Goal: Task Accomplishment & Management: Manage account settings

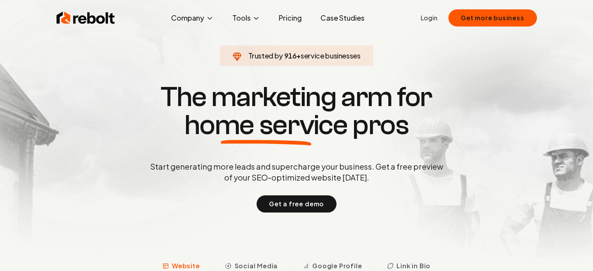
click at [432, 19] on link "Login" at bounding box center [428, 17] width 17 height 9
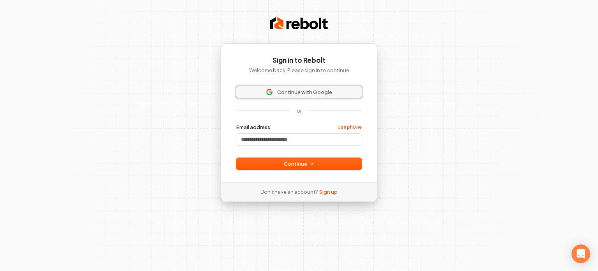
click at [301, 95] on span "Continue with Google" at bounding box center [304, 91] width 55 height 7
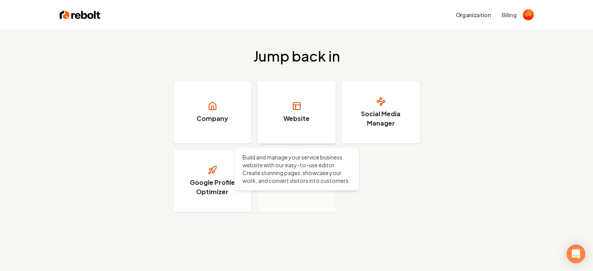
click at [263, 111] on link "Website" at bounding box center [297, 112] width 78 height 62
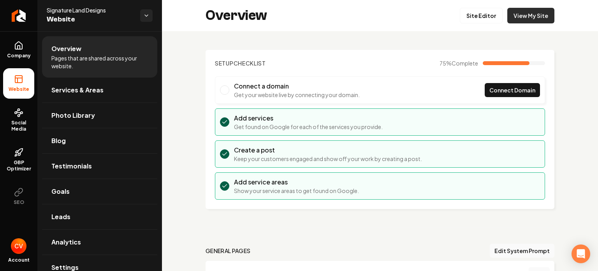
click at [524, 15] on link "View My Site" at bounding box center [531, 16] width 47 height 16
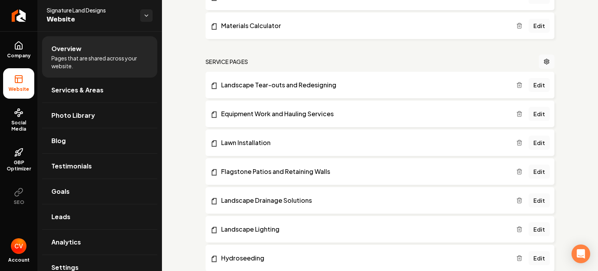
scroll to position [335, 0]
click at [517, 84] on icon "Main content area" at bounding box center [520, 84] width 6 height 6
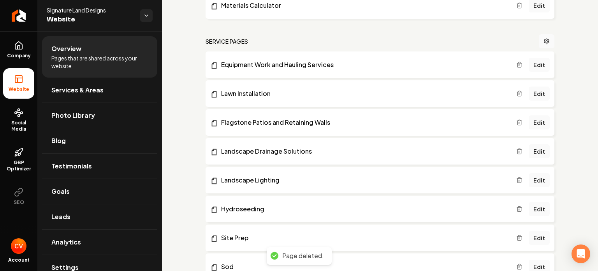
scroll to position [355, 0]
click at [519, 93] on line "Main content area" at bounding box center [519, 94] width 0 height 2
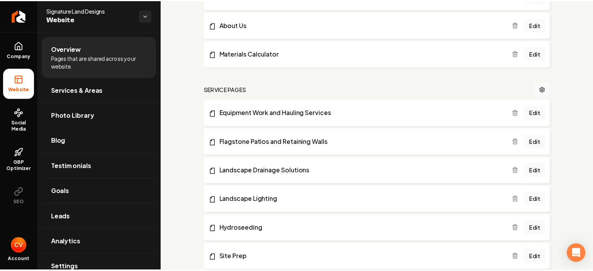
scroll to position [305, 0]
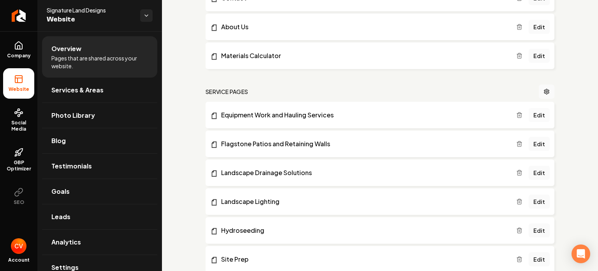
click at [534, 115] on link "Edit" at bounding box center [539, 115] width 21 height 14
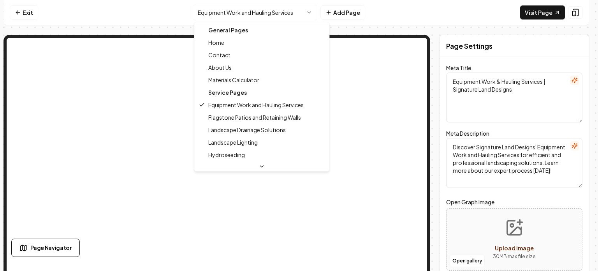
click at [281, 9] on html "Computer Required This feature is only available on a computer. Please switch t…" at bounding box center [299, 135] width 598 height 271
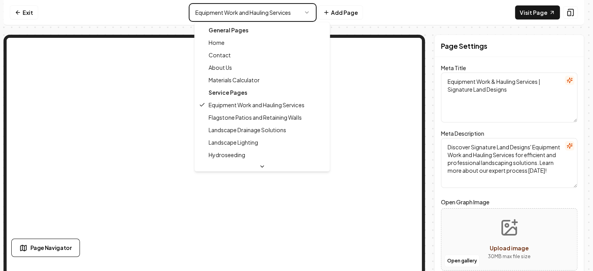
click at [248, 16] on html "Computer Required This feature is only available on a computer. Please switch t…" at bounding box center [296, 135] width 593 height 271
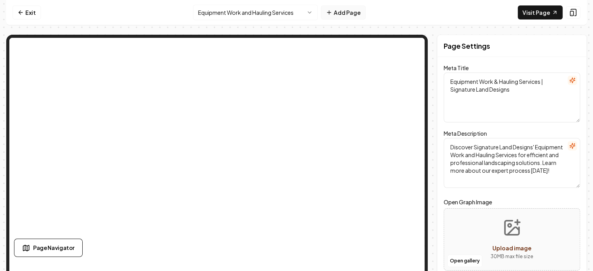
click at [340, 12] on button "Add Page" at bounding box center [343, 12] width 45 height 14
click at [271, 21] on nav "Exit Equipment Work and Hauling Services Add Page Visit Page" at bounding box center [296, 12] width 580 height 25
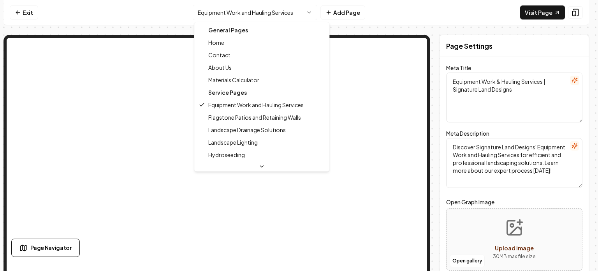
click at [271, 15] on html "Computer Required This feature is only available on a computer. Please switch t…" at bounding box center [299, 135] width 598 height 271
click at [264, 14] on html "Computer Required This feature is only available on a computer. Please switch t…" at bounding box center [299, 135] width 598 height 271
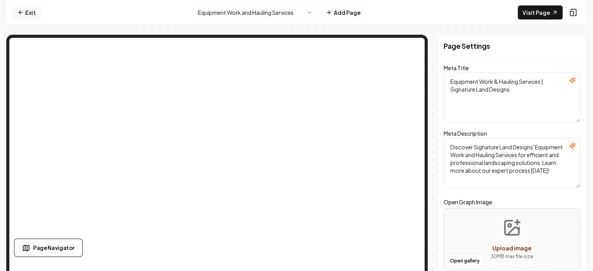
click at [29, 13] on link "Exit" at bounding box center [26, 12] width 28 height 14
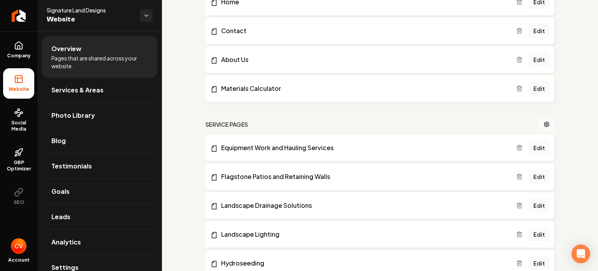
scroll to position [269, 0]
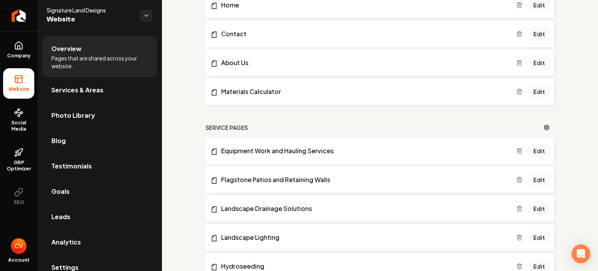
click at [544, 125] on icon "Main content area" at bounding box center [547, 127] width 6 height 6
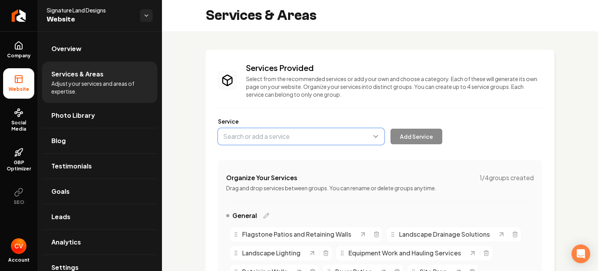
click at [276, 139] on button "Main content area" at bounding box center [301, 136] width 166 height 16
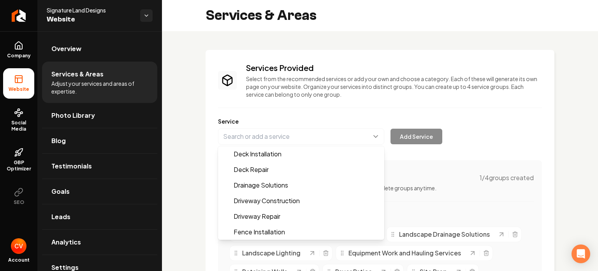
click at [208, 143] on div "Services Provided Select from the recommended services or add your own and choo…" at bounding box center [380, 209] width 349 height 318
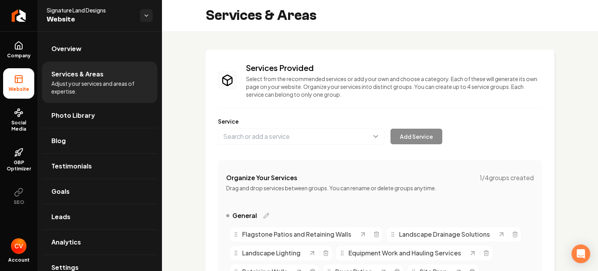
scroll to position [6, 0]
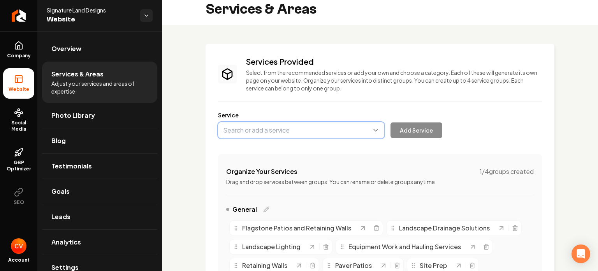
click at [265, 129] on button "Main content area" at bounding box center [301, 130] width 166 height 16
type input "Retaining Walls"
click at [207, 132] on div "Services Provided Select from the recommended services or add your own and choo…" at bounding box center [380, 203] width 349 height 318
click at [366, 125] on button "Main content area" at bounding box center [301, 130] width 166 height 16
type input "Retaining Walls"
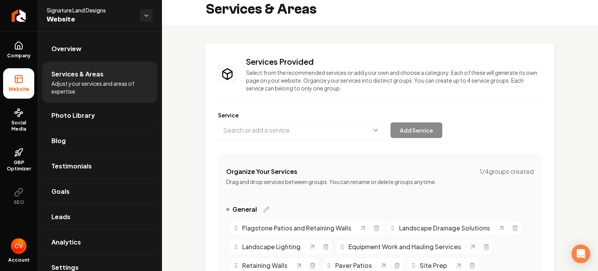
click at [406, 128] on div "Add Service" at bounding box center [330, 130] width 224 height 16
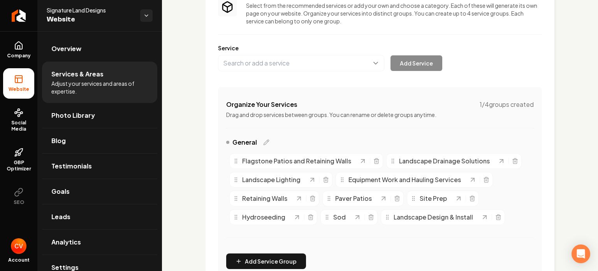
scroll to position [84, 0]
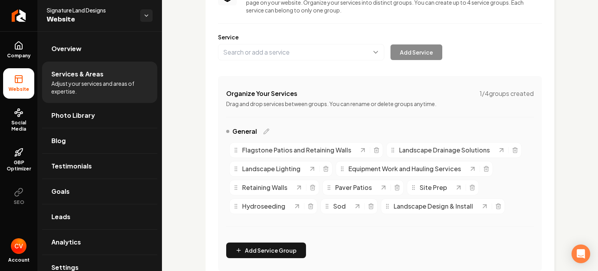
click at [314, 151] on span "Flagstone Patios and Retaining Walls" at bounding box center [296, 149] width 109 height 9
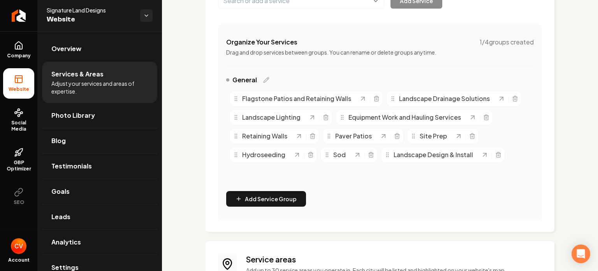
scroll to position [143, 0]
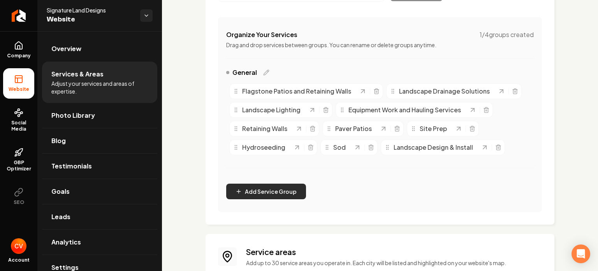
click at [268, 193] on button "Add Service Group" at bounding box center [266, 192] width 80 height 16
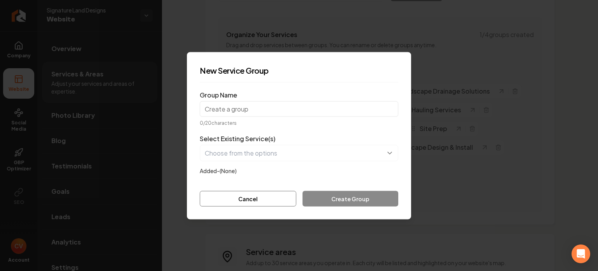
click at [242, 113] on input "Group Name" at bounding box center [299, 109] width 199 height 16
click at [232, 113] on input "Group Name" at bounding box center [299, 109] width 199 height 16
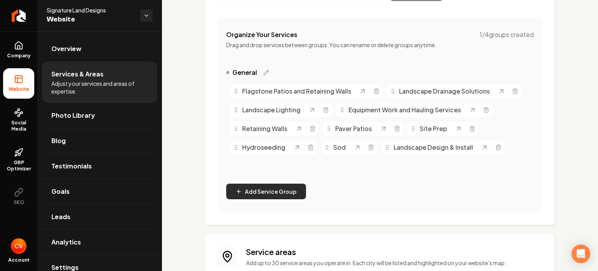
click at [268, 188] on button "Add Service Group" at bounding box center [266, 192] width 80 height 16
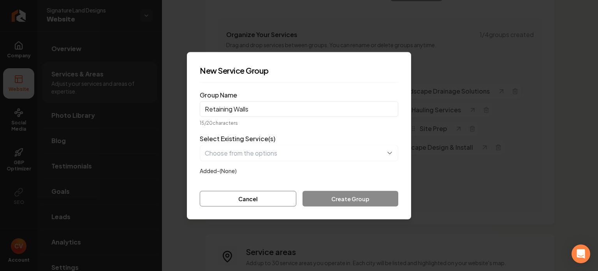
type input "Retaining Walls"
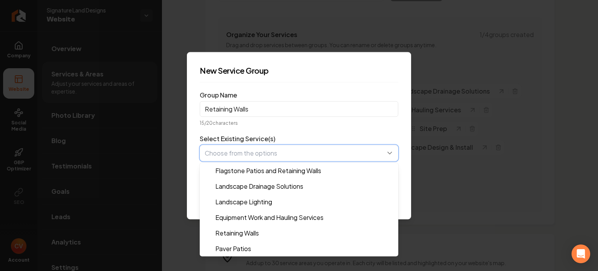
click at [263, 159] on button "button" at bounding box center [299, 153] width 199 height 16
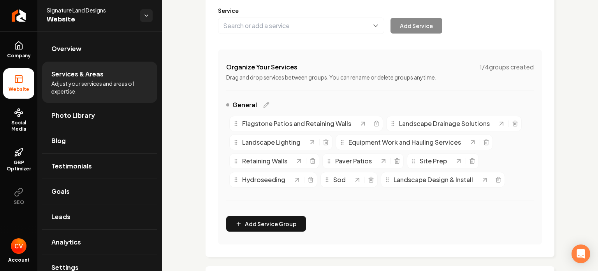
scroll to position [110, 0]
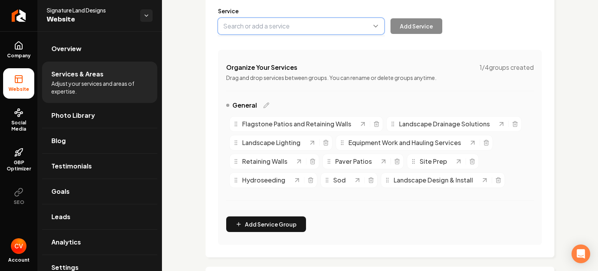
click at [295, 25] on button "Main content area" at bounding box center [301, 26] width 166 height 16
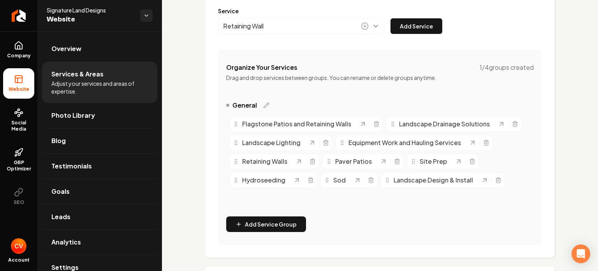
click at [410, 23] on div "Retaining Wall Add Service" at bounding box center [330, 26] width 224 height 16
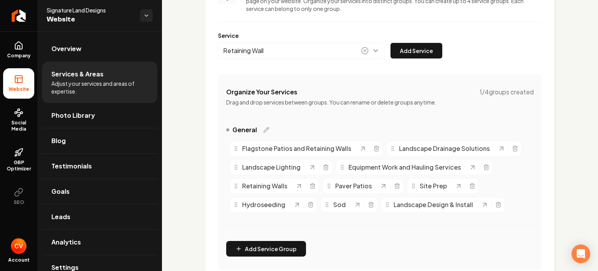
scroll to position [85, 0]
click at [329, 102] on p "Drag and drop services between groups. You can rename or delete groups anytime." at bounding box center [380, 103] width 308 height 8
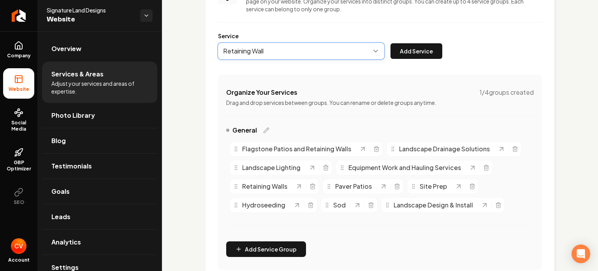
click at [297, 49] on button "Main content area" at bounding box center [301, 51] width 166 height 16
type input "Retaining Wall"
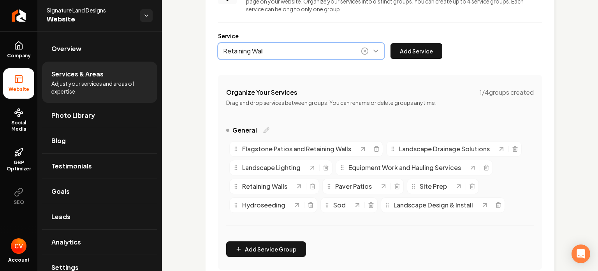
click at [297, 49] on button "Main content area" at bounding box center [301, 51] width 166 height 16
drag, startPoint x: 297, startPoint y: 49, endPoint x: 203, endPoint y: 48, distance: 93.9
drag, startPoint x: 203, startPoint y: 48, endPoint x: 374, endPoint y: 76, distance: 173.3
click at [374, 76] on div "Organize Your Services 1 / 4 groups created Drag and drop services between grou…" at bounding box center [380, 172] width 324 height 195
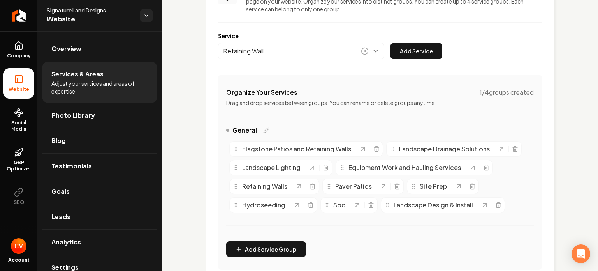
click at [364, 49] on circle "Main content area" at bounding box center [365, 51] width 7 height 7
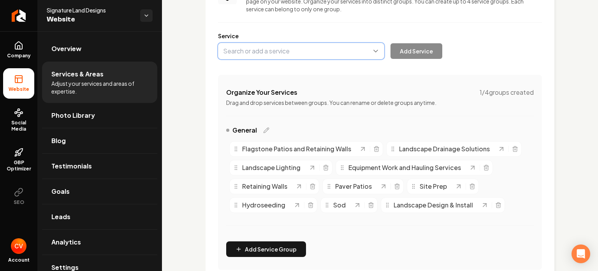
click at [332, 51] on button "Main content area" at bounding box center [301, 51] width 166 height 16
type input "Flagstone Patios"
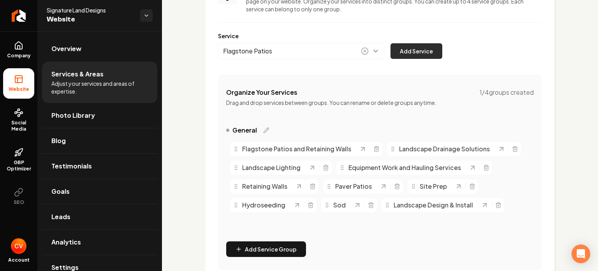
click at [424, 46] on button "Add Service" at bounding box center [417, 51] width 52 height 16
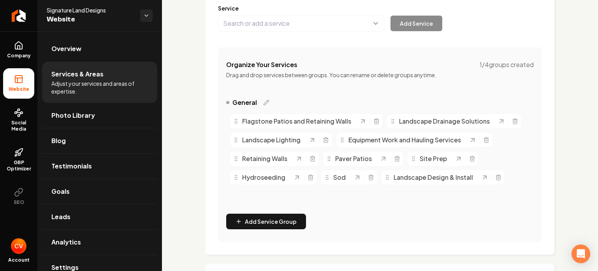
scroll to position [113, 0]
click at [377, 120] on line "Main content area" at bounding box center [377, 121] width 0 height 2
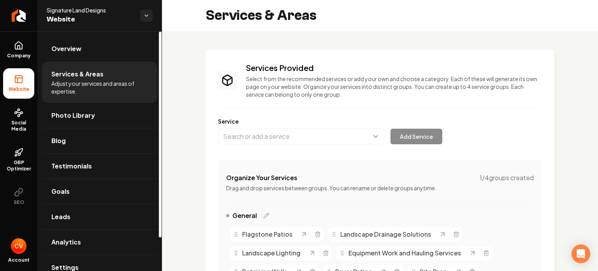
scroll to position [102, 0]
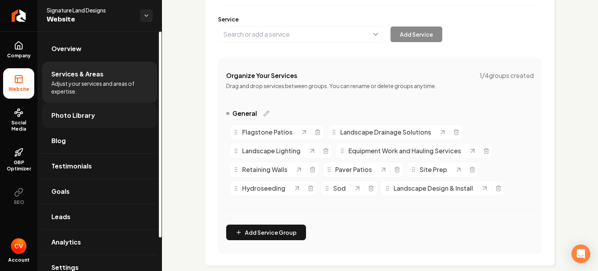
click at [110, 116] on link "Photo Library" at bounding box center [99, 115] width 115 height 25
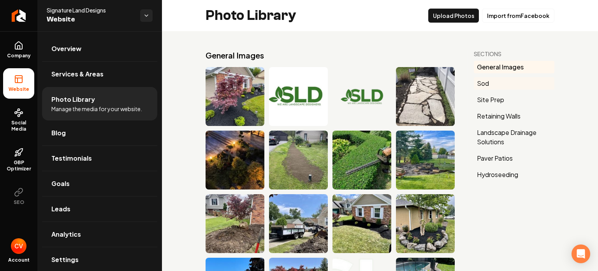
click at [491, 79] on button "Sod" at bounding box center [514, 83] width 81 height 12
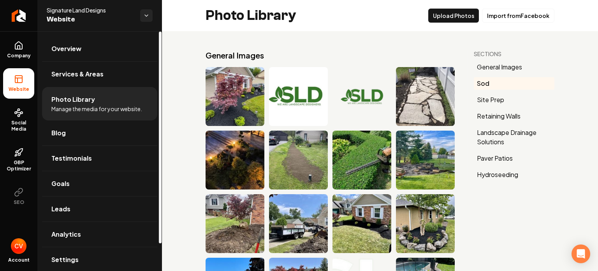
click at [83, 109] on span "Manage the media for your website." at bounding box center [96, 109] width 91 height 8
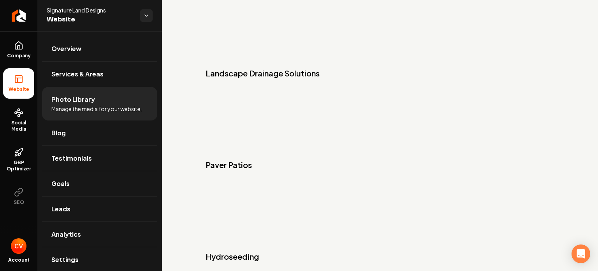
scroll to position [1281, 0]
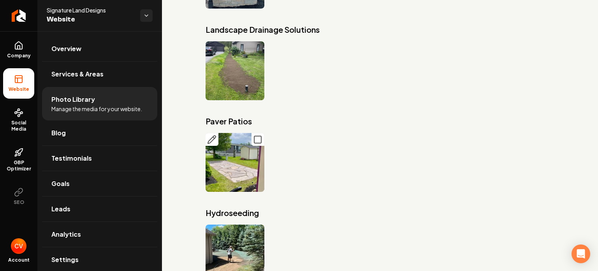
click at [207, 135] on icon "Main content area" at bounding box center [211, 139] width 9 height 9
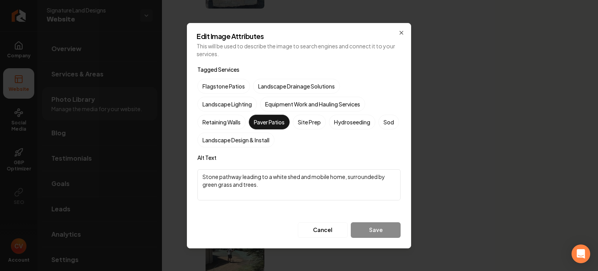
click at [270, 179] on textarea "Stone pathway leading to a white shed and mobile home, surrounded by green gras…" at bounding box center [299, 184] width 203 height 31
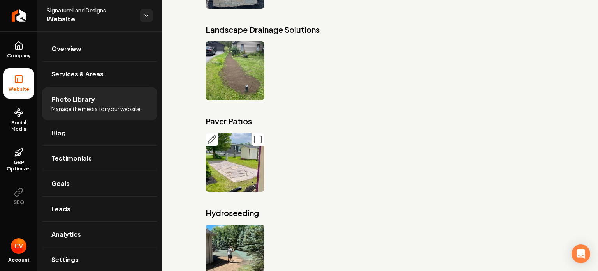
click at [256, 135] on icon "Main content area" at bounding box center [257, 139] width 9 height 9
click at [212, 136] on icon "Main content area" at bounding box center [212, 140] width 8 height 8
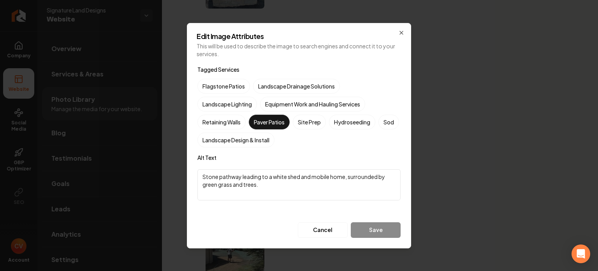
click at [245, 181] on textarea "Stone pathway leading to a white shed and mobile home, surrounded by green gras…" at bounding box center [299, 184] width 203 height 31
click at [275, 187] on textarea "Stone pathway leading to a white shed and mobile home, surrounded by green gras…" at bounding box center [299, 184] width 203 height 31
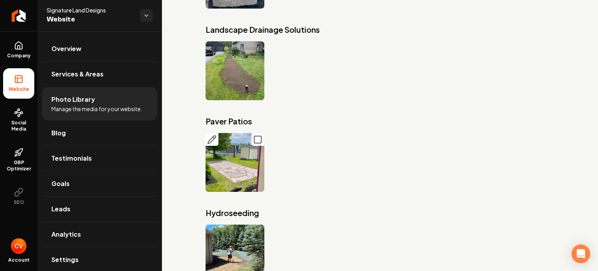
click at [228, 145] on img "Main content area" at bounding box center [235, 162] width 59 height 59
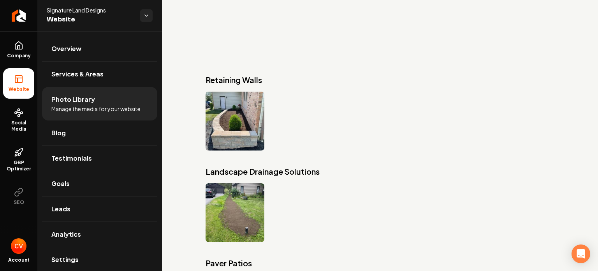
scroll to position [1139, 0]
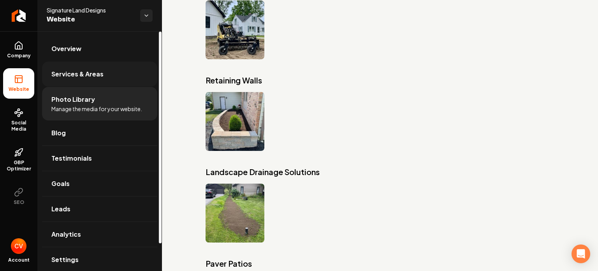
click at [70, 72] on span "Services & Areas" at bounding box center [77, 73] width 52 height 9
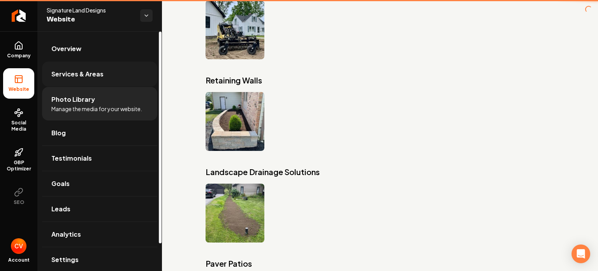
scroll to position [274, 0]
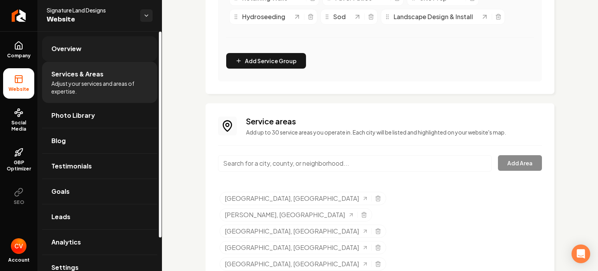
click at [72, 54] on link "Overview" at bounding box center [99, 48] width 115 height 25
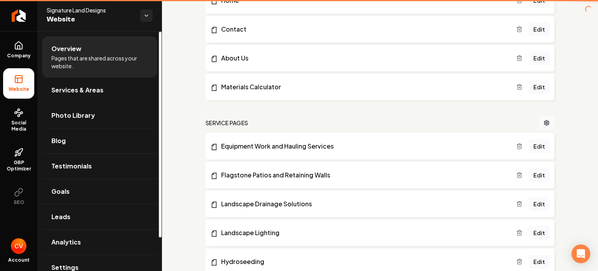
scroll to position [807, 0]
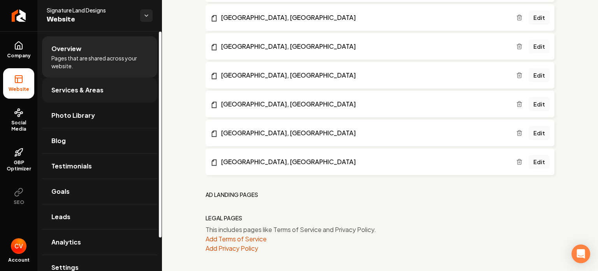
click at [95, 85] on span "Services & Areas" at bounding box center [77, 89] width 52 height 9
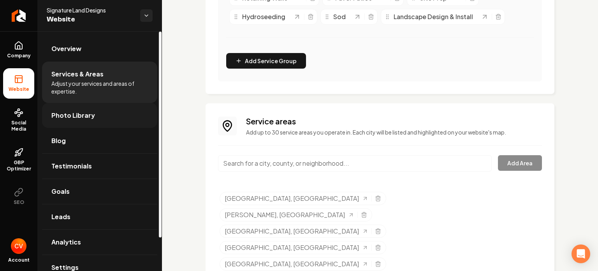
click at [95, 116] on link "Photo Library" at bounding box center [99, 115] width 115 height 25
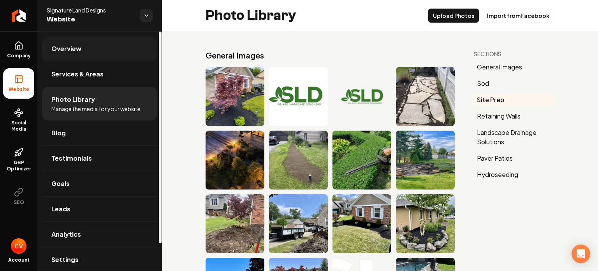
click at [109, 49] on link "Overview" at bounding box center [99, 48] width 115 height 25
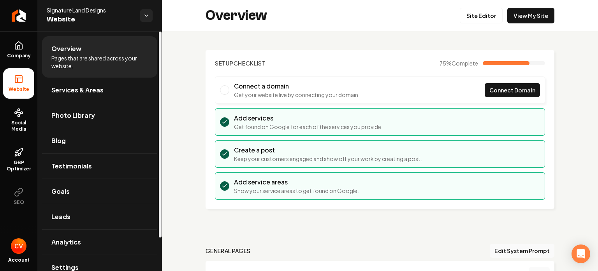
click at [65, 18] on span "Website" at bounding box center [90, 19] width 87 height 11
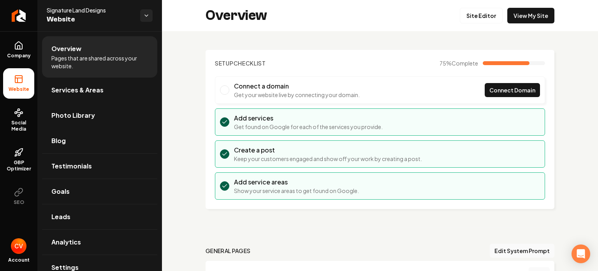
click at [72, 9] on span "Signature Land Designs" at bounding box center [90, 10] width 87 height 8
click at [533, 14] on link "View My Site" at bounding box center [531, 16] width 47 height 16
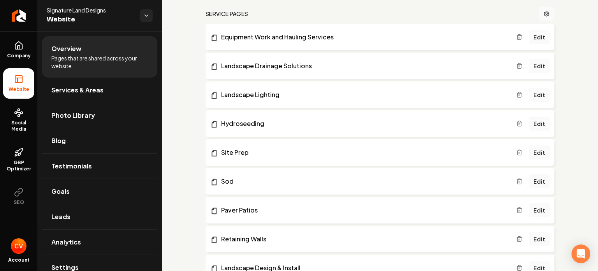
scroll to position [344, 0]
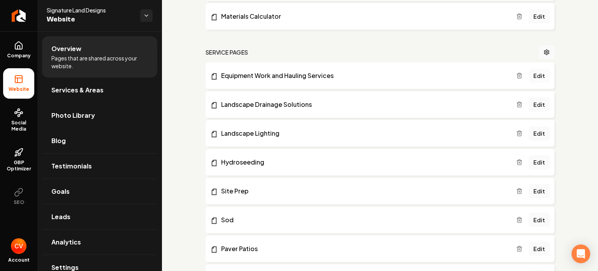
click at [537, 74] on link "Edit" at bounding box center [539, 76] width 21 height 14
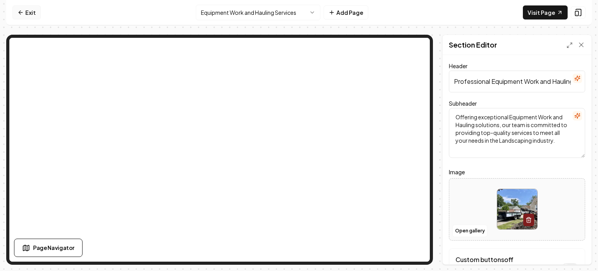
click at [18, 15] on icon at bounding box center [21, 12] width 6 height 6
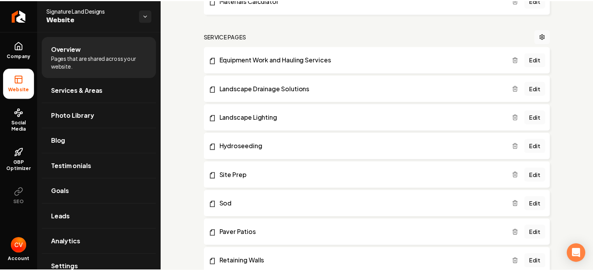
scroll to position [388, 0]
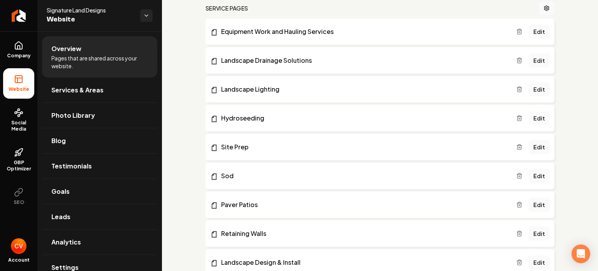
click at [538, 117] on link "Edit" at bounding box center [539, 118] width 21 height 14
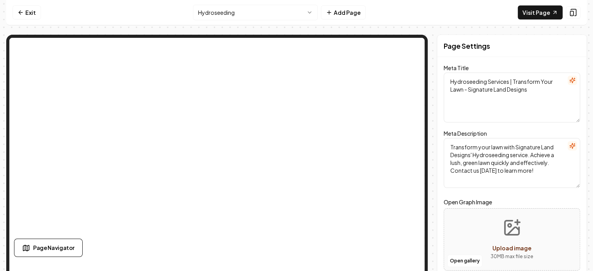
scroll to position [51, 0]
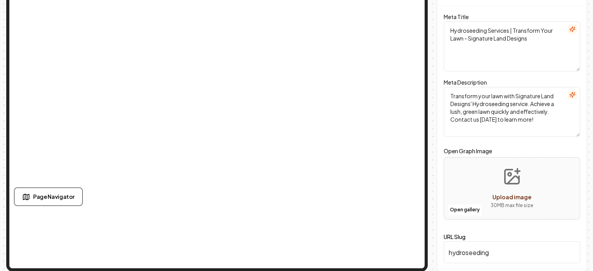
click at [502, 189] on button "Upload image 30 MB max file size" at bounding box center [511, 188] width 55 height 55
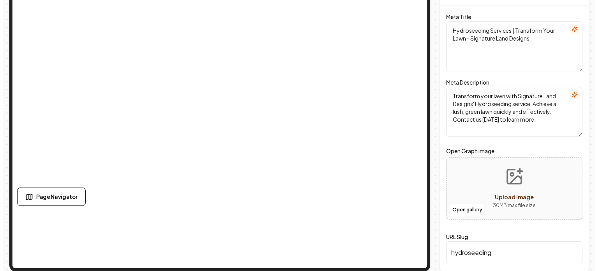
scroll to position [0, 0]
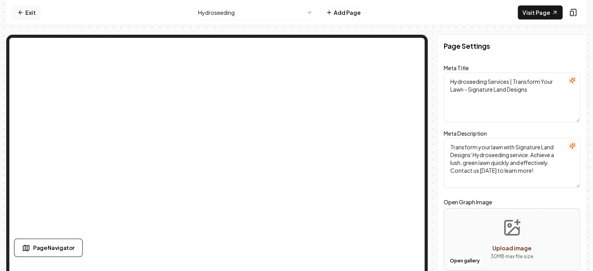
click at [30, 13] on link "Exit" at bounding box center [26, 12] width 28 height 14
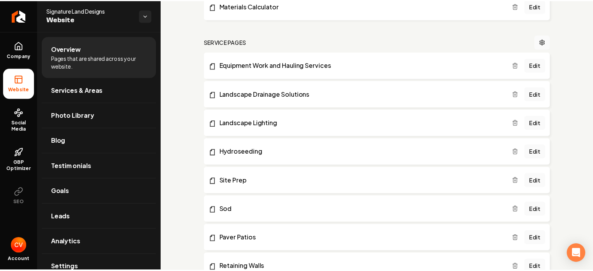
scroll to position [355, 0]
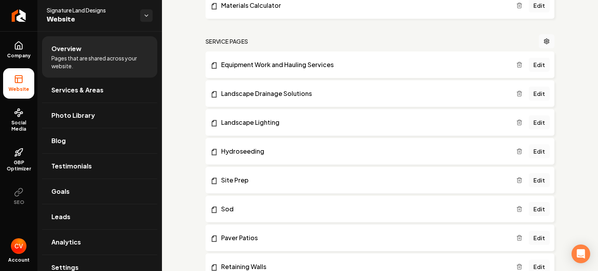
click at [529, 150] on link "Edit" at bounding box center [539, 151] width 21 height 14
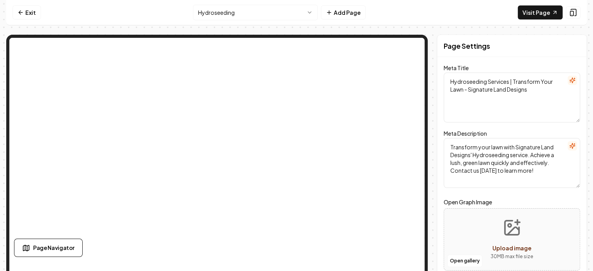
scroll to position [51, 0]
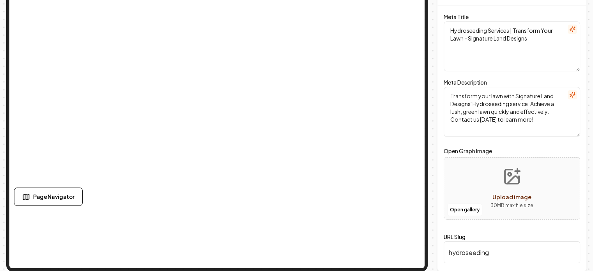
click at [495, 204] on p "30 MB max file size" at bounding box center [511, 205] width 43 height 8
type input "**********"
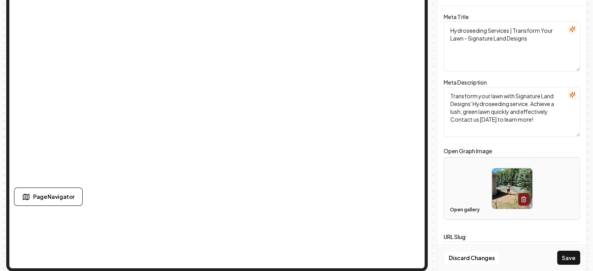
click at [457, 208] on button "Open gallery" at bounding box center [464, 209] width 35 height 12
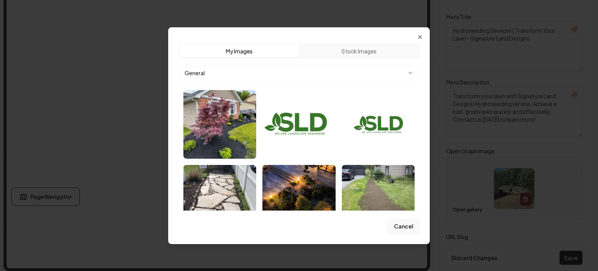
click at [410, 228] on button "Cancel" at bounding box center [404, 227] width 33 height 16
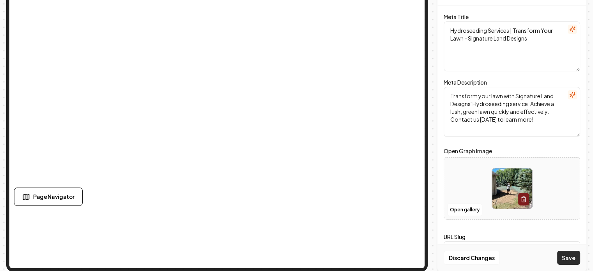
click at [571, 262] on button "Save" at bounding box center [568, 258] width 23 height 14
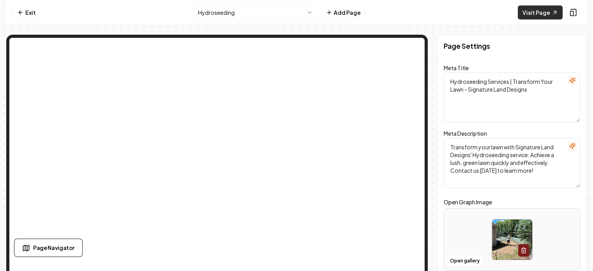
click at [536, 11] on link "Visit Page" at bounding box center [539, 12] width 45 height 14
click at [18, 14] on icon at bounding box center [21, 12] width 6 height 6
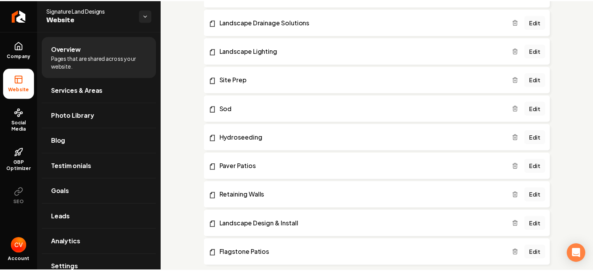
scroll to position [427, 0]
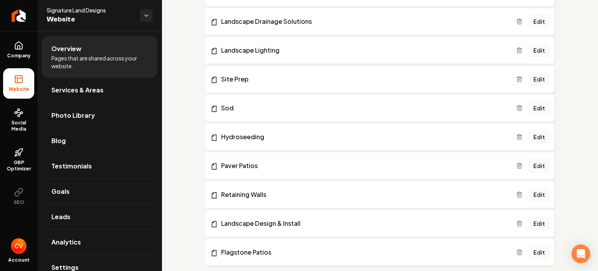
click at [534, 106] on link "Edit" at bounding box center [539, 108] width 21 height 14
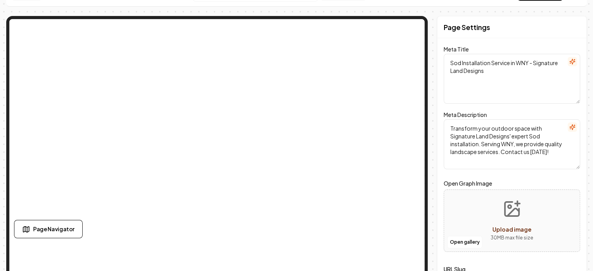
scroll to position [23, 0]
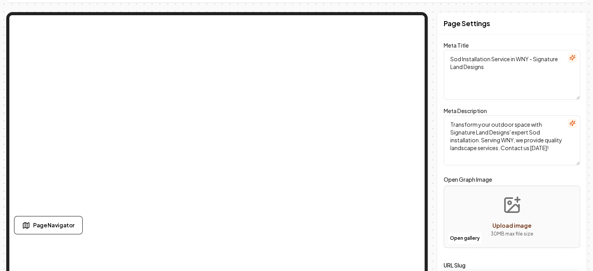
click at [507, 192] on button "Upload image 30 MB max file size" at bounding box center [511, 216] width 55 height 55
type input "**********"
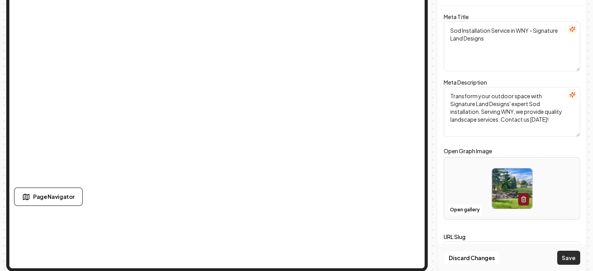
click at [574, 254] on button "Save" at bounding box center [568, 258] width 23 height 14
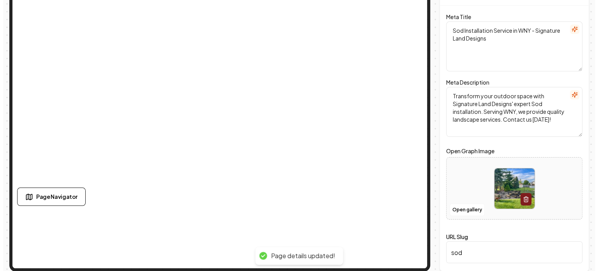
scroll to position [0, 0]
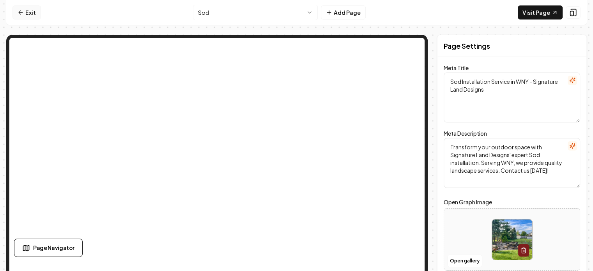
click at [22, 11] on link "Exit" at bounding box center [26, 12] width 28 height 14
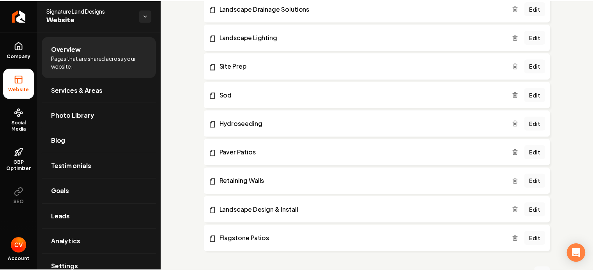
scroll to position [441, 0]
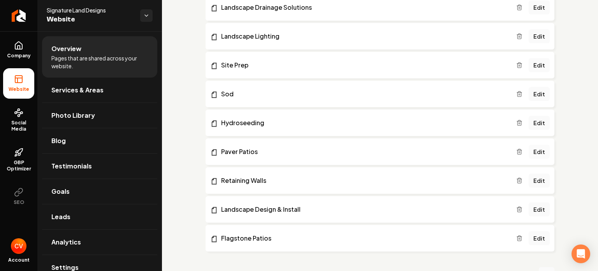
click at [537, 149] on link "Edit" at bounding box center [539, 152] width 21 height 14
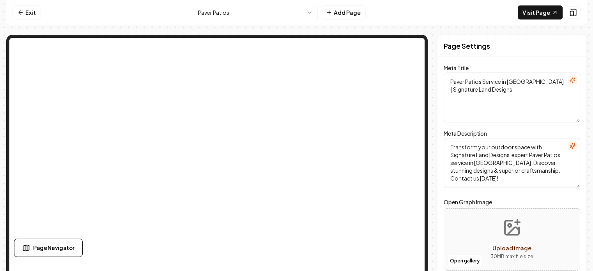
click at [506, 235] on icon "Upload image" at bounding box center [511, 227] width 19 height 19
type input "**********"
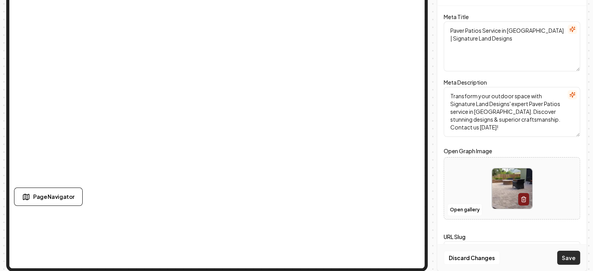
click at [578, 256] on button "Save" at bounding box center [568, 258] width 23 height 14
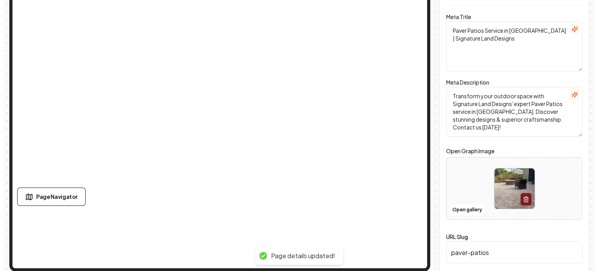
scroll to position [0, 0]
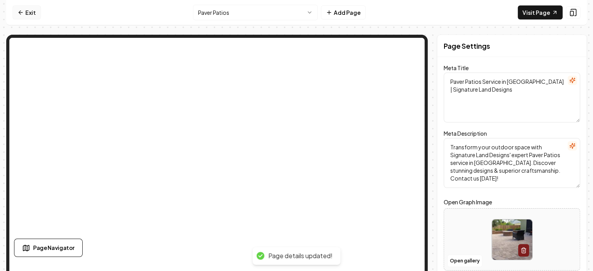
click at [22, 6] on link "Exit" at bounding box center [26, 12] width 28 height 14
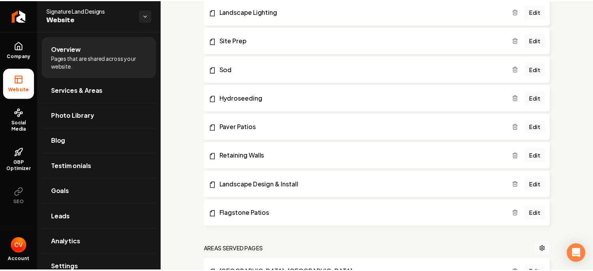
scroll to position [467, 0]
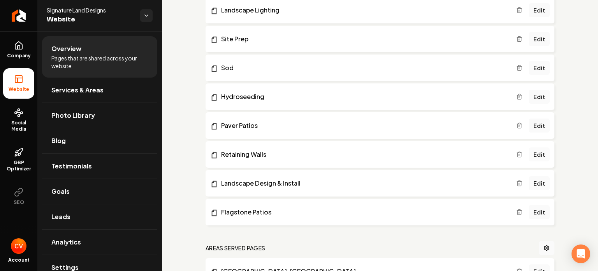
click at [533, 155] on link "Edit" at bounding box center [539, 154] width 21 height 14
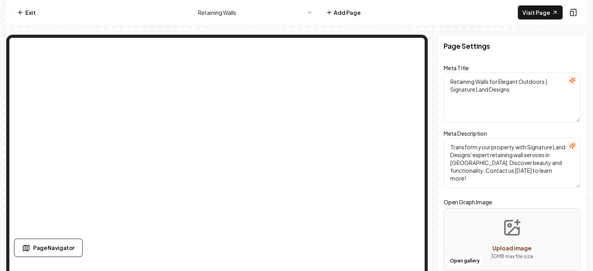
click at [507, 237] on button "Upload image 30 MB max file size" at bounding box center [511, 239] width 55 height 55
type input "**********"
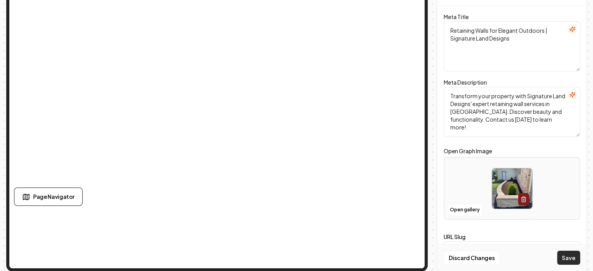
click at [572, 260] on button "Save" at bounding box center [568, 258] width 23 height 14
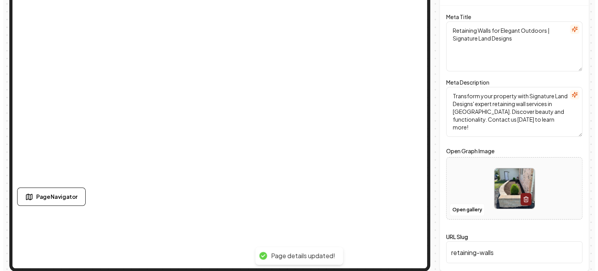
scroll to position [0, 0]
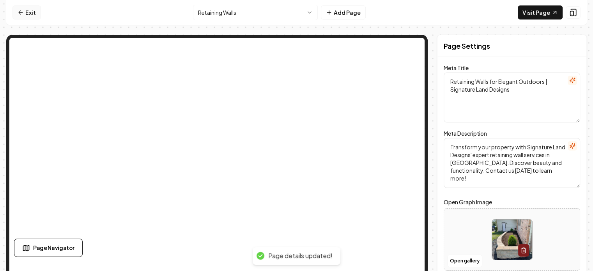
click at [28, 10] on link "Exit" at bounding box center [26, 12] width 28 height 14
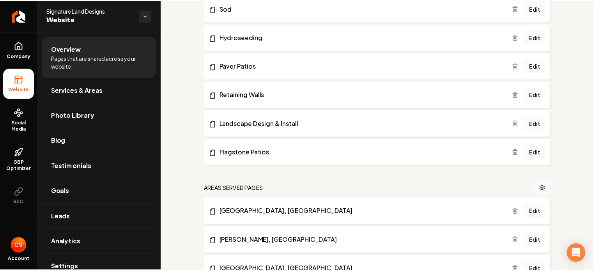
scroll to position [530, 0]
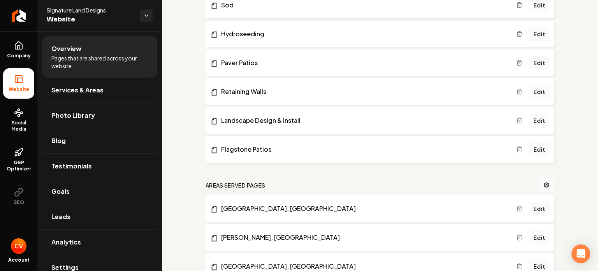
click at [529, 120] on link "Edit" at bounding box center [539, 120] width 21 height 14
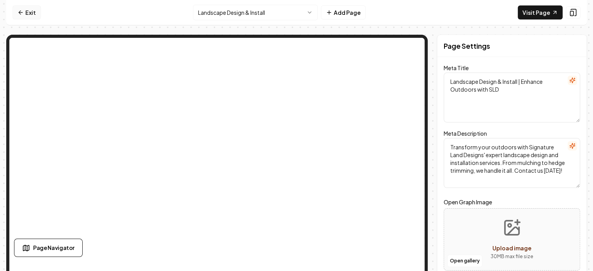
click at [25, 13] on link "Exit" at bounding box center [26, 12] width 28 height 14
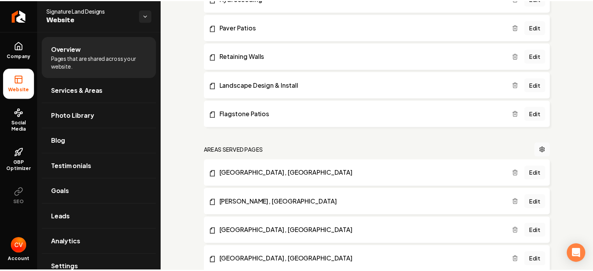
scroll to position [569, 0]
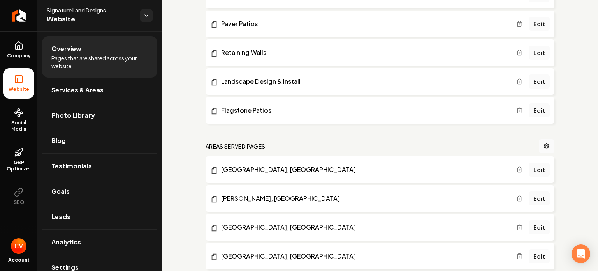
click at [256, 111] on link "Flagstone Patios" at bounding box center [363, 110] width 306 height 9
click at [533, 111] on link "Edit" at bounding box center [539, 110] width 21 height 14
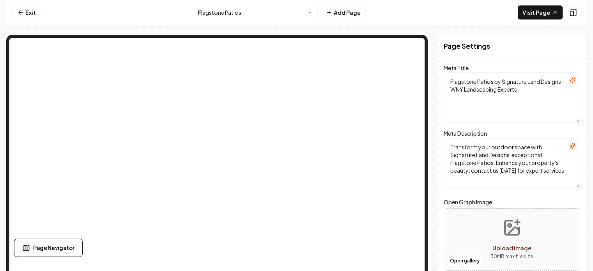
scroll to position [51, 0]
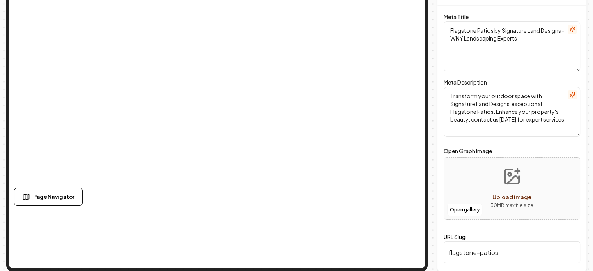
click at [510, 184] on icon "Upload image" at bounding box center [513, 179] width 12 height 7
type input "**********"
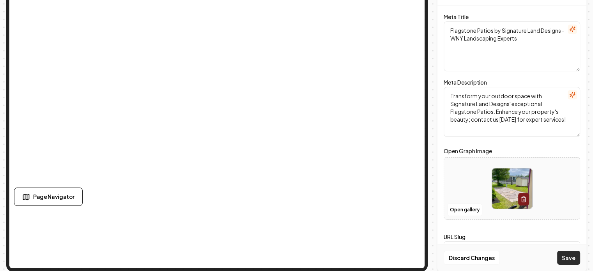
click at [567, 263] on button "Save" at bounding box center [568, 258] width 23 height 14
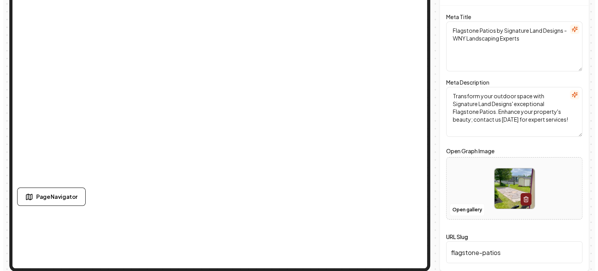
scroll to position [0, 0]
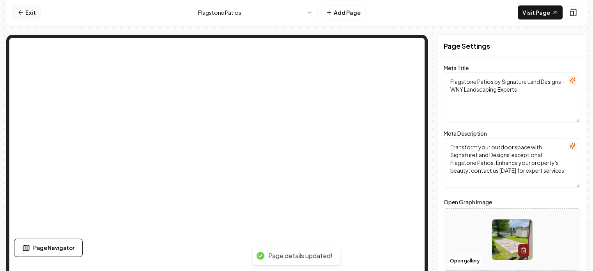
click at [28, 12] on link "Exit" at bounding box center [26, 12] width 28 height 14
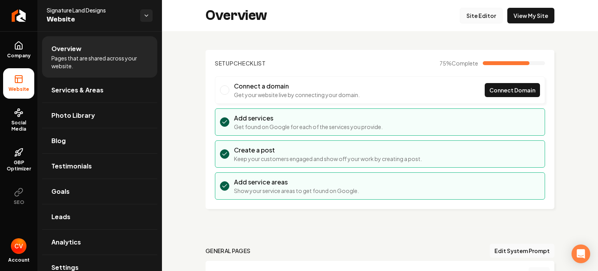
click at [472, 12] on link "Site Editor" at bounding box center [481, 16] width 43 height 16
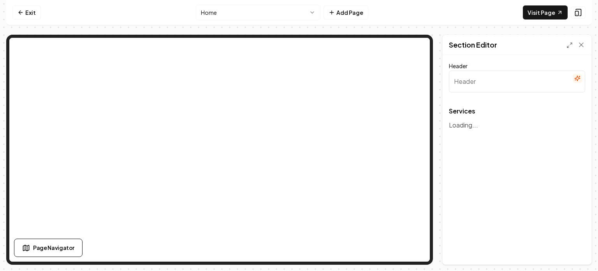
type input "Our Expertise in Landscaping Solutions"
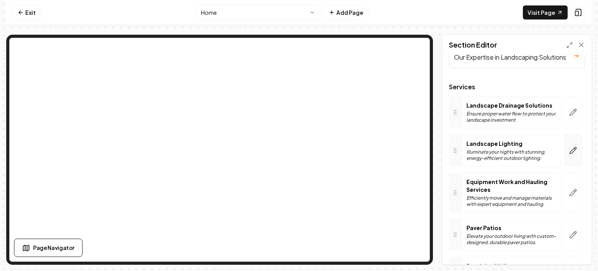
scroll to position [31, 0]
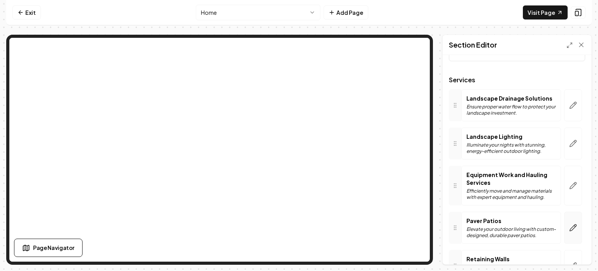
click at [570, 224] on icon "button" at bounding box center [574, 228] width 8 height 8
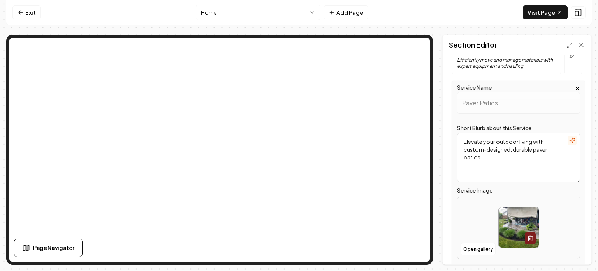
scroll to position [207, 0]
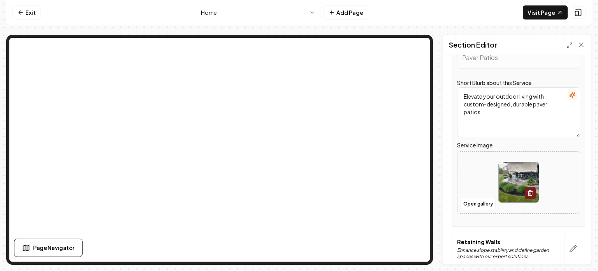
click at [509, 171] on img at bounding box center [519, 182] width 40 height 40
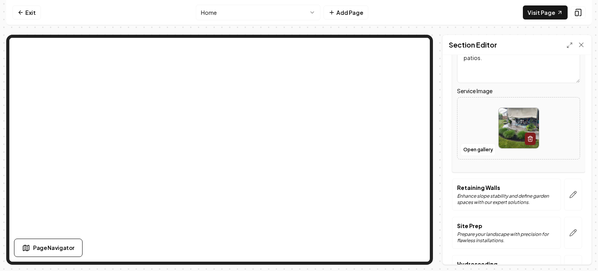
scroll to position [261, 0]
click at [528, 139] on icon "button" at bounding box center [531, 139] width 6 height 6
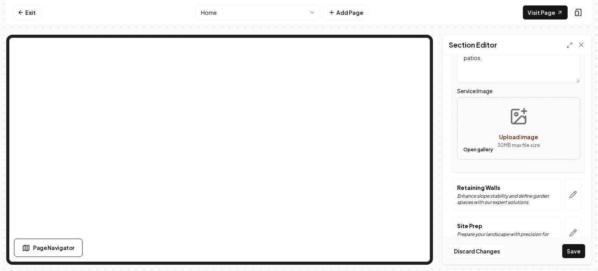
click at [514, 122] on icon "Upload image" at bounding box center [520, 119] width 12 height 7
type input "**********"
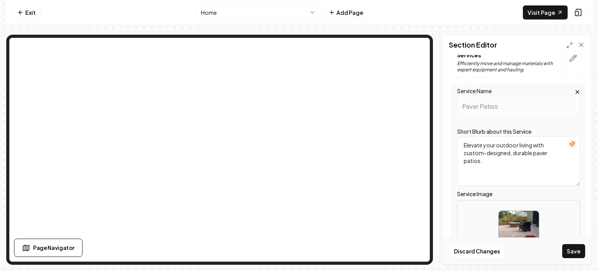
scroll to position [160, 0]
click at [574, 254] on button "Save" at bounding box center [574, 251] width 23 height 14
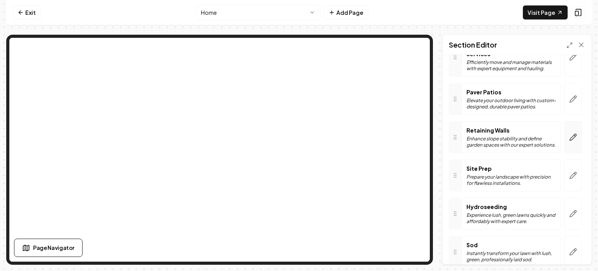
click at [570, 135] on icon "button" at bounding box center [574, 137] width 8 height 8
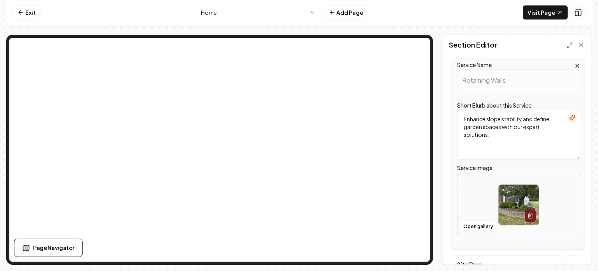
scroll to position [224, 0]
click at [526, 210] on button "button" at bounding box center [530, 214] width 11 height 12
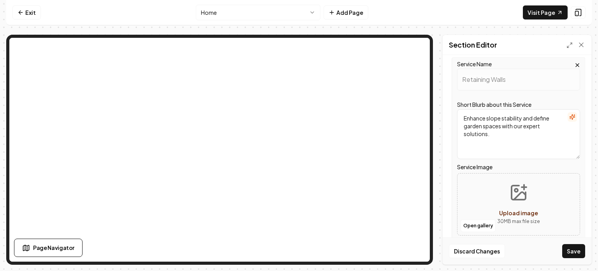
click at [514, 208] on div "Upload image" at bounding box center [519, 212] width 39 height 9
type input "**********"
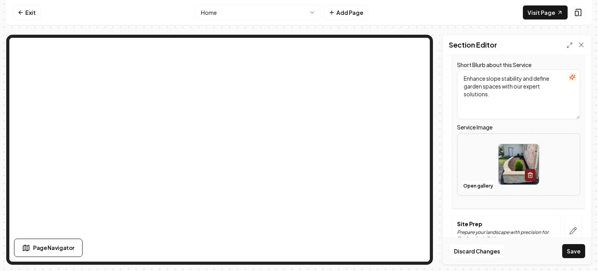
scroll to position [265, 0]
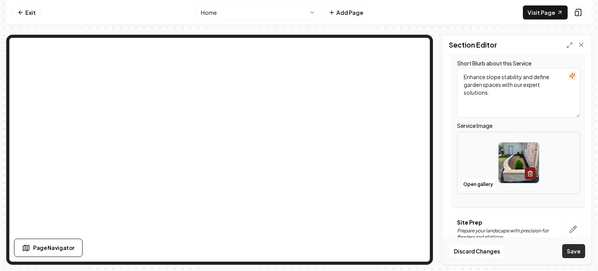
click at [572, 251] on button "Save" at bounding box center [574, 251] width 23 height 14
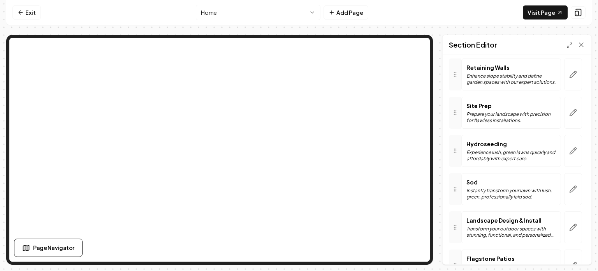
scroll to position [221, 0]
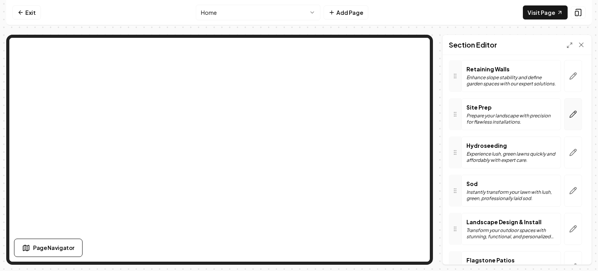
click at [569, 119] on button "button" at bounding box center [574, 114] width 18 height 32
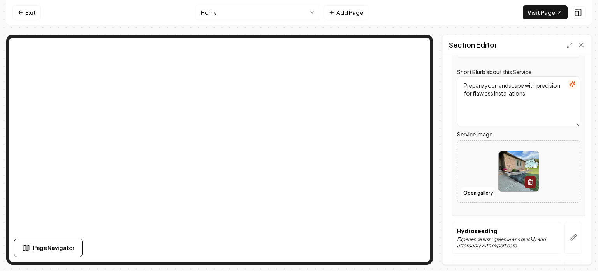
scroll to position [296, 0]
click at [528, 179] on icon "button" at bounding box center [531, 181] width 6 height 6
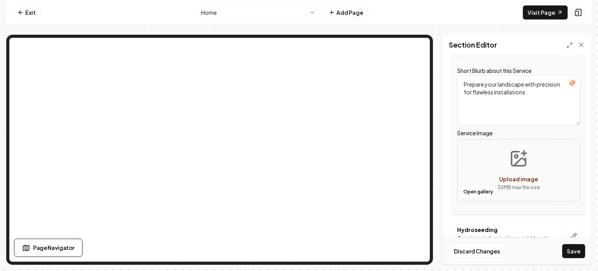
click at [517, 177] on span "Upload image" at bounding box center [519, 178] width 39 height 7
type input "**********"
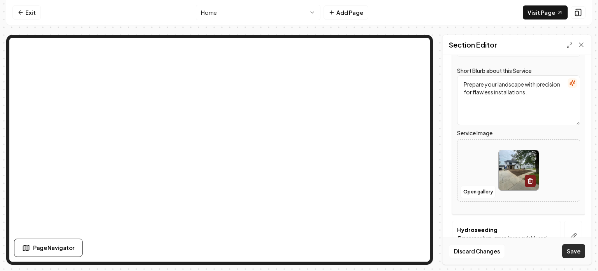
click at [577, 254] on button "Save" at bounding box center [574, 251] width 23 height 14
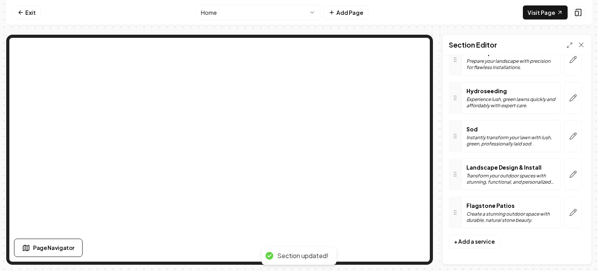
scroll to position [274, 0]
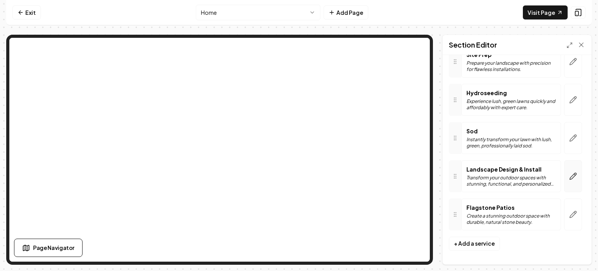
click at [571, 179] on button "button" at bounding box center [574, 176] width 18 height 32
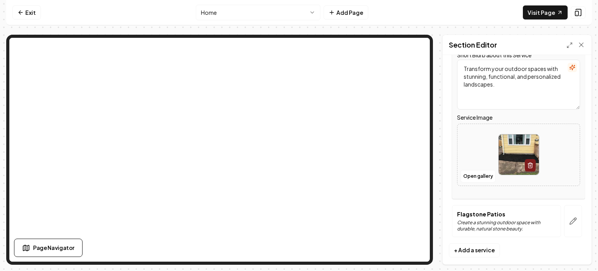
scroll to position [429, 0]
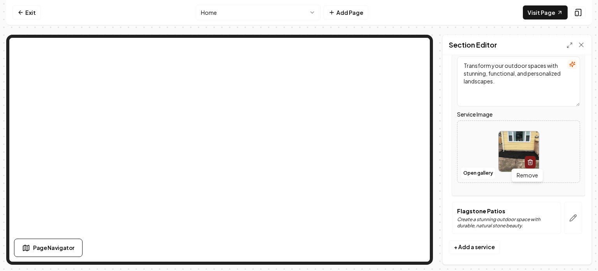
click at [528, 160] on icon "button" at bounding box center [531, 162] width 6 height 6
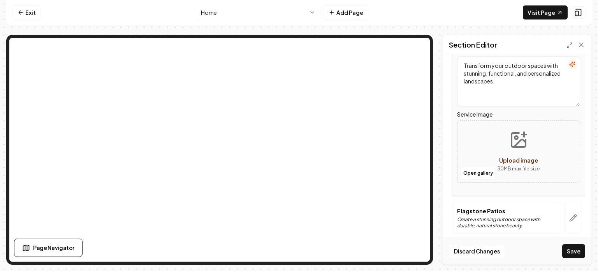
click at [515, 160] on span "Upload image" at bounding box center [519, 160] width 39 height 7
type input "**********"
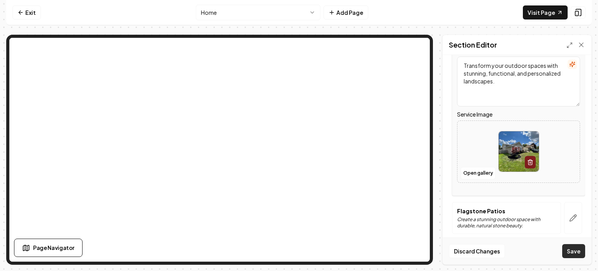
click at [576, 254] on button "Save" at bounding box center [574, 251] width 23 height 14
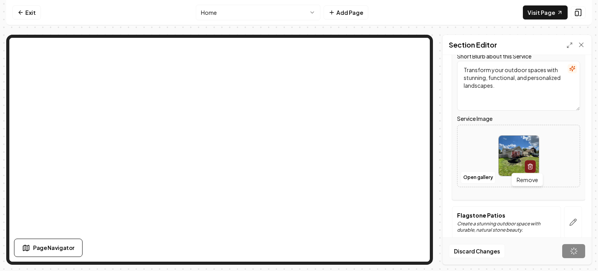
click at [528, 164] on icon "button" at bounding box center [531, 166] width 6 height 6
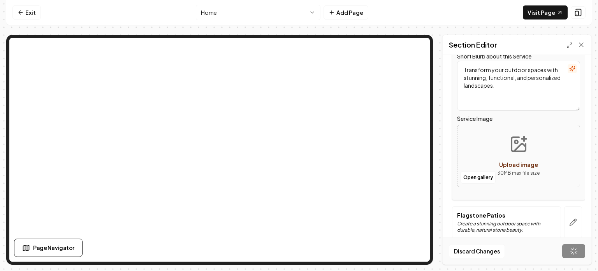
click at [516, 157] on button "Upload image 30 MB max file size" at bounding box center [518, 156] width 55 height 55
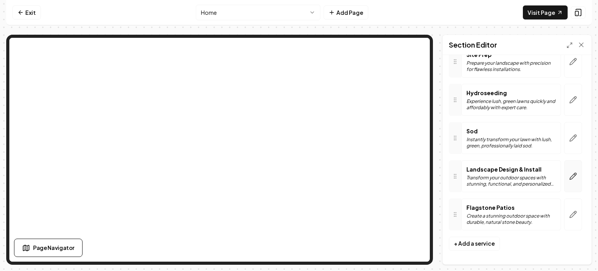
click at [570, 173] on icon "button" at bounding box center [574, 176] width 8 height 8
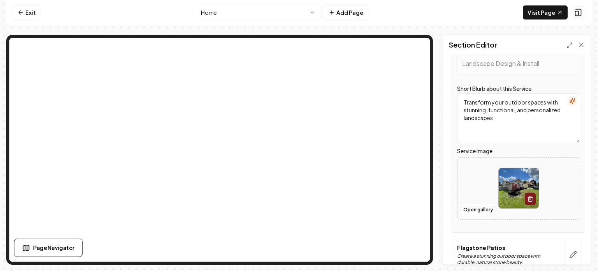
scroll to position [393, 0]
click at [525, 196] on button "button" at bounding box center [530, 198] width 11 height 12
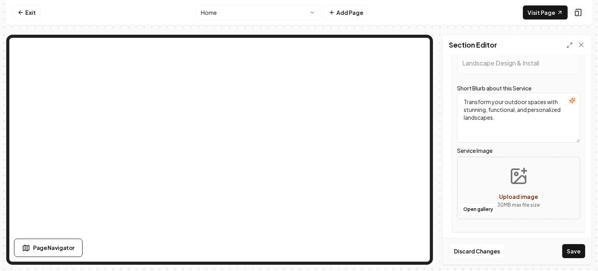
click at [513, 189] on button "Upload image 30 MB max file size" at bounding box center [518, 188] width 55 height 55
type input "**********"
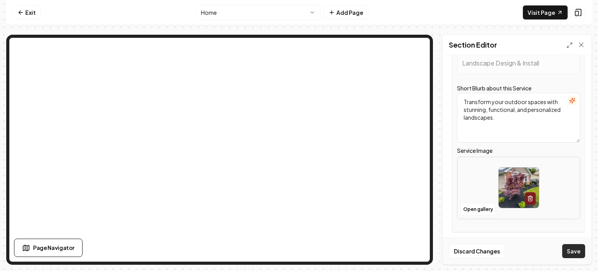
click at [572, 250] on button "Save" at bounding box center [574, 251] width 23 height 14
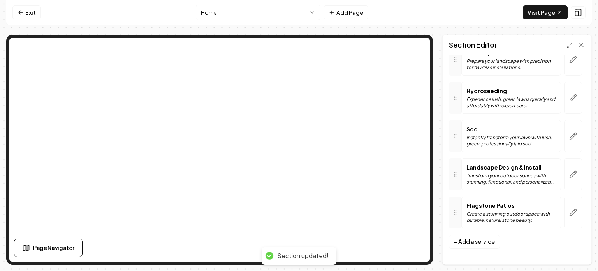
scroll to position [274, 0]
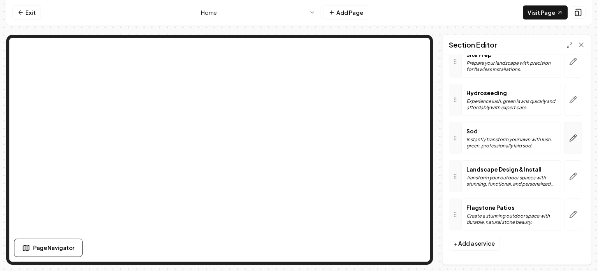
click at [572, 136] on button "button" at bounding box center [574, 138] width 18 height 32
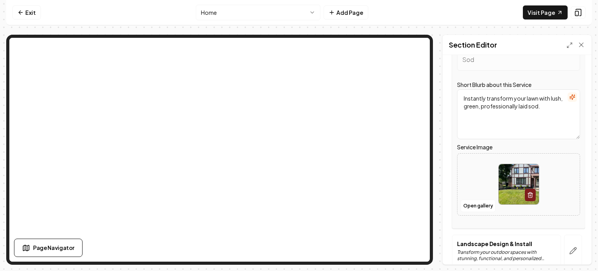
scroll to position [358, 0]
click at [528, 191] on icon "button" at bounding box center [531, 194] width 6 height 6
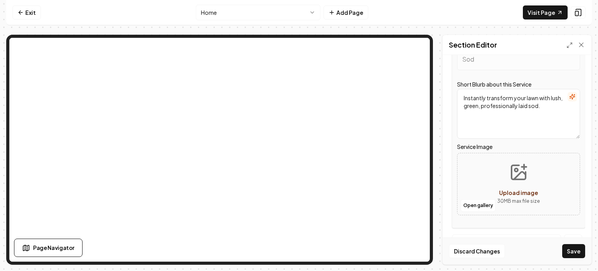
click at [515, 183] on button "Upload image 30 MB max file size" at bounding box center [518, 184] width 55 height 55
type input "**********"
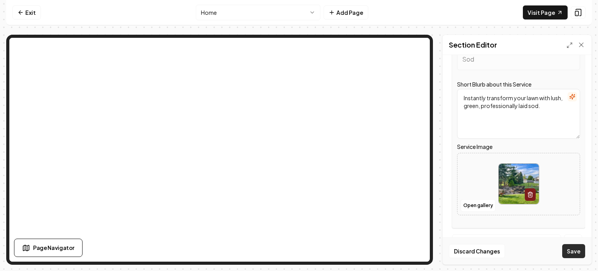
click at [575, 251] on button "Save" at bounding box center [574, 251] width 23 height 14
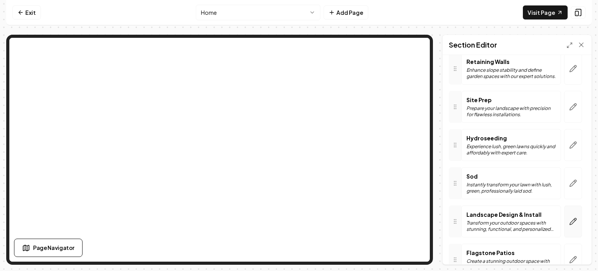
scroll to position [228, 0]
click at [570, 141] on icon "button" at bounding box center [574, 145] width 8 height 8
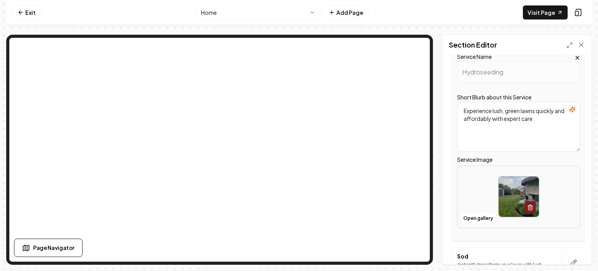
scroll to position [308, 0]
click at [528, 205] on icon "button" at bounding box center [531, 207] width 6 height 6
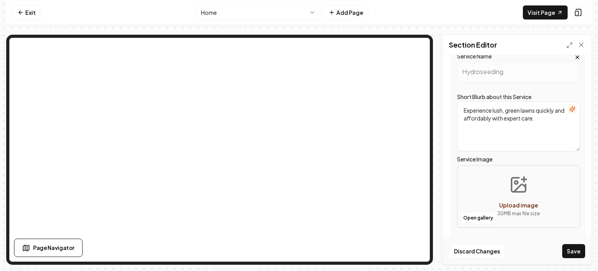
click at [514, 196] on button "Upload image 30 MB max file size" at bounding box center [518, 196] width 55 height 55
type input "**********"
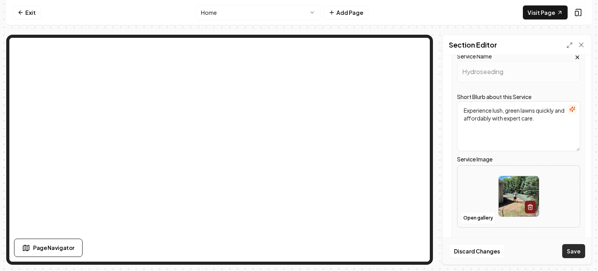
click at [576, 251] on button "Save" at bounding box center [574, 251] width 23 height 14
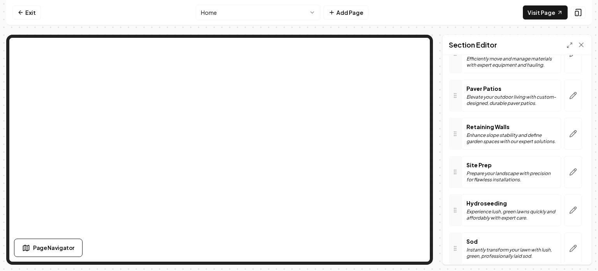
scroll to position [274, 0]
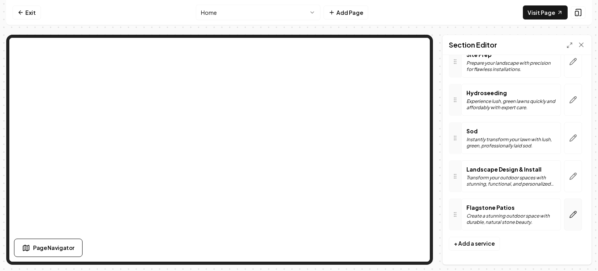
click at [565, 212] on button "button" at bounding box center [574, 214] width 18 height 32
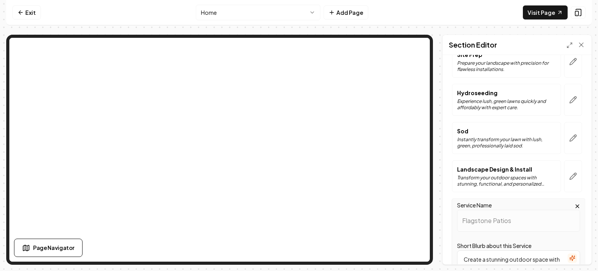
scroll to position [432, 0]
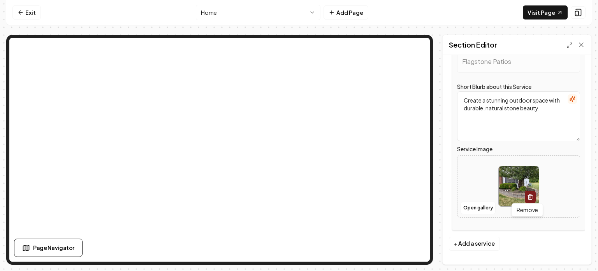
click at [530, 197] on line "button" at bounding box center [530, 198] width 0 height 2
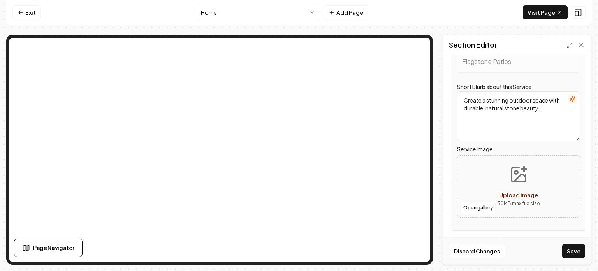
click at [515, 191] on span "Upload image" at bounding box center [519, 194] width 39 height 7
type input "**********"
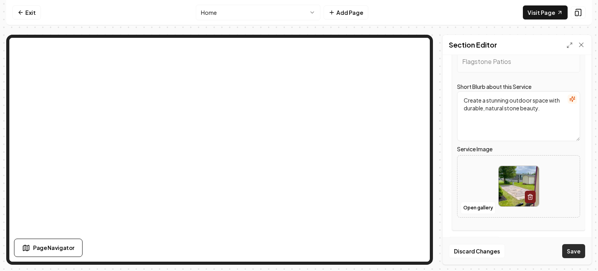
click at [571, 250] on button "Save" at bounding box center [574, 251] width 23 height 14
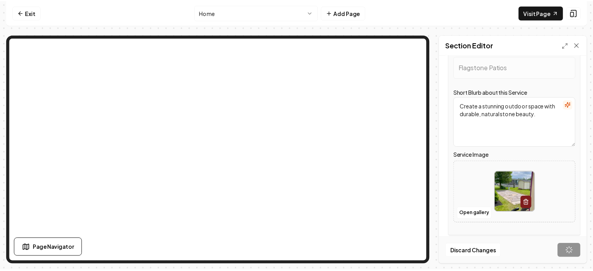
scroll to position [425, 0]
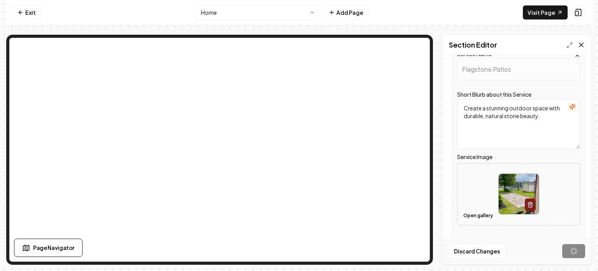
click at [581, 46] on icon at bounding box center [582, 45] width 8 height 8
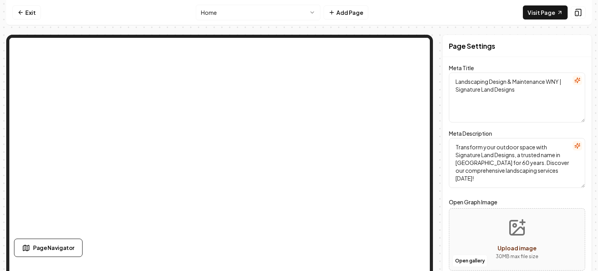
scroll to position [0, 0]
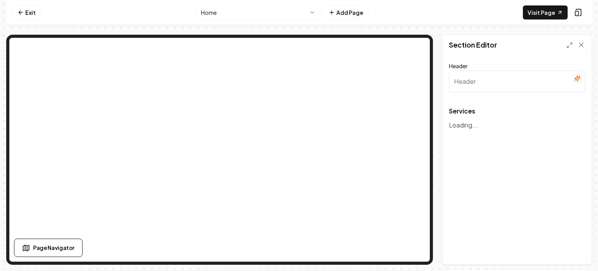
type input "Our Expertise in Landscaping Solutions"
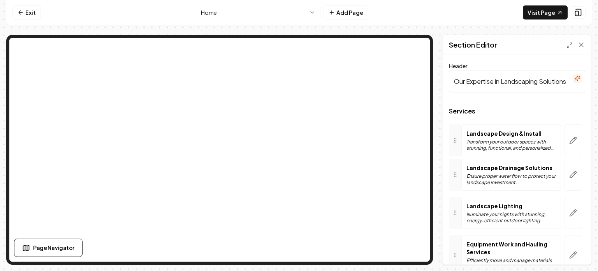
drag, startPoint x: 454, startPoint y: 176, endPoint x: 456, endPoint y: 140, distance: 35.9
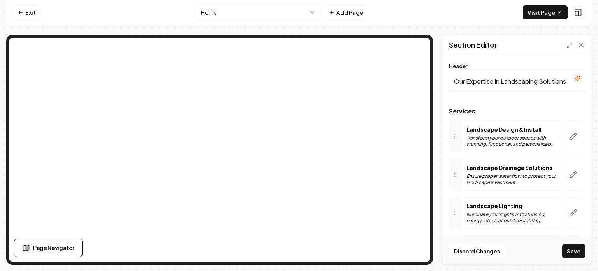
click at [491, 111] on span "Services" at bounding box center [517, 111] width 136 height 6
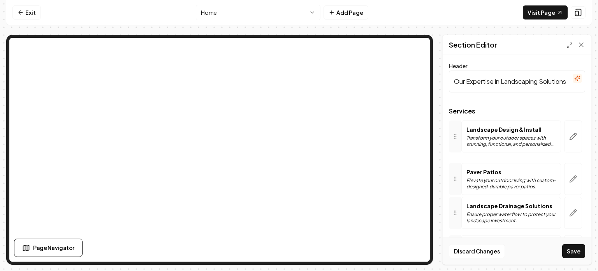
drag, startPoint x: 454, startPoint y: 149, endPoint x: 459, endPoint y: 181, distance: 32.5
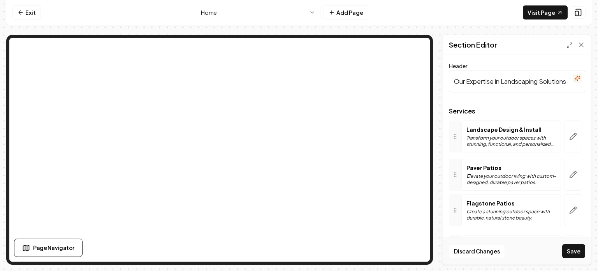
drag, startPoint x: 453, startPoint y: 217, endPoint x: 480, endPoint y: 213, distance: 27.9
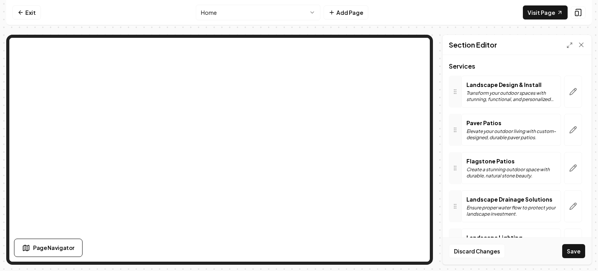
scroll to position [62, 0]
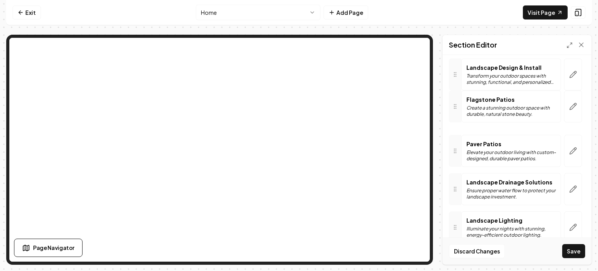
drag, startPoint x: 454, startPoint y: 157, endPoint x: 455, endPoint y: 113, distance: 44.4
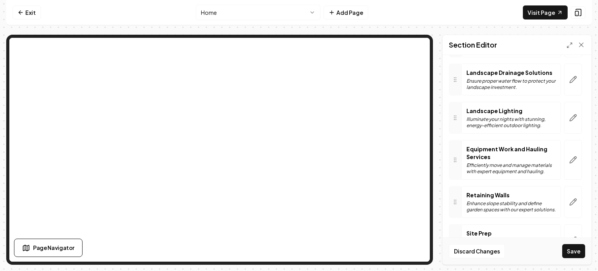
scroll to position [171, 0]
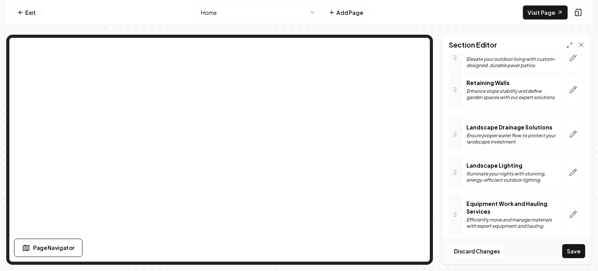
drag, startPoint x: 455, startPoint y: 203, endPoint x: 468, endPoint y: 88, distance: 115.6
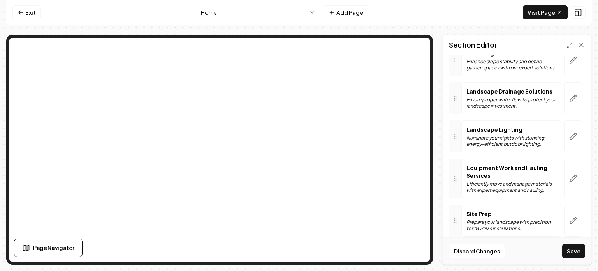
scroll to position [192, 0]
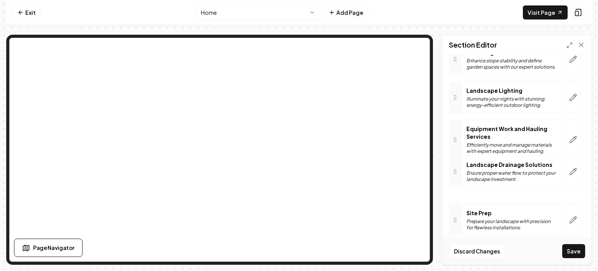
drag, startPoint x: 455, startPoint y: 94, endPoint x: 454, endPoint y: 168, distance: 74.4
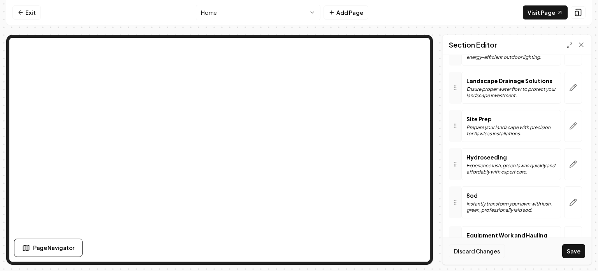
scroll to position [274, 0]
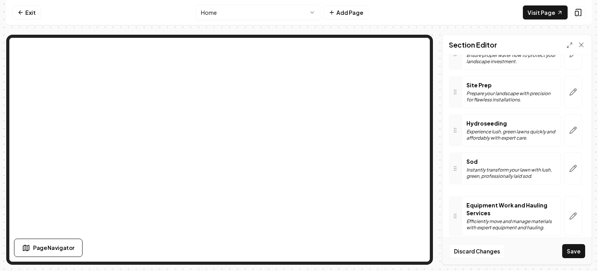
drag, startPoint x: 457, startPoint y: 96, endPoint x: 469, endPoint y: 208, distance: 112.8
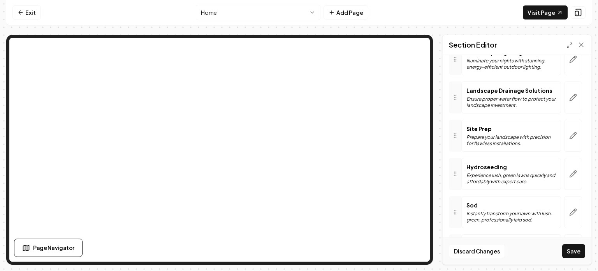
scroll to position [226, 0]
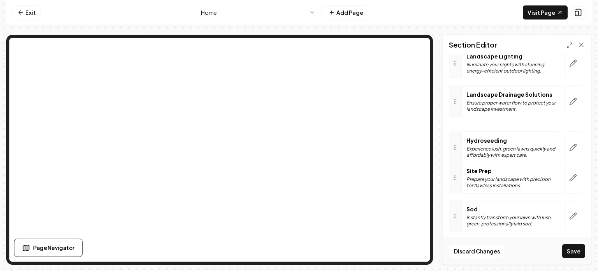
drag, startPoint x: 459, startPoint y: 175, endPoint x: 471, endPoint y: 95, distance: 80.8
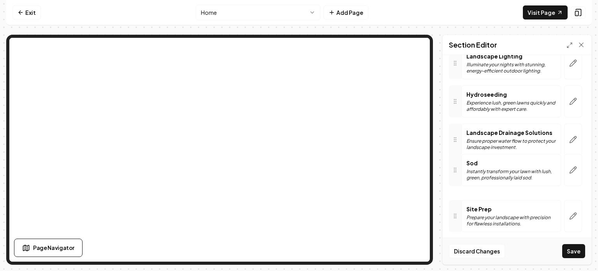
drag, startPoint x: 457, startPoint y: 215, endPoint x: 460, endPoint y: 169, distance: 46.1
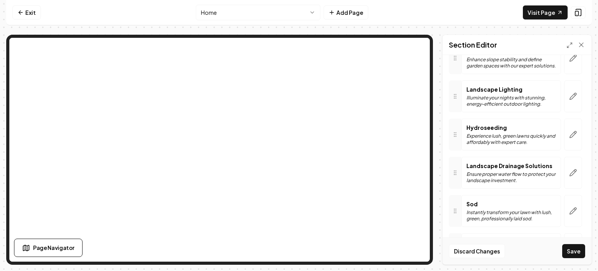
scroll to position [190, 0]
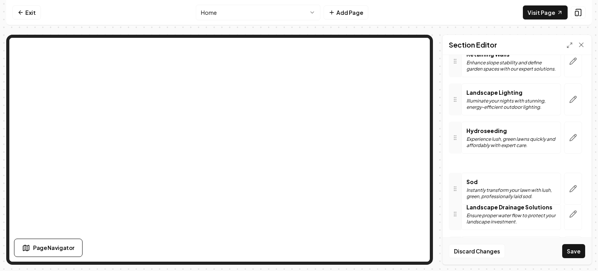
drag, startPoint x: 455, startPoint y: 215, endPoint x: 456, endPoint y: 173, distance: 42.1
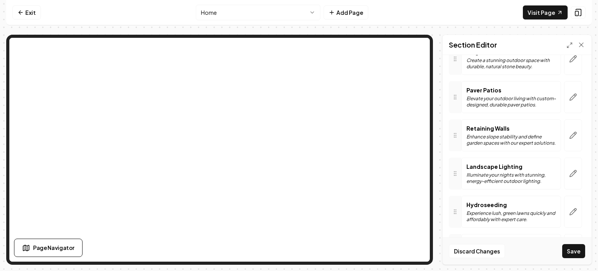
scroll to position [115, 0]
drag, startPoint x: 458, startPoint y: 173, endPoint x: 457, endPoint y: 210, distance: 37.8
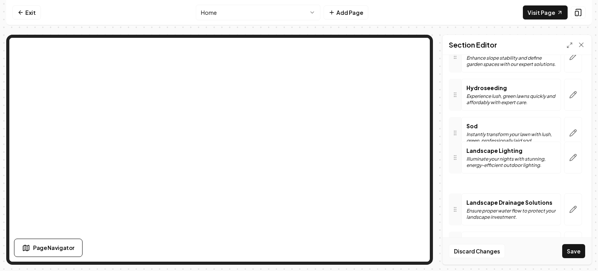
drag, startPoint x: 458, startPoint y: 140, endPoint x: 459, endPoint y: 175, distance: 34.7
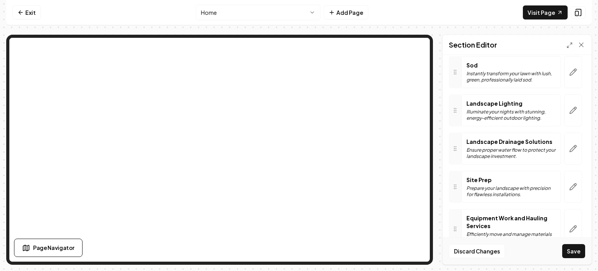
scroll to position [256, 0]
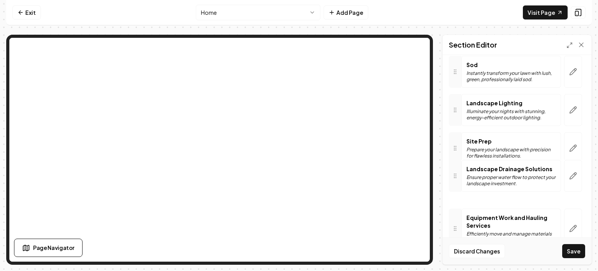
drag, startPoint x: 458, startPoint y: 148, endPoint x: 456, endPoint y: 177, distance: 28.1
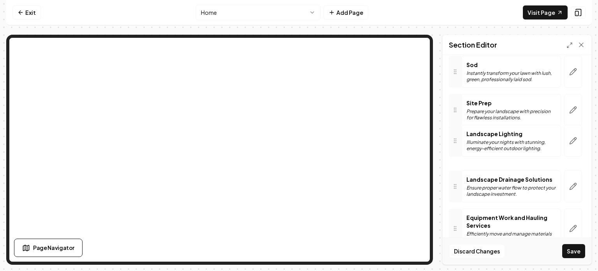
drag, startPoint x: 454, startPoint y: 113, endPoint x: 455, endPoint y: 146, distance: 32.8
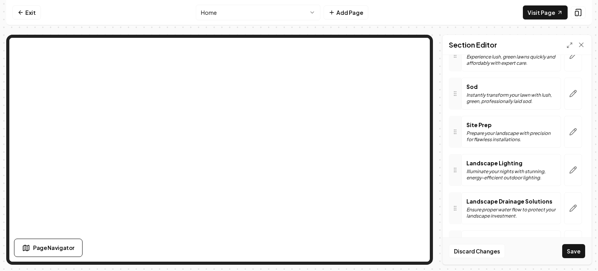
scroll to position [274, 0]
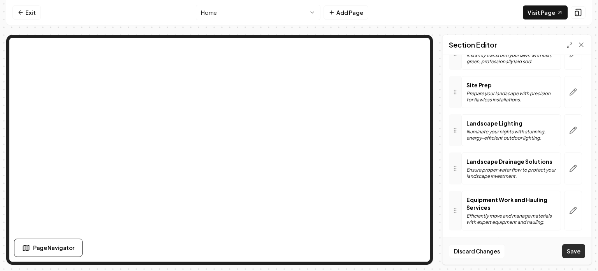
click at [573, 247] on button "Save" at bounding box center [574, 251] width 23 height 14
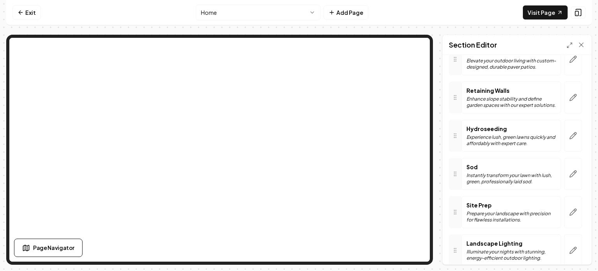
scroll to position [124, 0]
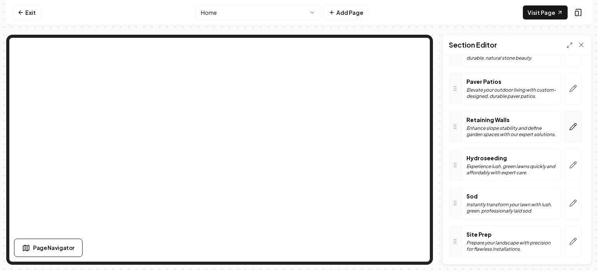
click at [570, 124] on icon "button" at bounding box center [574, 127] width 8 height 8
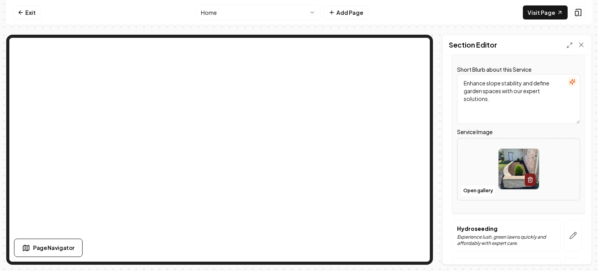
scroll to position [213, 0]
click at [525, 177] on button "button" at bounding box center [530, 179] width 11 height 12
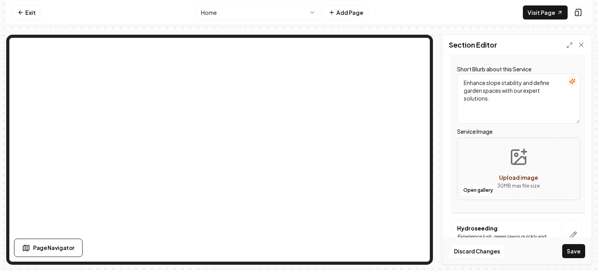
click at [515, 171] on button "Upload image 30 MB max file size" at bounding box center [518, 168] width 55 height 55
click at [515, 183] on p "30 MB max file size" at bounding box center [519, 186] width 43 height 8
type input "**********"
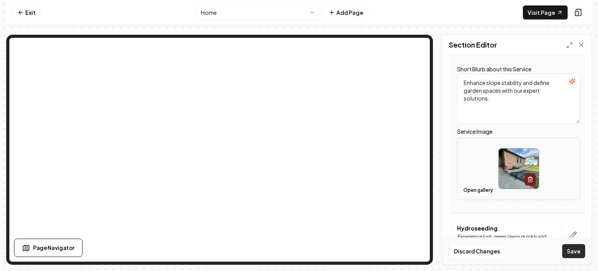
click at [572, 251] on button "Save" at bounding box center [574, 251] width 23 height 14
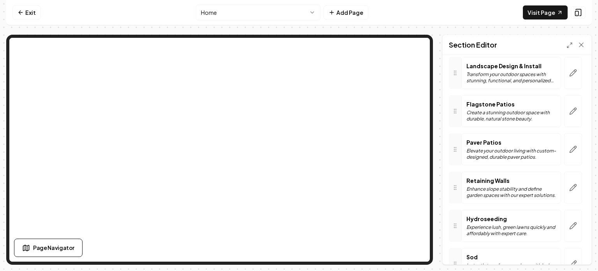
scroll to position [64, 0]
click at [570, 186] on icon "button" at bounding box center [574, 187] width 8 height 8
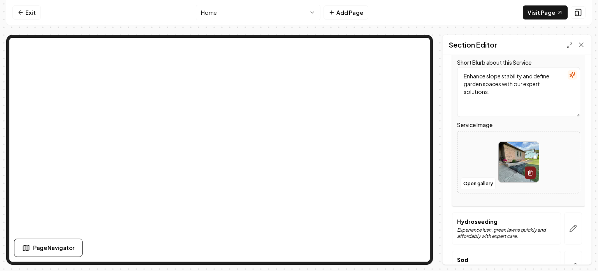
scroll to position [220, 0]
click at [508, 163] on img at bounding box center [519, 162] width 40 height 40
click at [531, 173] on button "button" at bounding box center [530, 172] width 11 height 12
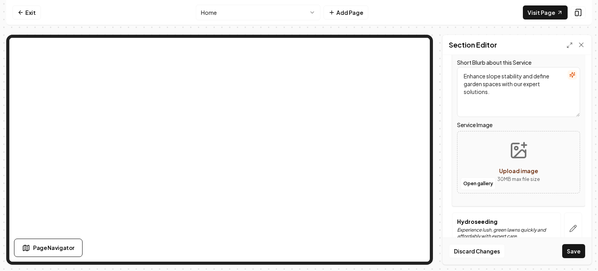
click at [514, 164] on button "Upload image 30 MB max file size" at bounding box center [518, 162] width 55 height 55
type input "**********"
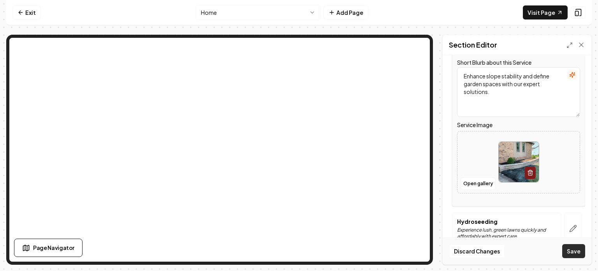
click at [572, 251] on button "Save" at bounding box center [574, 251] width 23 height 14
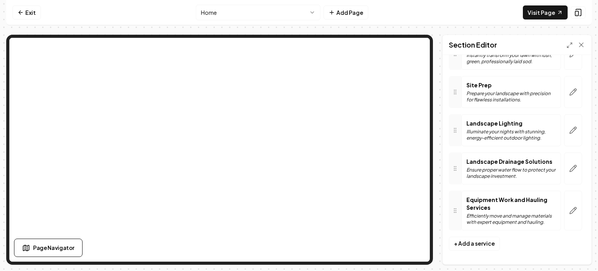
scroll to position [274, 0]
click at [570, 212] on icon "button" at bounding box center [574, 211] width 8 height 8
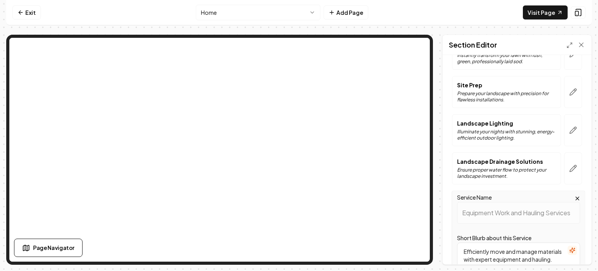
scroll to position [425, 0]
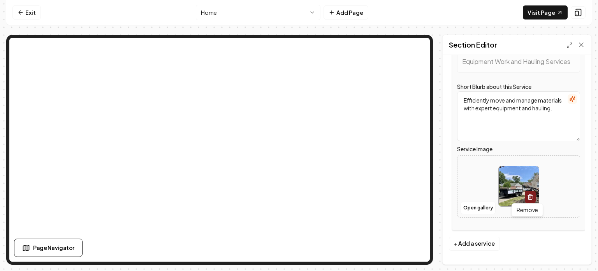
click at [528, 194] on icon "button" at bounding box center [531, 197] width 6 height 6
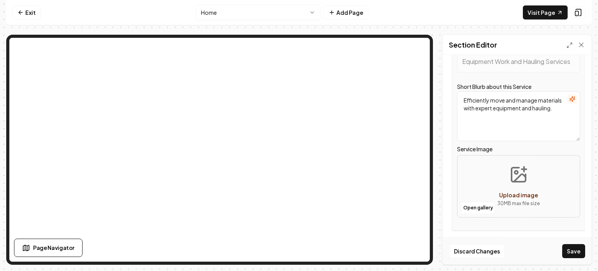
click at [517, 186] on button "Upload image 30 MB max file size" at bounding box center [518, 186] width 55 height 55
type input "**********"
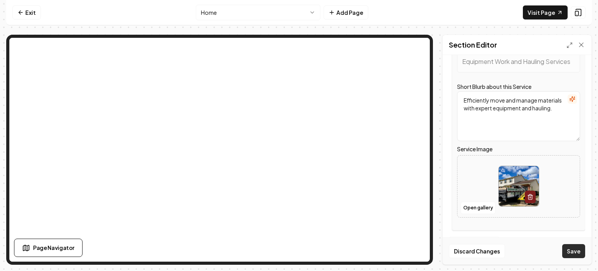
click at [571, 249] on button "Save" at bounding box center [574, 251] width 23 height 14
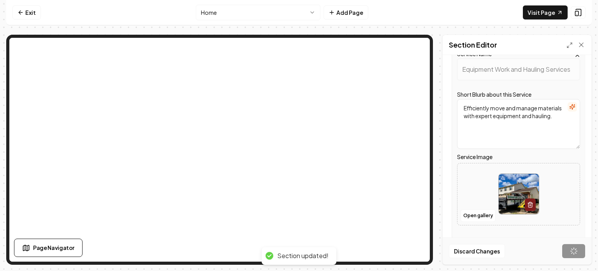
scroll to position [274, 0]
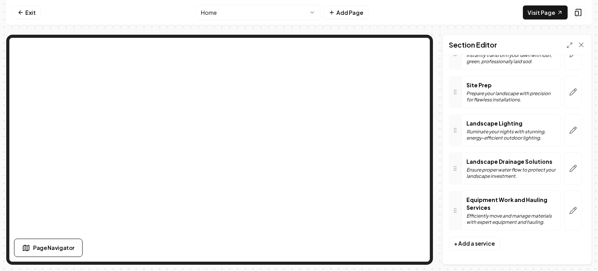
click at [458, 210] on icon at bounding box center [455, 210] width 6 height 6
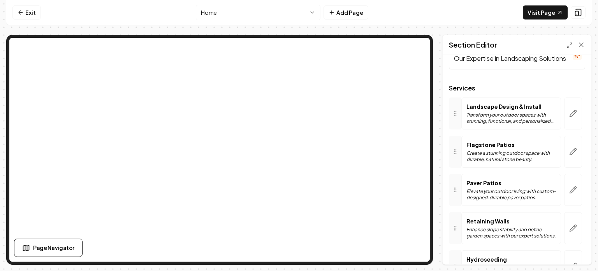
scroll to position [0, 0]
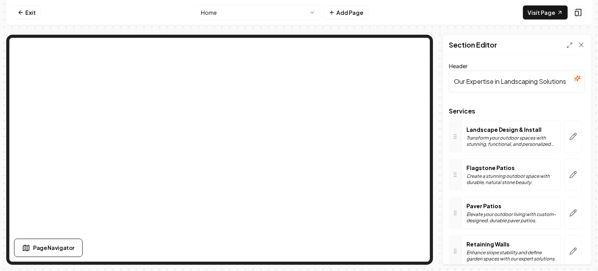
click at [586, 43] on div "Section Editor" at bounding box center [517, 45] width 149 height 20
click at [584, 43] on icon at bounding box center [582, 45] width 8 height 8
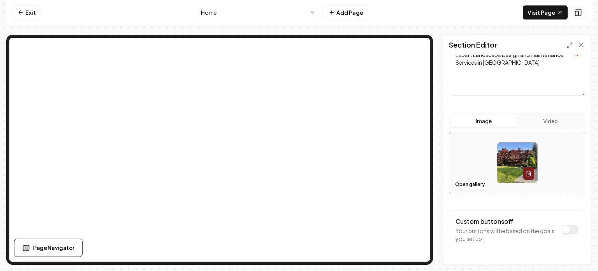
scroll to position [108, 0]
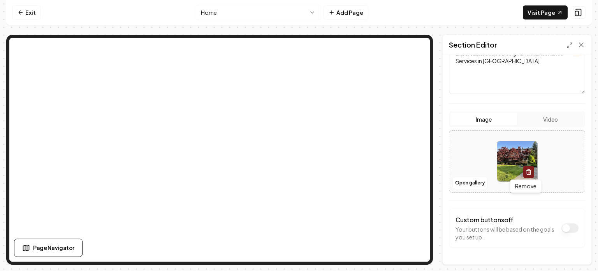
click at [526, 173] on icon "button" at bounding box center [529, 172] width 6 height 6
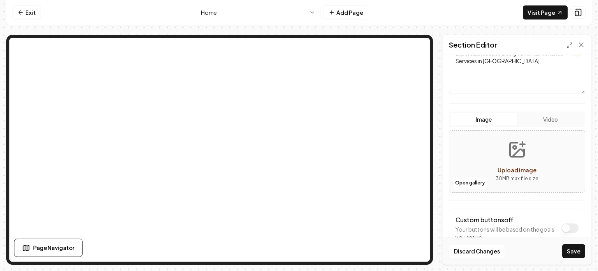
click at [515, 171] on span "Upload image" at bounding box center [517, 169] width 39 height 7
type input "**********"
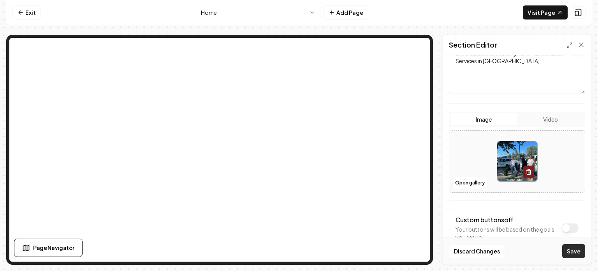
click at [574, 251] on button "Save" at bounding box center [574, 251] width 23 height 14
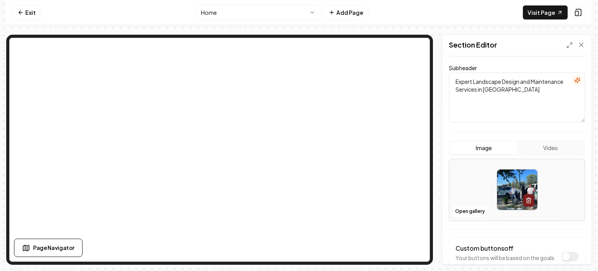
scroll to position [0, 0]
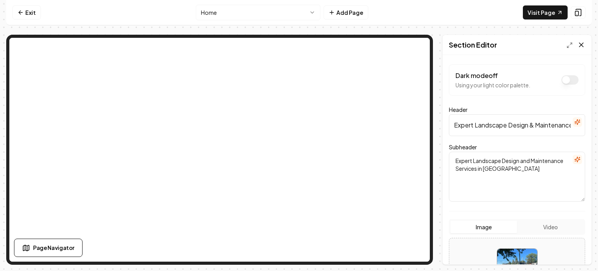
click at [583, 45] on icon at bounding box center [582, 45] width 4 height 4
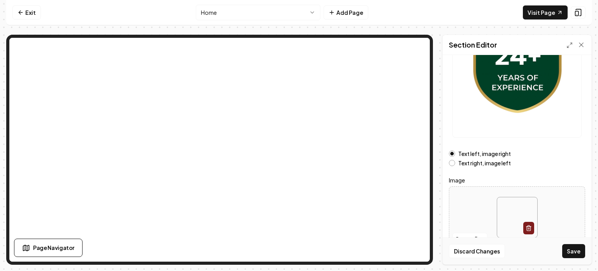
scroll to position [149, 0]
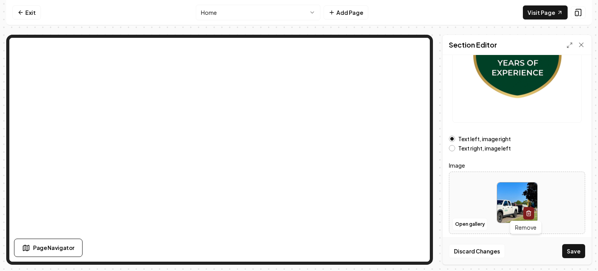
click at [524, 209] on button "button" at bounding box center [529, 213] width 11 height 12
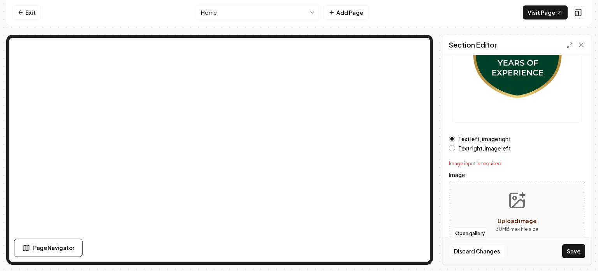
click at [516, 208] on icon "Upload image" at bounding box center [517, 200] width 19 height 19
type input "**********"
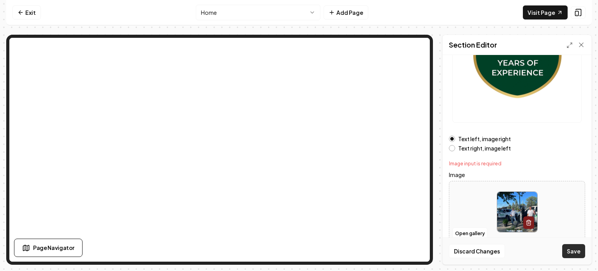
click at [574, 251] on button "Save" at bounding box center [574, 251] width 23 height 14
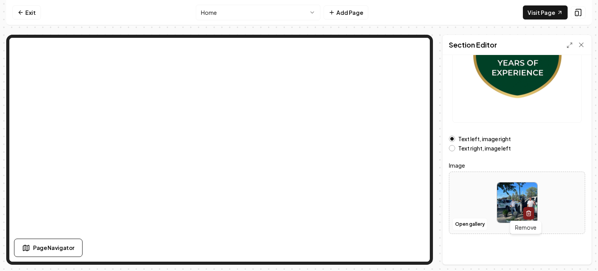
click at [526, 213] on icon "button" at bounding box center [529, 213] width 6 height 6
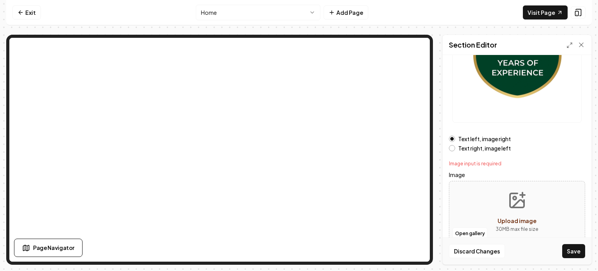
scroll to position [158, 0]
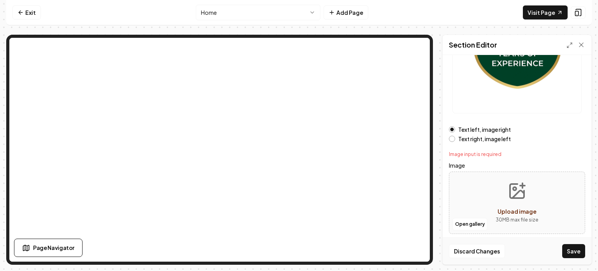
click at [525, 213] on span "Upload image" at bounding box center [517, 211] width 39 height 7
click at [494, 197] on button "Upload image 30 MB max file size" at bounding box center [517, 202] width 55 height 55
type input "**********"
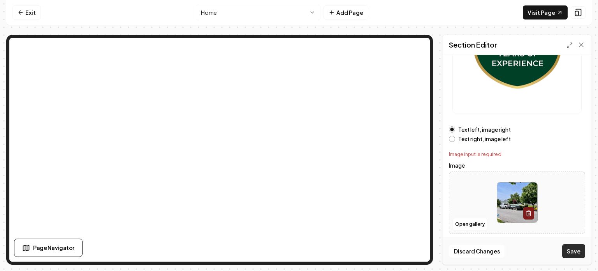
click at [577, 252] on button "Save" at bounding box center [574, 251] width 23 height 14
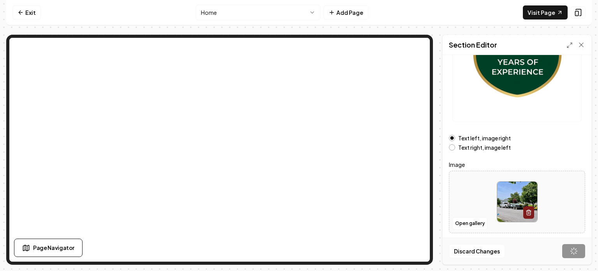
scroll to position [149, 0]
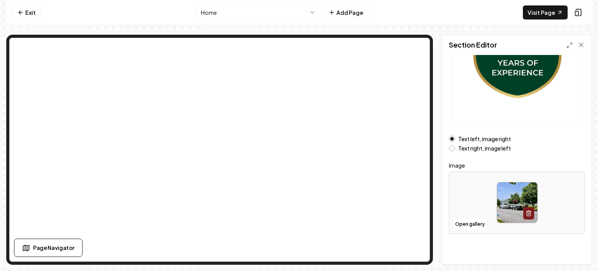
click at [505, 200] on img at bounding box center [518, 202] width 40 height 40
click at [528, 211] on icon "button" at bounding box center [529, 211] width 2 height 1
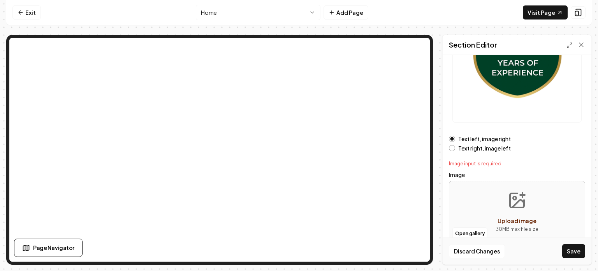
click at [522, 210] on button "Upload image 30 MB max file size" at bounding box center [517, 212] width 55 height 55
type input "**********"
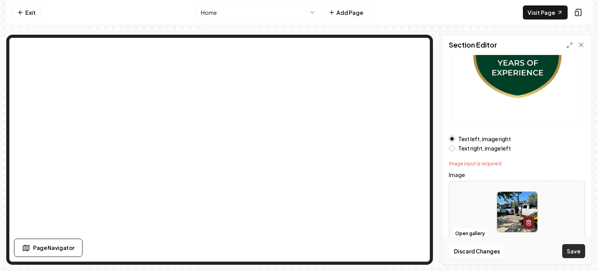
click at [576, 251] on button "Save" at bounding box center [574, 251] width 23 height 14
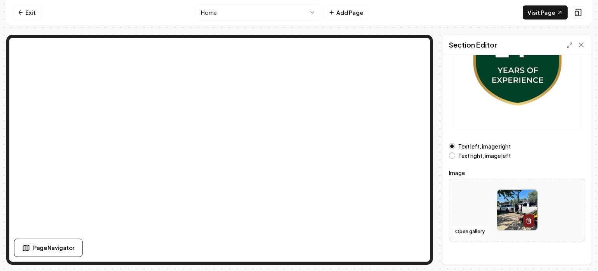
scroll to position [141, 0]
click at [528, 219] on icon "button" at bounding box center [529, 219] width 2 height 1
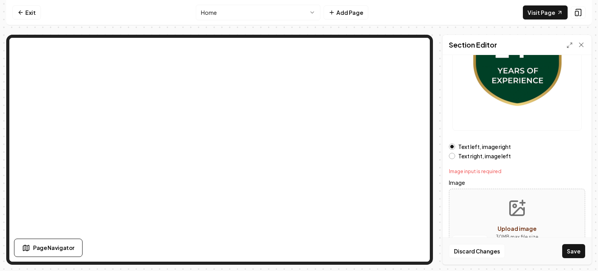
click at [514, 219] on button "Upload image 30 MB max file size" at bounding box center [517, 219] width 55 height 55
type input "**********"
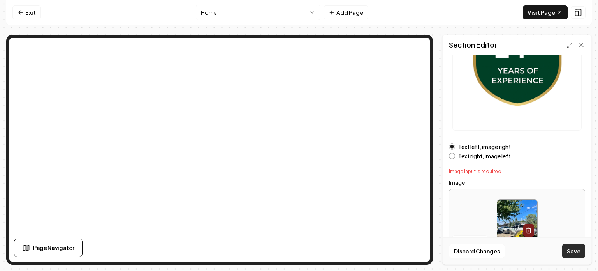
click at [574, 253] on button "Save" at bounding box center [574, 251] width 23 height 14
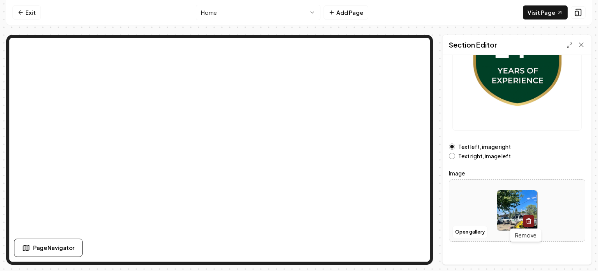
click at [524, 217] on button "button" at bounding box center [529, 221] width 11 height 12
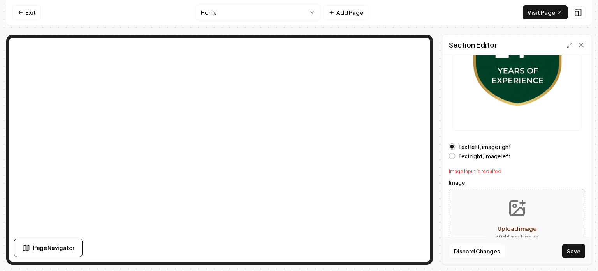
click at [504, 210] on button "Upload image 30 MB max file size" at bounding box center [517, 219] width 55 height 55
type input "**********"
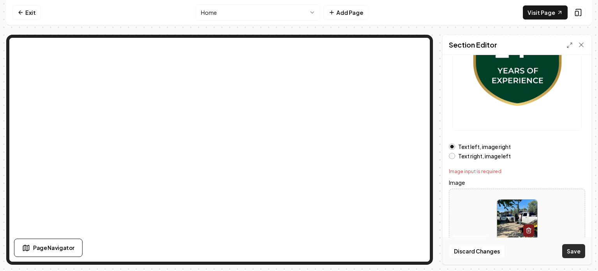
click at [579, 251] on button "Save" at bounding box center [574, 251] width 23 height 14
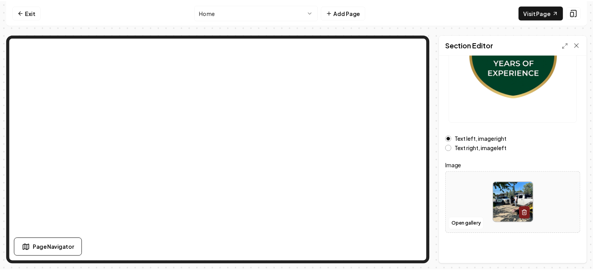
scroll to position [0, 0]
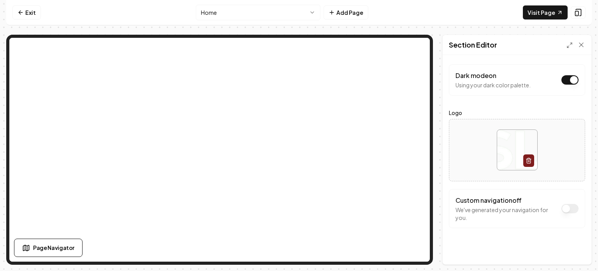
click at [573, 81] on button "Dark mode on" at bounding box center [570, 79] width 17 height 9
click at [574, 252] on button "Save" at bounding box center [574, 251] width 23 height 14
click at [478, 150] on div at bounding box center [518, 149] width 136 height 53
type input "**********"
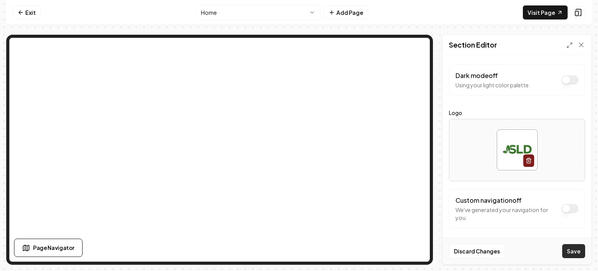
click at [569, 251] on button "Save" at bounding box center [574, 251] width 23 height 14
click at [519, 147] on img at bounding box center [518, 150] width 40 height 40
click at [528, 162] on icon "button" at bounding box center [529, 160] width 6 height 6
click at [521, 155] on span "Upload image" at bounding box center [517, 158] width 39 height 7
type input "**********"
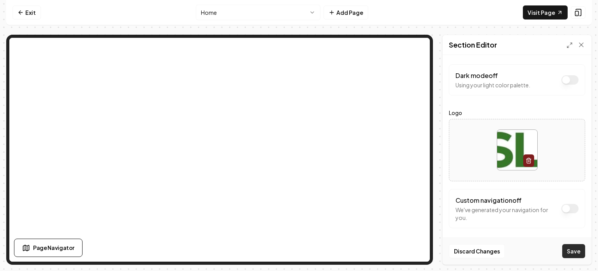
click at [578, 253] on button "Save" at bounding box center [574, 251] width 23 height 14
click at [530, 157] on icon "button" at bounding box center [529, 160] width 6 height 6
click at [523, 154] on div "Upload image" at bounding box center [517, 158] width 39 height 9
type input "**********"
click at [570, 249] on button "Save" at bounding box center [574, 251] width 23 height 14
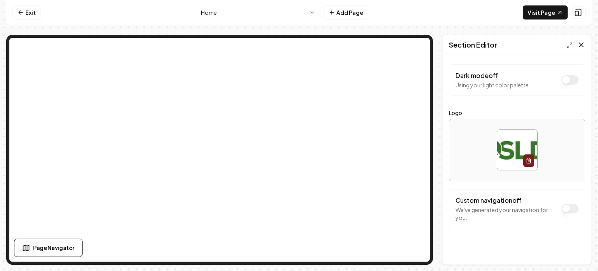
click at [582, 46] on icon at bounding box center [582, 45] width 8 height 8
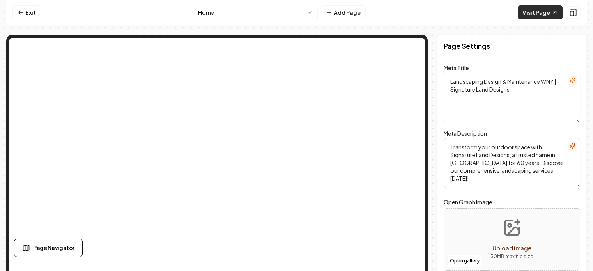
click at [547, 12] on link "Visit Page" at bounding box center [539, 12] width 45 height 14
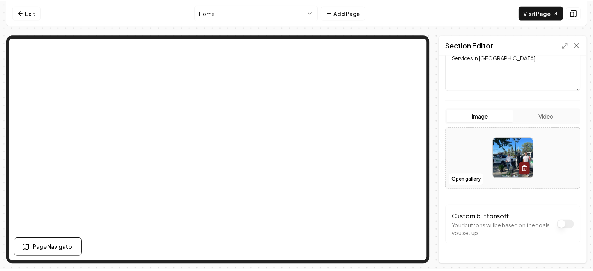
scroll to position [115, 0]
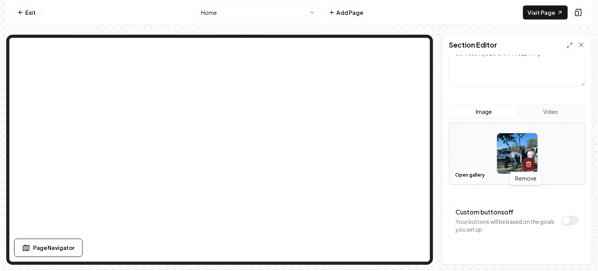
click at [527, 162] on icon "button" at bounding box center [529, 162] width 5 height 0
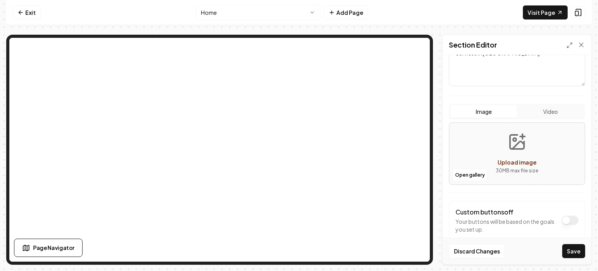
click at [507, 151] on button "Upload image 30 MB max file size" at bounding box center [517, 153] width 55 height 55
type input "**********"
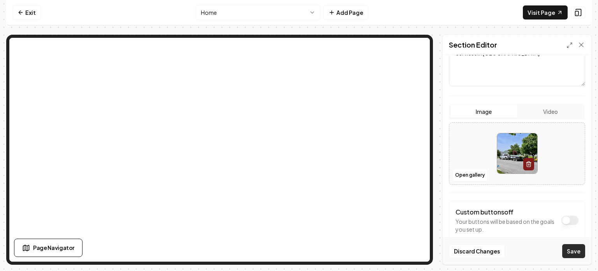
click at [570, 250] on button "Save" at bounding box center [574, 251] width 23 height 14
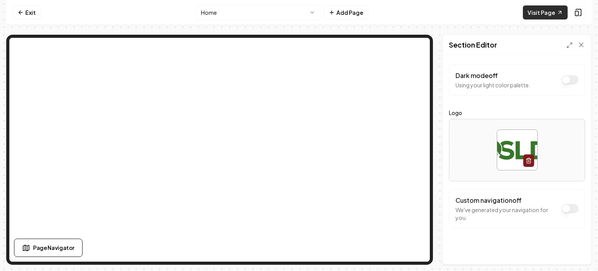
click at [549, 11] on link "Visit Page" at bounding box center [545, 12] width 45 height 14
click at [503, 148] on img at bounding box center [518, 150] width 40 height 40
click at [529, 159] on icon "button" at bounding box center [529, 160] width 6 height 6
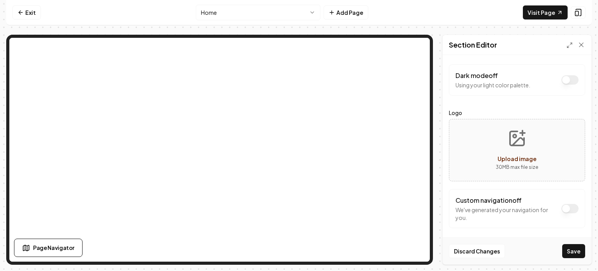
click at [521, 155] on span "Upload image" at bounding box center [517, 158] width 39 height 7
type input "**********"
click at [572, 252] on button "Save" at bounding box center [574, 251] width 23 height 14
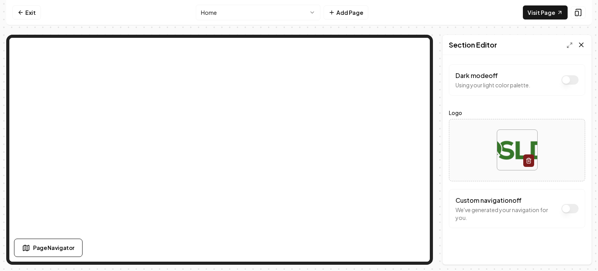
click at [581, 42] on icon at bounding box center [582, 45] width 8 height 8
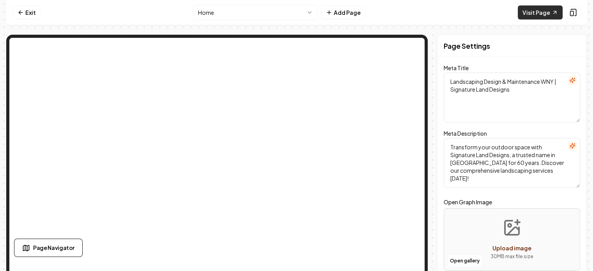
click at [538, 12] on link "Visit Page" at bounding box center [539, 12] width 45 height 14
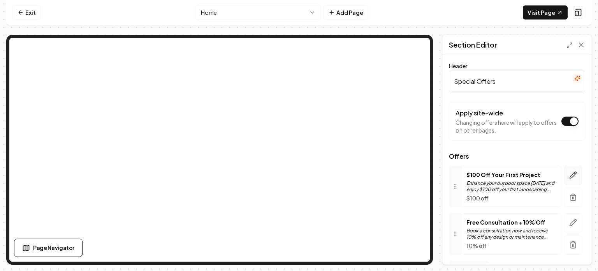
click at [570, 176] on icon "button" at bounding box center [573, 175] width 7 height 7
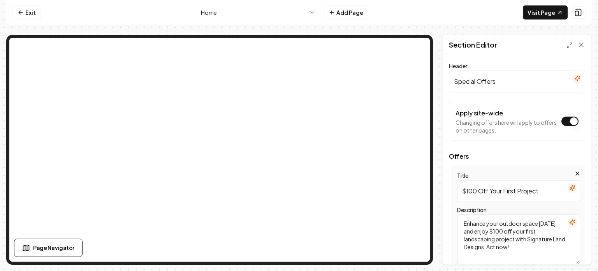
click at [470, 190] on input "$100 Off Your First Project" at bounding box center [518, 191] width 123 height 22
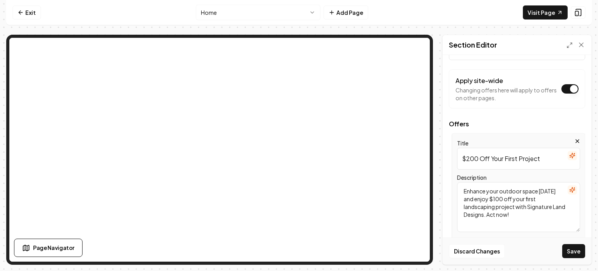
scroll to position [33, 0]
type input "$200 Off Your First Project"
click at [496, 197] on textarea "Enhance your outdoor space [DATE] and enjoy $100 off your first landscaping pro…" at bounding box center [518, 207] width 123 height 50
type textarea "Enhance your outdoor space [DATE] and enjoy $200 off your first landscaping pro…"
click at [569, 251] on button "Save" at bounding box center [574, 251] width 23 height 14
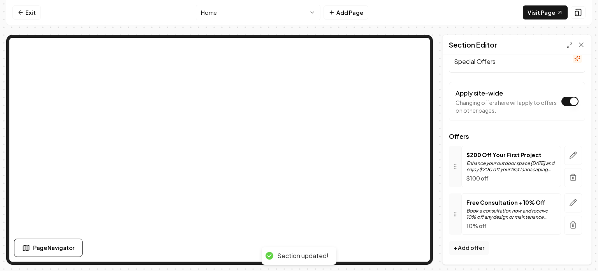
scroll to position [19, 0]
click at [565, 151] on button "button" at bounding box center [574, 156] width 18 height 19
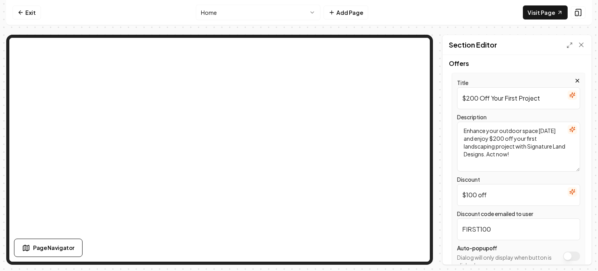
scroll to position [103, 0]
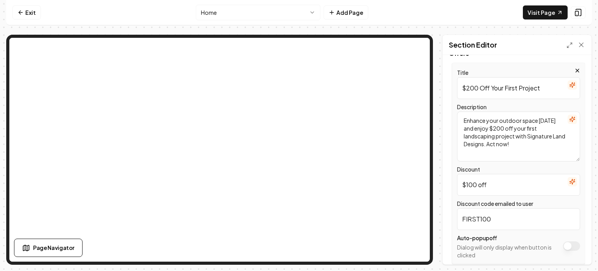
click at [468, 185] on input "$100 off" at bounding box center [518, 185] width 123 height 22
type input "$200 off"
click at [481, 218] on input "FIRST100" at bounding box center [518, 219] width 123 height 22
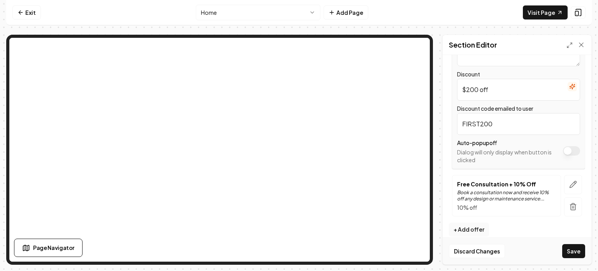
scroll to position [206, 0]
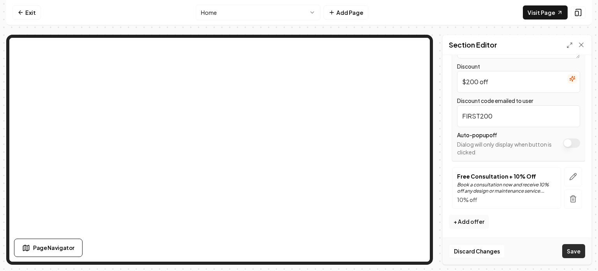
type input "FIRST200"
click at [574, 251] on button "Save" at bounding box center [574, 251] width 23 height 14
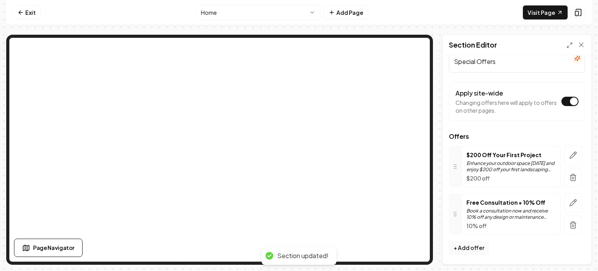
scroll to position [19, 0]
click at [565, 154] on button "button" at bounding box center [574, 156] width 18 height 19
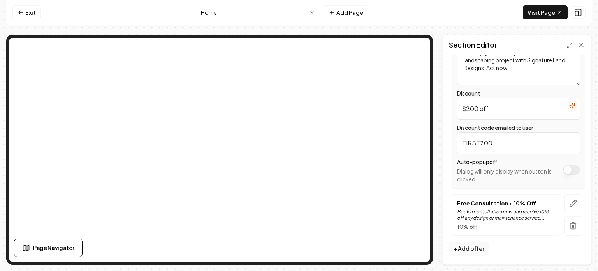
scroll to position [0, 0]
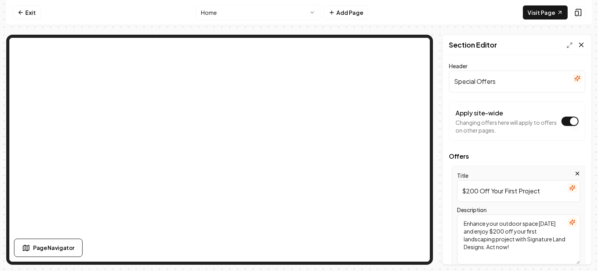
click at [582, 46] on icon at bounding box center [582, 45] width 8 height 8
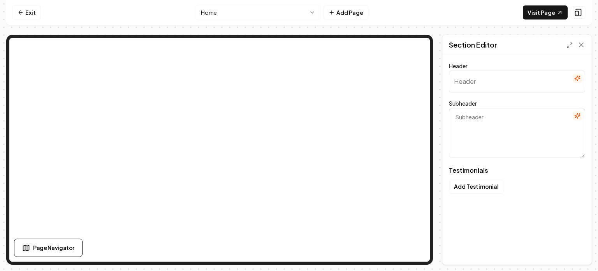
type input "Our clients love us"
type textarea "Here's some of what they had to say"
type input "Our Expertise in Landscaping Solutions"
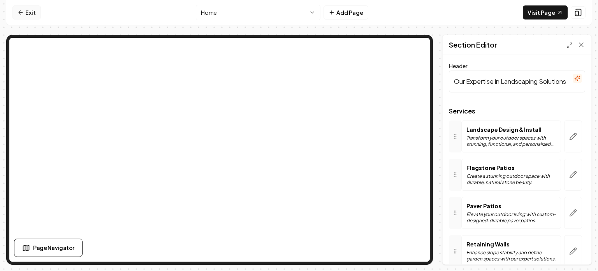
click at [32, 14] on link "Exit" at bounding box center [26, 12] width 28 height 14
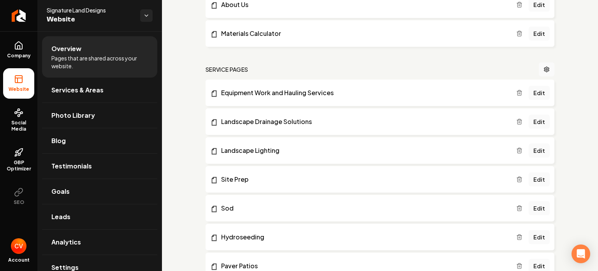
scroll to position [326, 0]
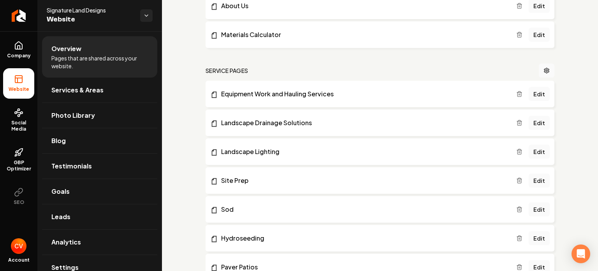
click at [517, 95] on icon "Main content area" at bounding box center [520, 94] width 6 height 6
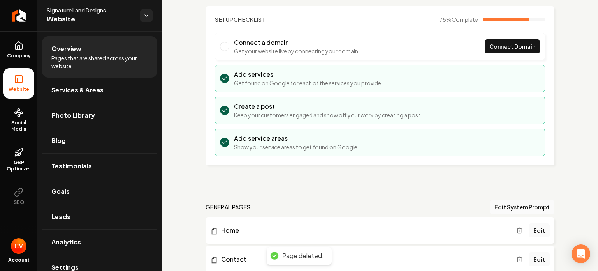
scroll to position [0, 0]
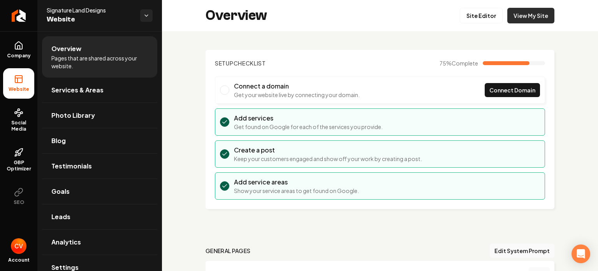
click at [531, 19] on link "View My Site" at bounding box center [531, 16] width 47 height 16
click at [475, 16] on link "Site Editor" at bounding box center [481, 16] width 43 height 16
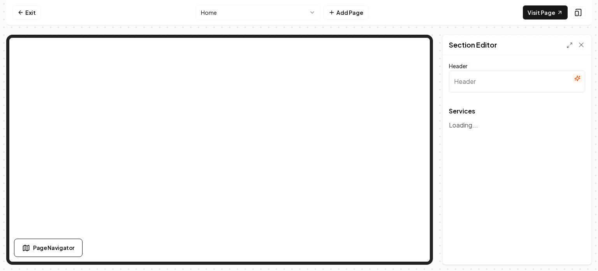
type input "Our Expertise in Landscaping Solutions"
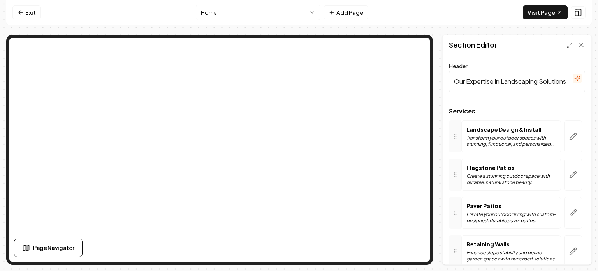
click at [482, 164] on p "Flagstone Patios" at bounding box center [512, 168] width 90 height 8
click at [570, 173] on icon "button" at bounding box center [573, 174] width 7 height 7
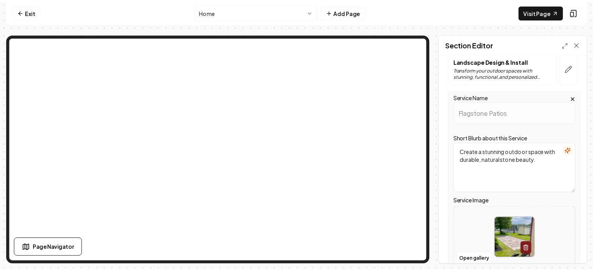
scroll to position [67, 0]
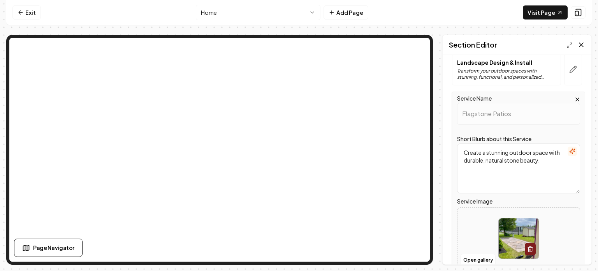
click at [582, 45] on icon at bounding box center [582, 45] width 4 height 4
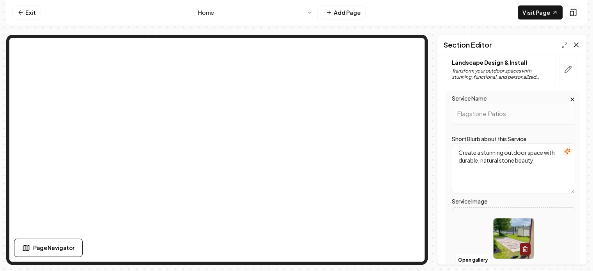
scroll to position [0, 0]
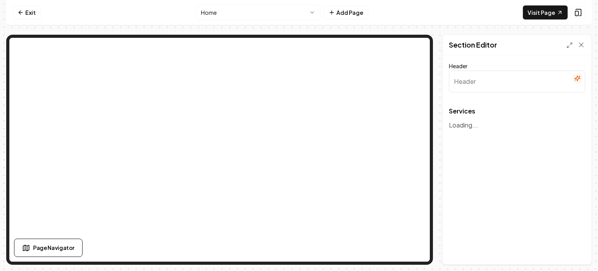
type input "Our Expertise in Landscaping Solutions"
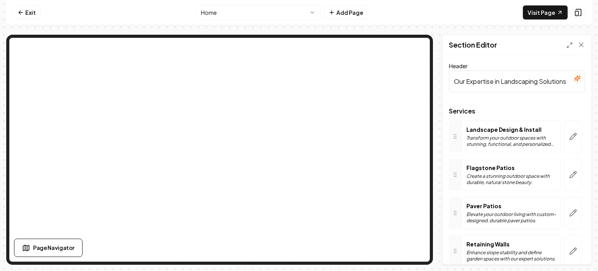
click at [485, 169] on p "Flagstone Patios" at bounding box center [512, 168] width 90 height 8
click at [581, 43] on icon at bounding box center [582, 45] width 4 height 4
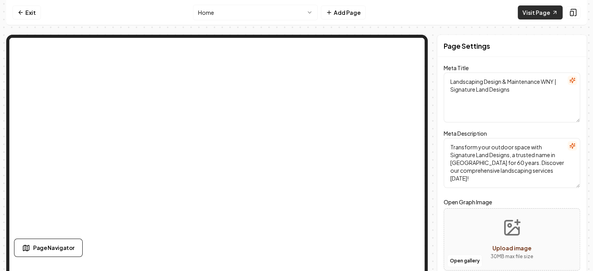
click at [538, 11] on link "Visit Page" at bounding box center [539, 12] width 45 height 14
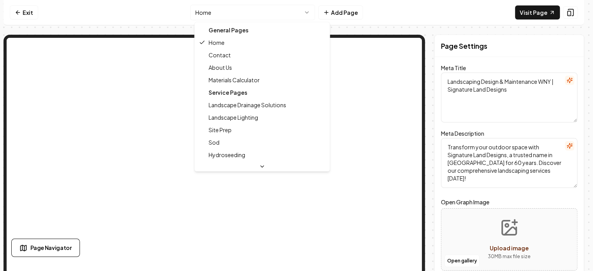
click at [272, 12] on html "Computer Required This feature is only available on a computer. Please switch t…" at bounding box center [296, 135] width 593 height 271
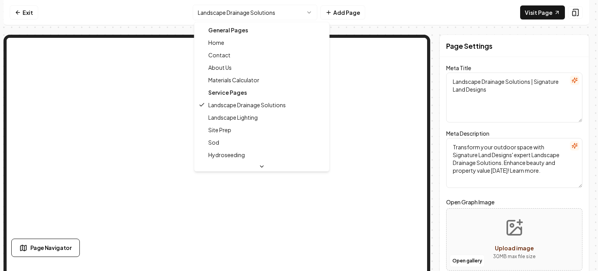
click at [295, 14] on html "Computer Required This feature is only available on a computer. Please switch t…" at bounding box center [299, 135] width 598 height 271
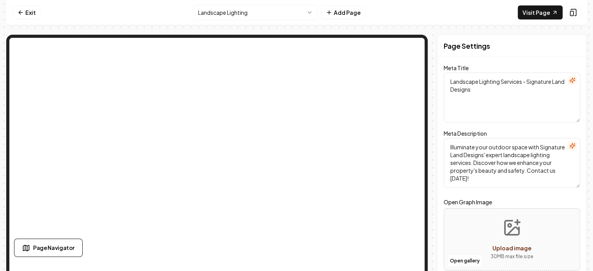
click at [246, 14] on html "Computer Required This feature is only available on a computer. Please switch t…" at bounding box center [296, 135] width 593 height 271
click at [517, 237] on icon "Upload image" at bounding box center [511, 227] width 19 height 19
type input "**********"
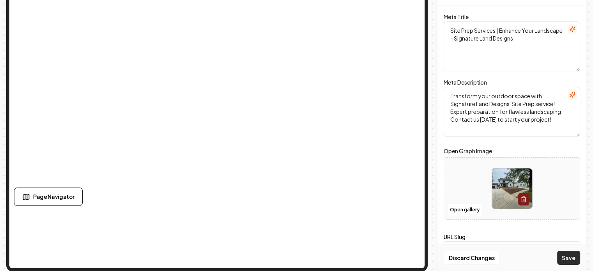
click at [572, 254] on button "Save" at bounding box center [568, 258] width 23 height 14
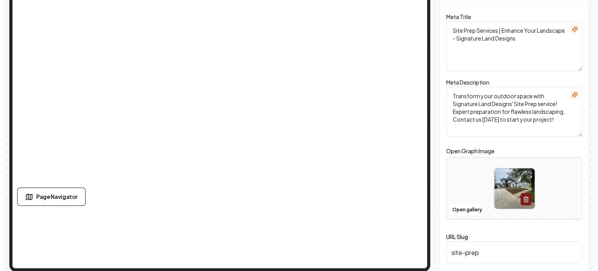
scroll to position [0, 0]
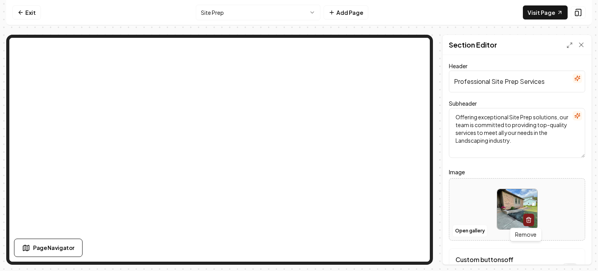
click at [527, 219] on icon "button" at bounding box center [529, 220] width 4 height 4
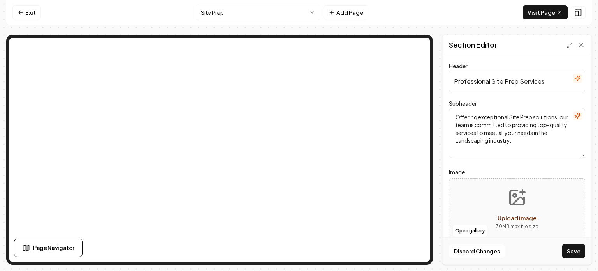
click at [516, 214] on span "Upload image" at bounding box center [517, 217] width 39 height 7
type input "**********"
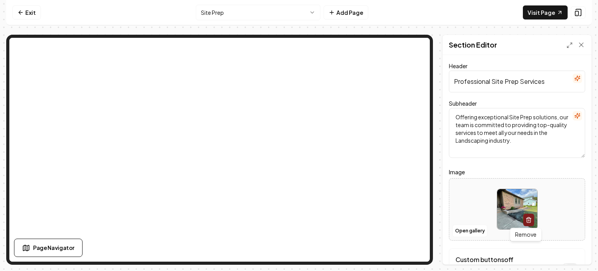
click at [524, 216] on button "button" at bounding box center [529, 220] width 11 height 12
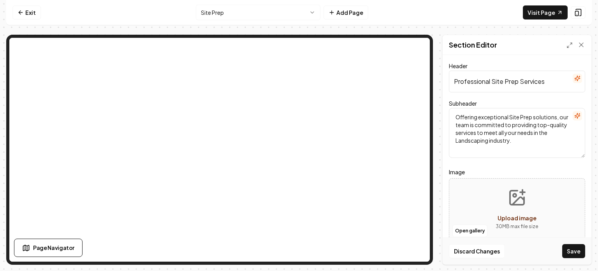
click at [515, 213] on div "Upload image" at bounding box center [517, 217] width 39 height 9
type input "**********"
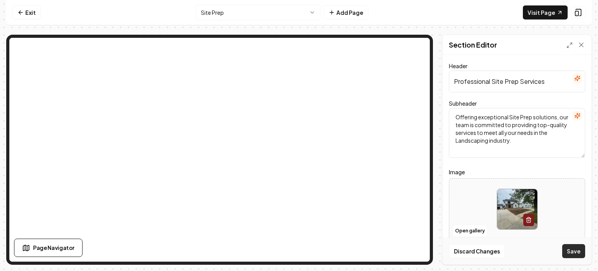
click at [574, 249] on button "Save" at bounding box center [574, 251] width 23 height 14
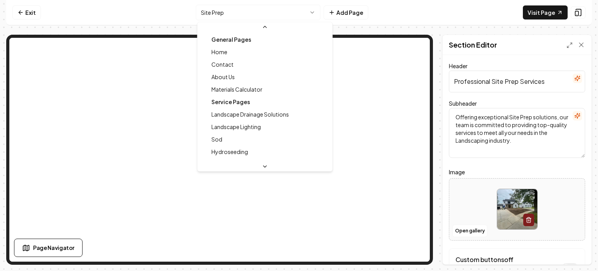
click at [295, 10] on html "Computer Required This feature is only available on a computer. Please switch t…" at bounding box center [299, 135] width 598 height 271
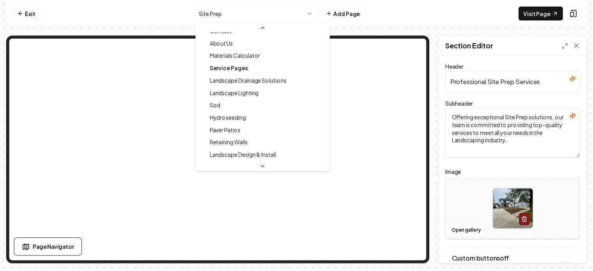
scroll to position [34, 0]
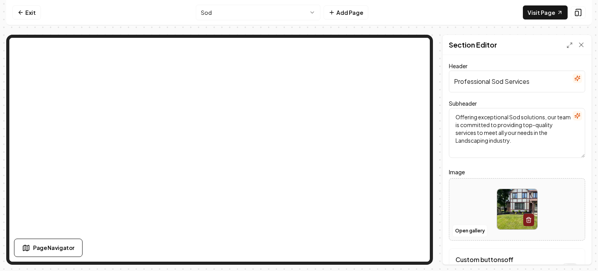
click at [525, 214] on button "button" at bounding box center [529, 220] width 11 height 12
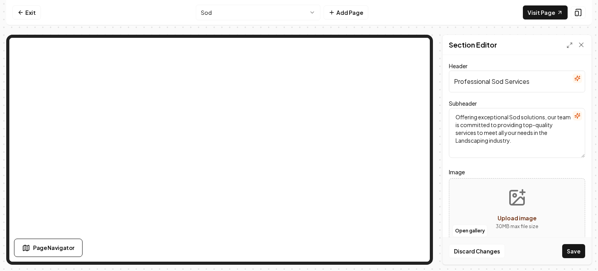
click at [523, 213] on div "Upload image" at bounding box center [517, 217] width 39 height 9
type input "**********"
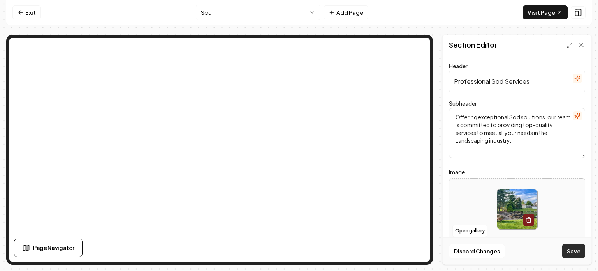
click at [574, 249] on button "Save" at bounding box center [574, 251] width 23 height 14
click at [287, 13] on html "Computer Required This feature is only available on a computer. Please switch t…" at bounding box center [299, 135] width 598 height 271
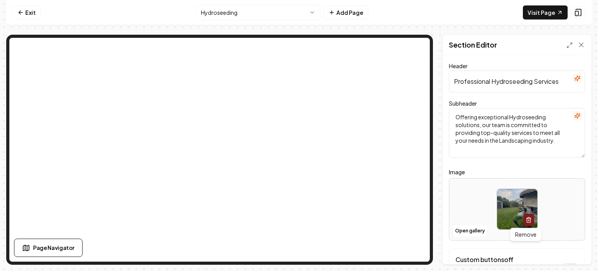
click at [526, 217] on icon "button" at bounding box center [529, 220] width 6 height 6
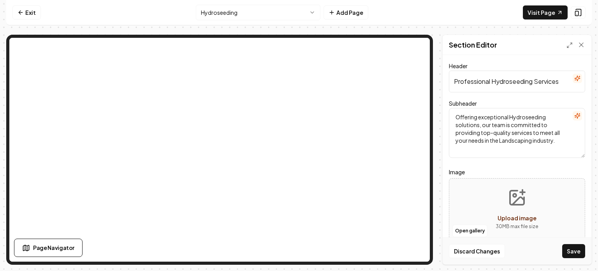
click at [513, 207] on button "Upload image 30 MB max file size" at bounding box center [517, 209] width 55 height 55
type input "**********"
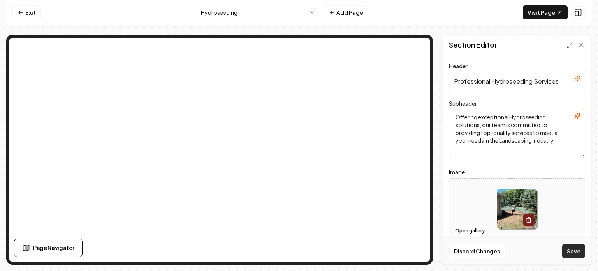
click at [574, 249] on button "Save" at bounding box center [574, 251] width 23 height 14
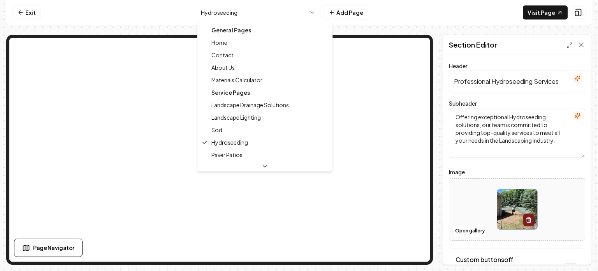
click at [282, 8] on html "Computer Required This feature is only available on a computer. Please switch t…" at bounding box center [299, 135] width 598 height 271
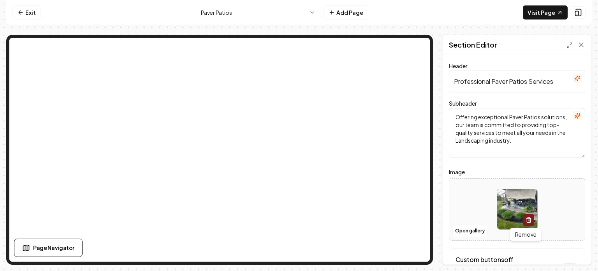
click at [526, 221] on icon "button" at bounding box center [529, 220] width 6 height 6
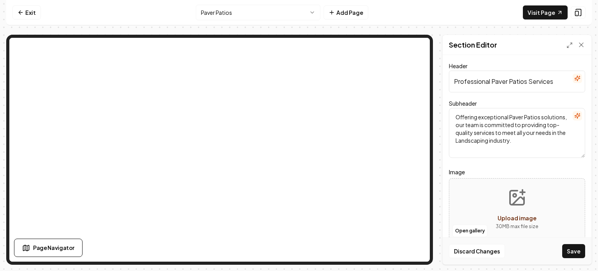
click at [519, 204] on icon "Upload image" at bounding box center [517, 198] width 14 height 14
type input "**********"
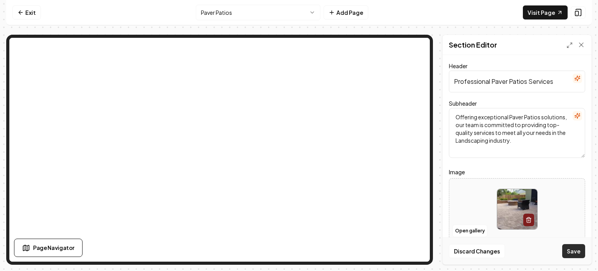
click at [573, 250] on button "Save" at bounding box center [574, 251] width 23 height 14
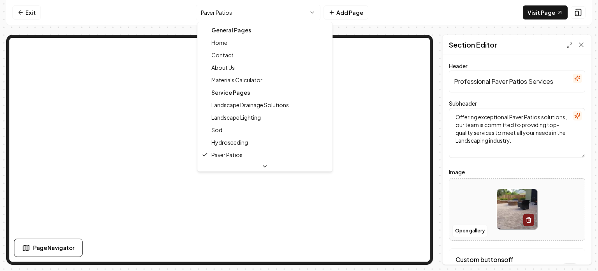
click at [303, 10] on html "Computer Required This feature is only available on a computer. Please switch t…" at bounding box center [299, 135] width 598 height 271
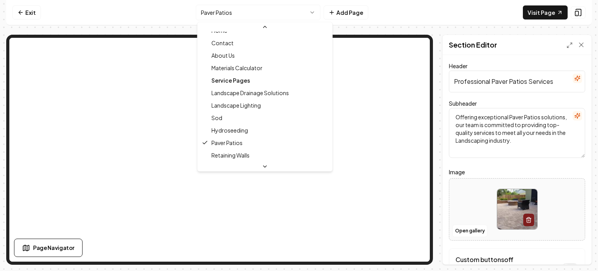
scroll to position [22, 0]
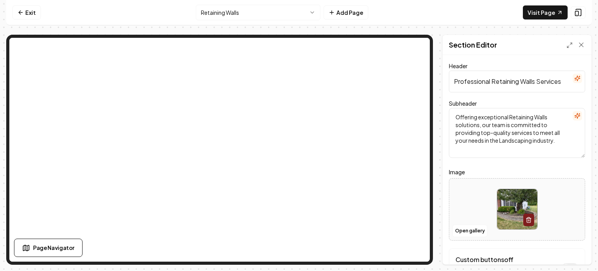
click at [524, 219] on button "button" at bounding box center [529, 220] width 11 height 12
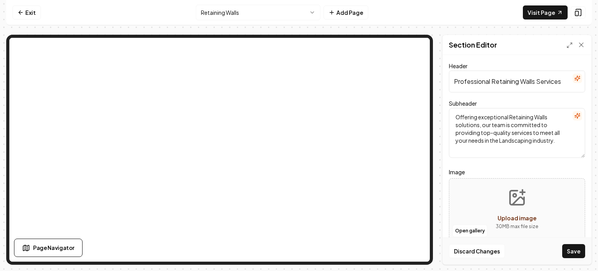
click at [514, 213] on div "Upload image" at bounding box center [517, 217] width 39 height 9
type input "**********"
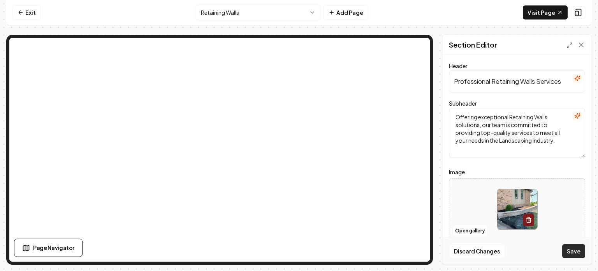
click at [577, 252] on button "Save" at bounding box center [574, 251] width 23 height 14
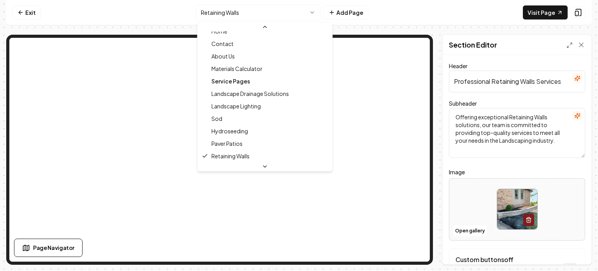
click at [277, 11] on html "Computer Required This feature is only available on a computer. Please switch t…" at bounding box center [299, 135] width 598 height 271
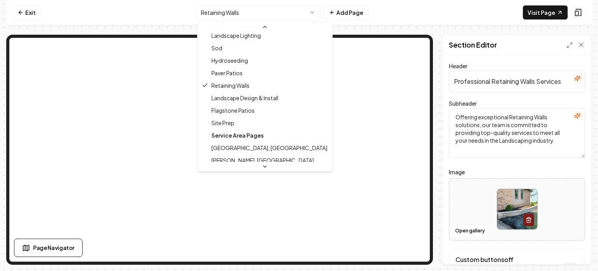
scroll to position [92, 0]
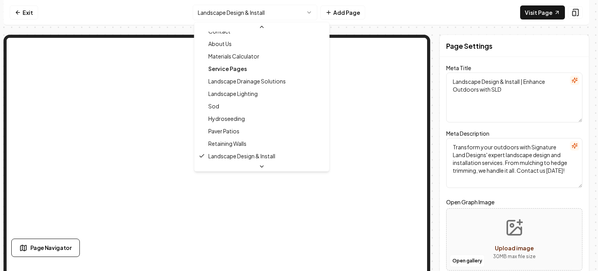
click at [265, 15] on html "Computer Required This feature is only available on a computer. Please switch t…" at bounding box center [299, 135] width 598 height 271
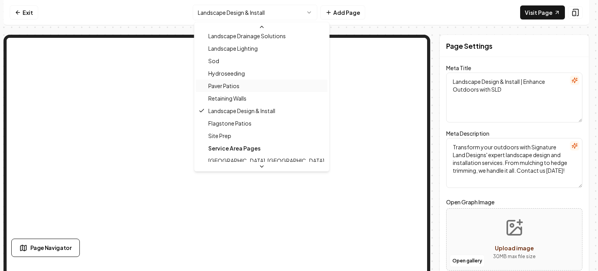
scroll to position [80, 0]
type textarea "Flagstone Patios by Signature Land Designs - WNY Landscaping Experts"
type textarea "Transform your outdoor space with Signature Land Designs' exceptional Flagstone…"
type input "flagstone-patios"
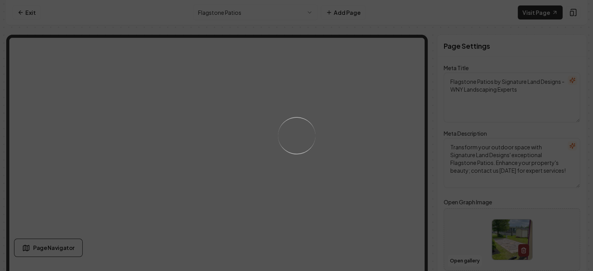
click at [240, 119] on div "Loading..." at bounding box center [296, 135] width 593 height 271
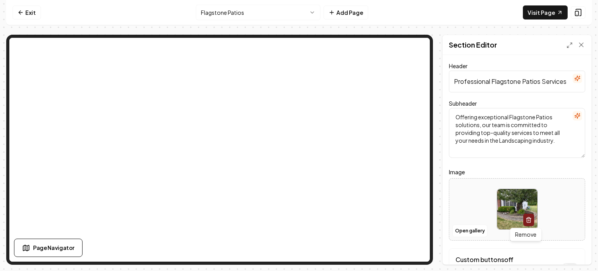
click at [524, 218] on button "button" at bounding box center [529, 220] width 11 height 12
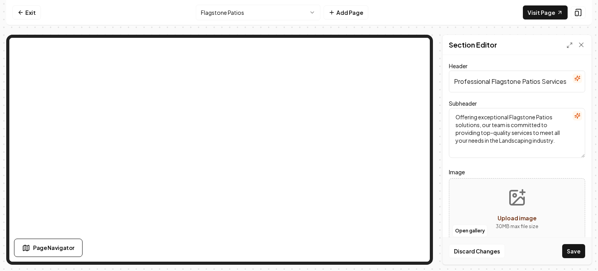
click at [504, 207] on button "Upload image 30 MB max file size" at bounding box center [517, 209] width 55 height 55
type input "**********"
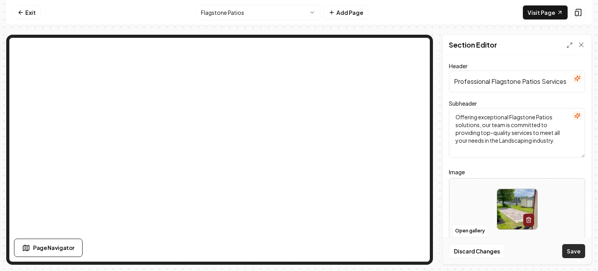
click at [575, 250] on button "Save" at bounding box center [574, 251] width 23 height 14
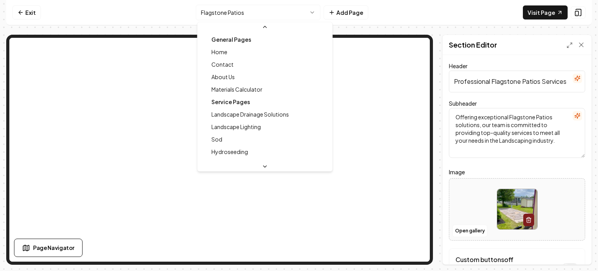
click at [252, 11] on html "Computer Required This feature is only available on a computer. Please switch t…" at bounding box center [299, 135] width 598 height 271
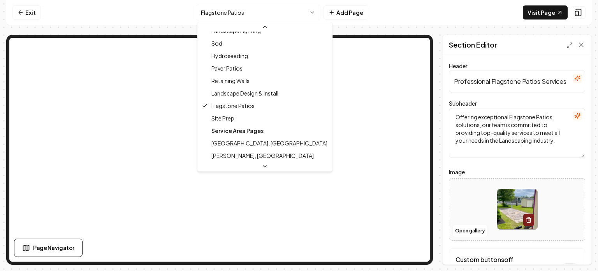
scroll to position [97, 0]
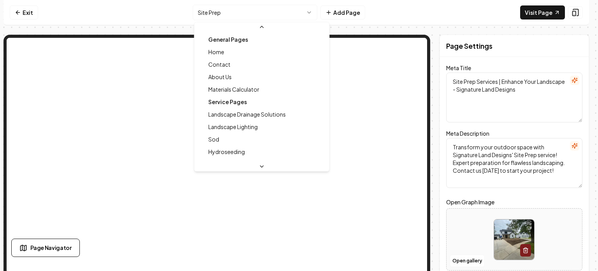
scroll to position [58, 0]
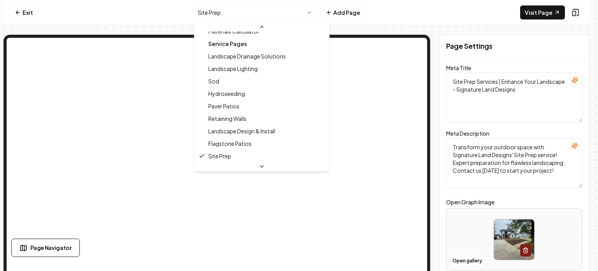
click at [242, 19] on html "Computer Required This feature is only available on a computer. Please switch t…" at bounding box center [299, 135] width 598 height 271
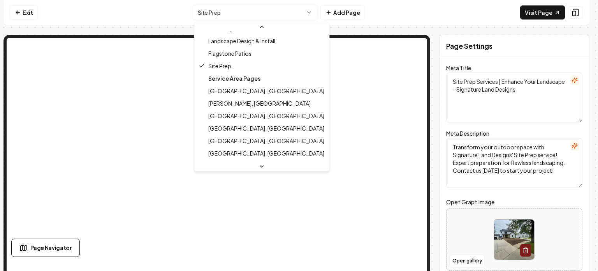
scroll to position [151, 0]
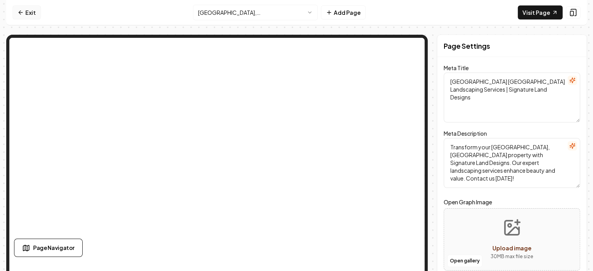
click at [23, 7] on link "Exit" at bounding box center [26, 12] width 28 height 14
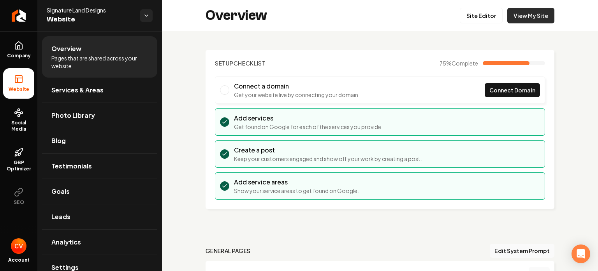
click at [520, 14] on link "View My Site" at bounding box center [531, 16] width 47 height 16
click at [479, 15] on link "Site Editor" at bounding box center [481, 16] width 43 height 16
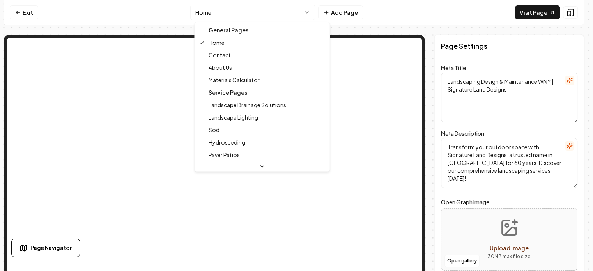
click at [303, 15] on html "Computer Required This feature is only available on a computer. Please switch t…" at bounding box center [296, 135] width 593 height 271
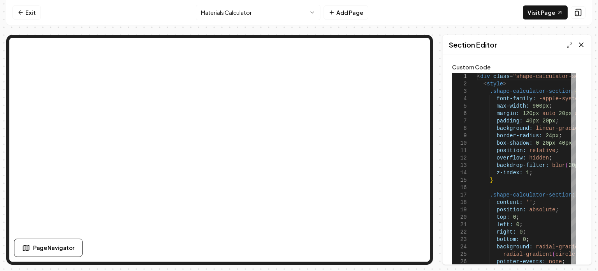
click at [583, 45] on icon at bounding box center [582, 45] width 8 height 8
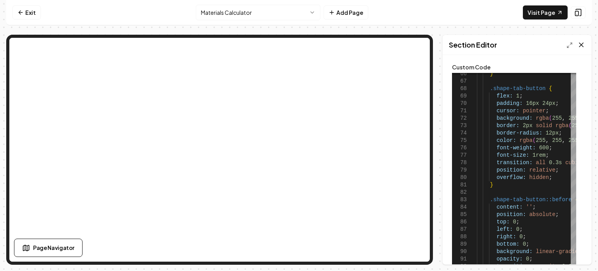
click at [581, 45] on icon at bounding box center [582, 45] width 4 height 4
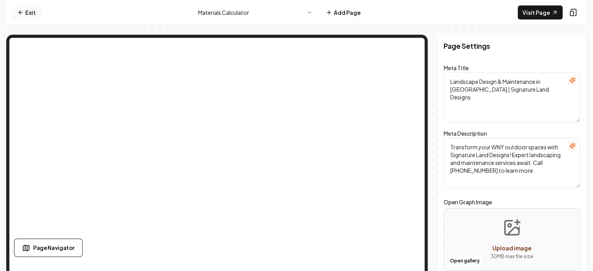
click at [27, 12] on link "Exit" at bounding box center [26, 12] width 28 height 14
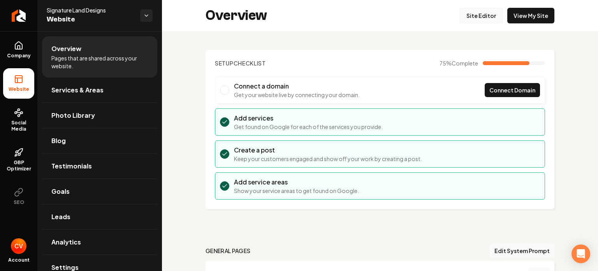
click at [486, 20] on link "Site Editor" at bounding box center [481, 16] width 43 height 16
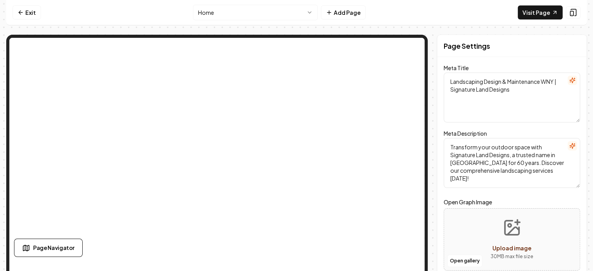
click at [286, 14] on html "Computer Required This feature is only available on a computer. Please switch t…" at bounding box center [296, 135] width 593 height 271
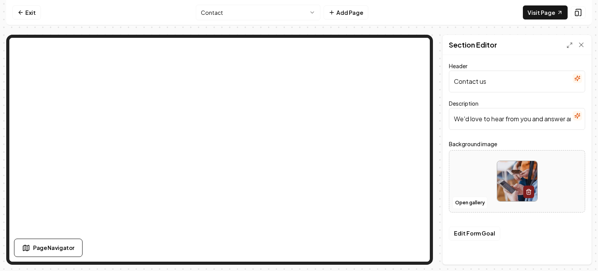
scroll to position [10, 0]
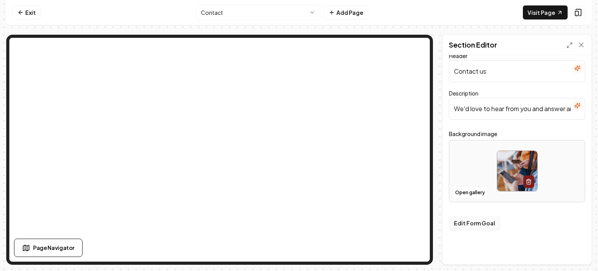
click at [471, 224] on button "Edit Form Goal" at bounding box center [474, 223] width 51 height 14
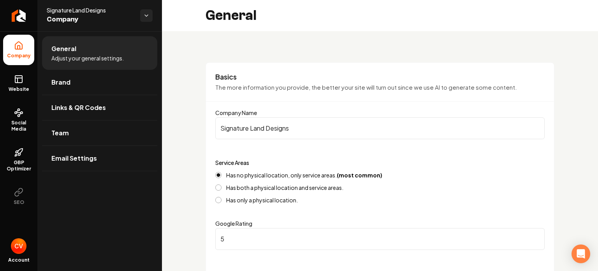
click at [18, 54] on span "Company" at bounding box center [19, 56] width 30 height 6
click at [18, 81] on icon at bounding box center [18, 80] width 0 height 5
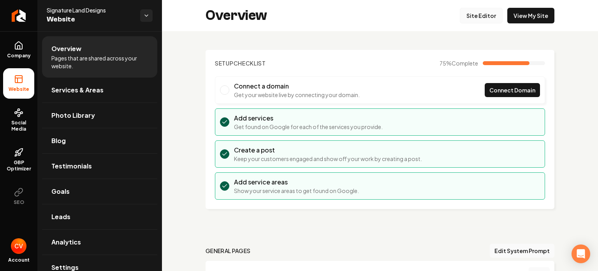
click at [476, 18] on link "Site Editor" at bounding box center [481, 16] width 43 height 16
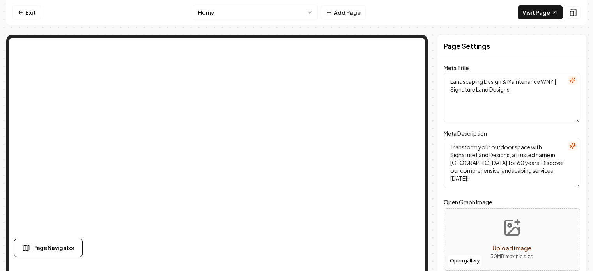
click at [300, 17] on html "Computer Required This feature is only available on a computer. Please switch t…" at bounding box center [296, 135] width 593 height 271
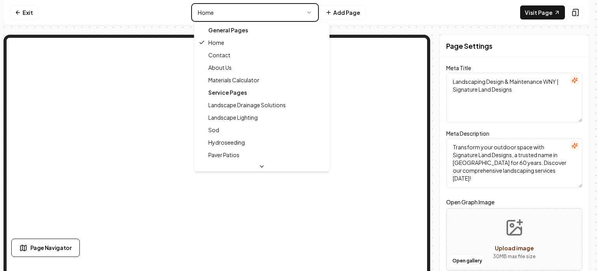
type textarea "Contact Us for Expert Landscaping Services | Signature Land Designs"
type textarea "Get in touch with Signature Land Designs for expert landscaping services in [GE…"
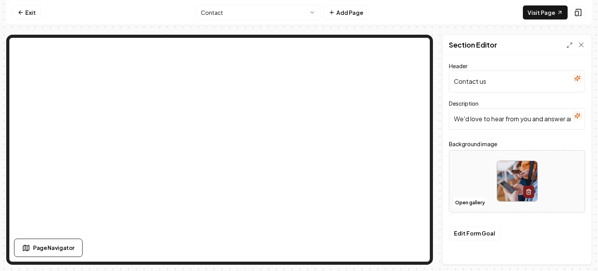
click at [464, 114] on input "We'd love to hear from you and answer any questions you may have." at bounding box center [517, 119] width 136 height 22
click at [478, 233] on button "Edit Form Goal" at bounding box center [474, 233] width 51 height 14
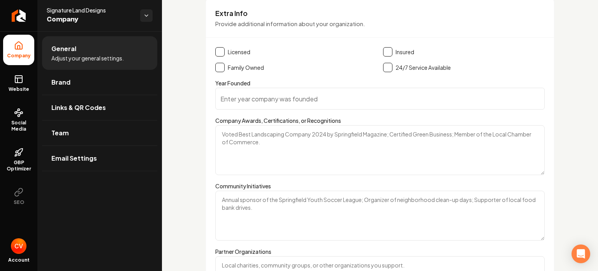
scroll to position [1300, 0]
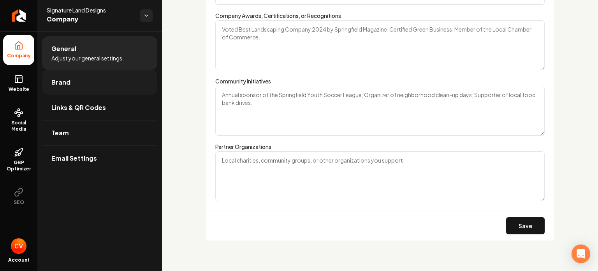
click at [95, 81] on link "Brand" at bounding box center [99, 82] width 115 height 25
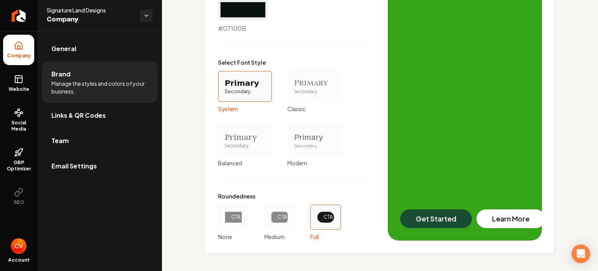
scroll to position [696, 0]
click at [109, 114] on link "Links & QR Codes" at bounding box center [99, 115] width 115 height 25
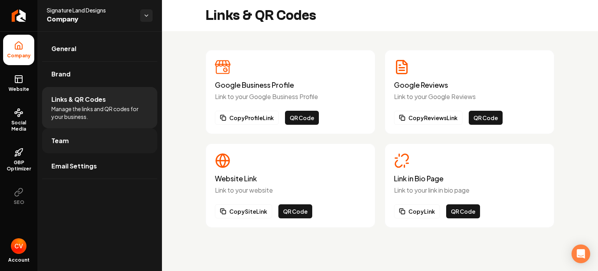
click at [109, 141] on link "Team" at bounding box center [99, 140] width 115 height 25
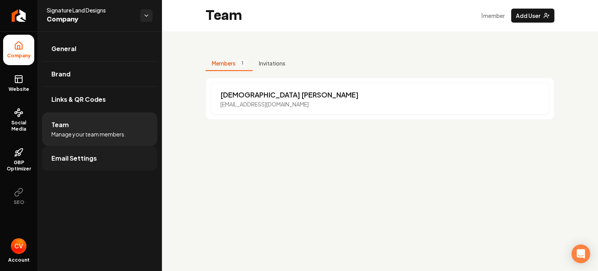
click at [108, 155] on link "Email Settings" at bounding box center [99, 158] width 115 height 25
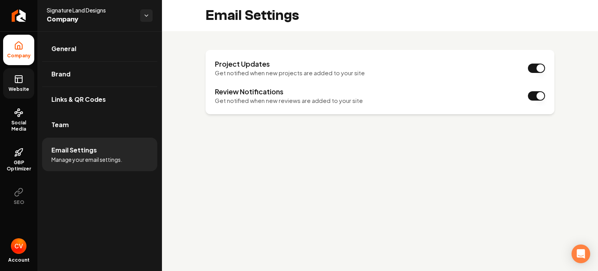
click at [20, 83] on icon at bounding box center [18, 78] width 9 height 9
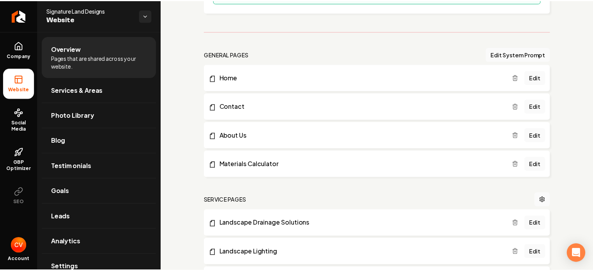
scroll to position [196, 0]
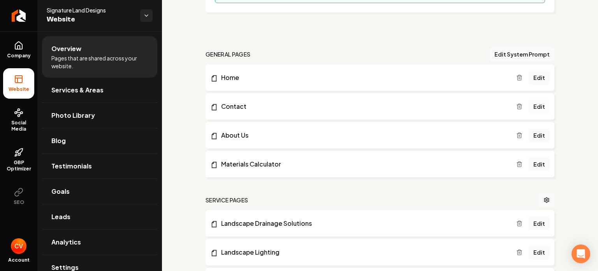
click at [539, 106] on link "Edit" at bounding box center [539, 106] width 21 height 14
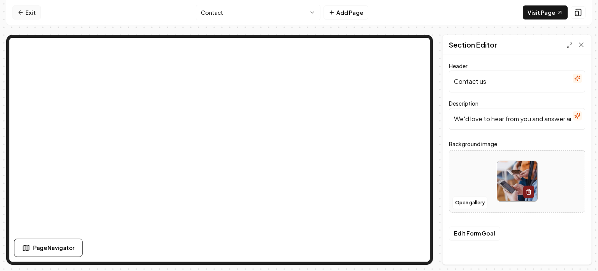
click at [19, 13] on icon at bounding box center [21, 12] width 6 height 6
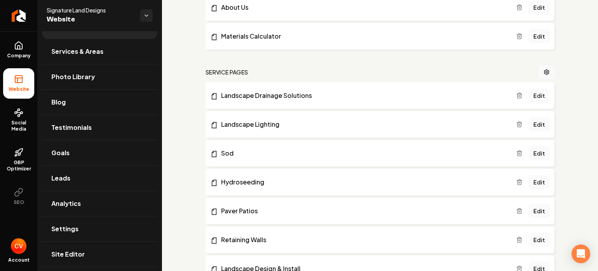
scroll to position [324, 0]
click at [545, 71] on icon "Main content area" at bounding box center [547, 72] width 5 height 5
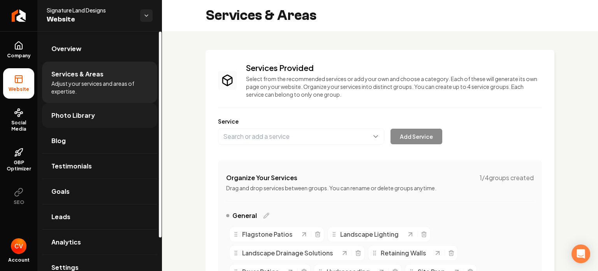
scroll to position [39, 0]
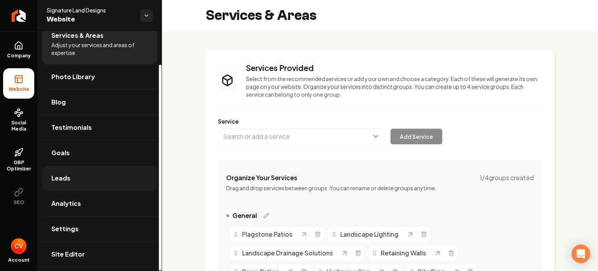
click at [59, 187] on link "Leads" at bounding box center [99, 178] width 115 height 25
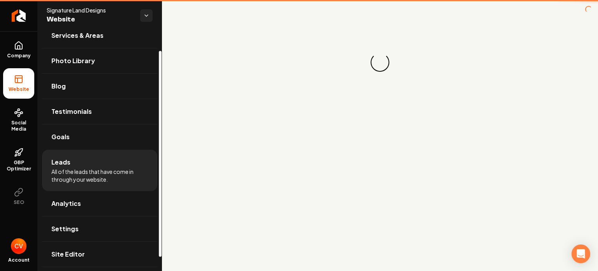
scroll to position [22, 0]
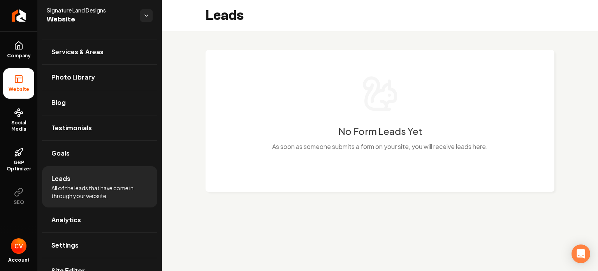
click at [137, 12] on div "Signature Land Designs Website" at bounding box center [94, 15] width 94 height 19
click at [139, 13] on div "Signature Land Designs Website" at bounding box center [94, 15] width 94 height 19
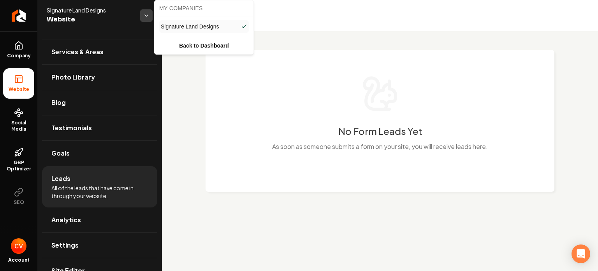
click at [144, 13] on html "Company Website Social Media GBP Optimizer SEO Account Signature Land Designs W…" at bounding box center [299, 135] width 598 height 271
click at [143, 13] on html "Company Website Social Media GBP Optimizer SEO Account Signature Land Designs W…" at bounding box center [299, 135] width 598 height 271
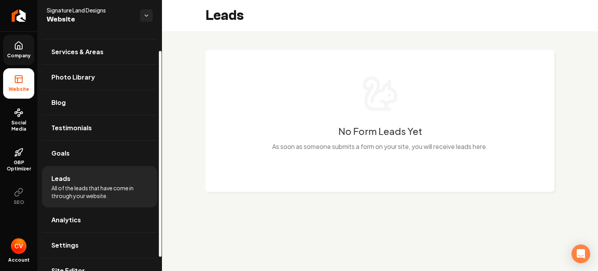
click at [25, 55] on span "Company" at bounding box center [19, 56] width 30 height 6
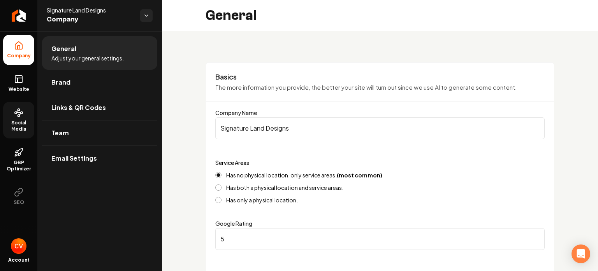
click at [18, 115] on icon at bounding box center [18, 112] width 9 height 9
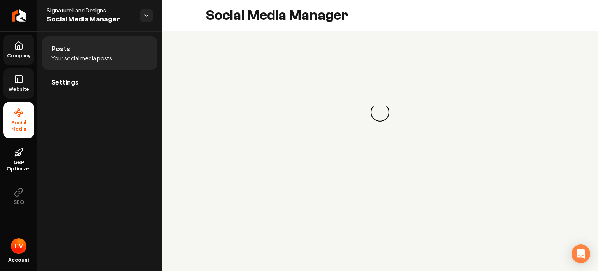
click at [17, 87] on span "Website" at bounding box center [18, 89] width 27 height 6
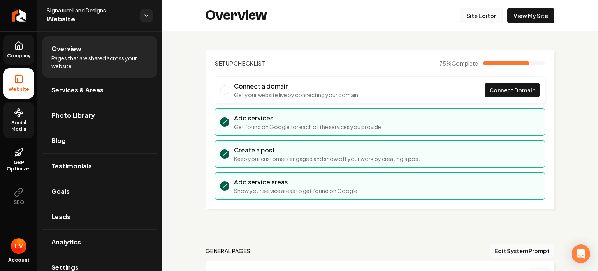
click at [472, 11] on link "Site Editor" at bounding box center [481, 16] width 43 height 16
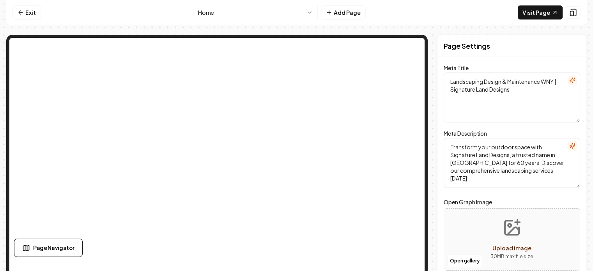
click at [289, 12] on html "Computer Required This feature is only available on a computer. Please switch t…" at bounding box center [296, 135] width 593 height 271
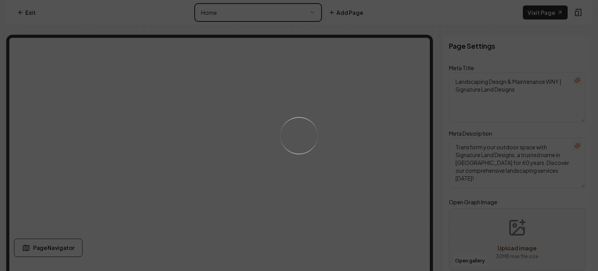
type textarea "Contact Us for Expert Landscaping Services | Signature Land Designs"
type textarea "Get in touch with Signature Land Designs for expert landscaping services in [GE…"
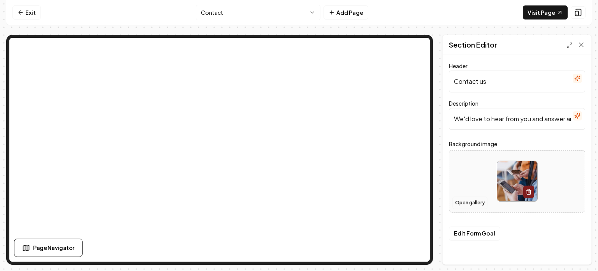
scroll to position [10, 0]
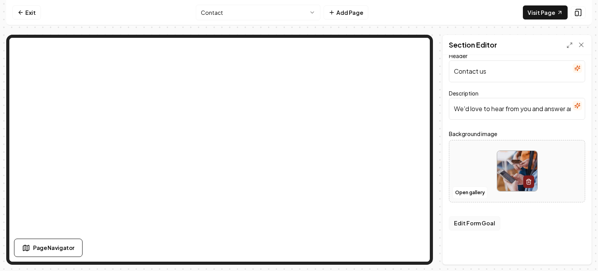
click at [463, 222] on button "Edit Form Goal" at bounding box center [474, 223] width 51 height 14
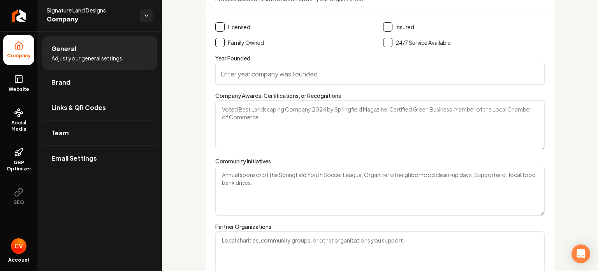
scroll to position [1300, 0]
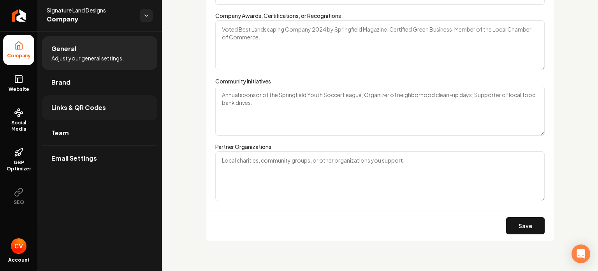
click at [91, 111] on span "Links & QR Codes" at bounding box center [78, 107] width 55 height 9
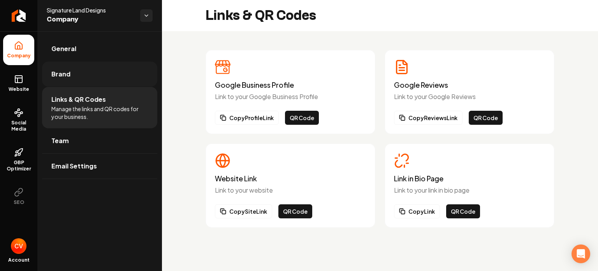
click at [77, 76] on link "Brand" at bounding box center [99, 74] width 115 height 25
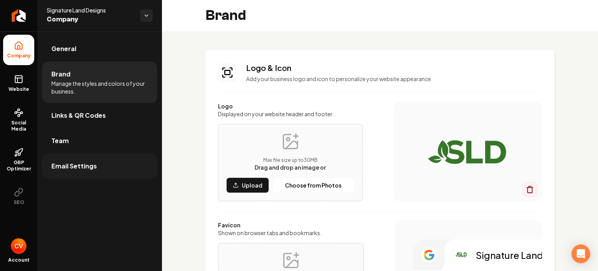
click at [80, 171] on link "Email Settings" at bounding box center [99, 166] width 115 height 25
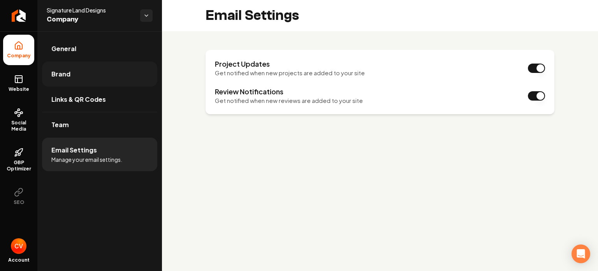
click at [84, 79] on link "Brand" at bounding box center [99, 74] width 115 height 25
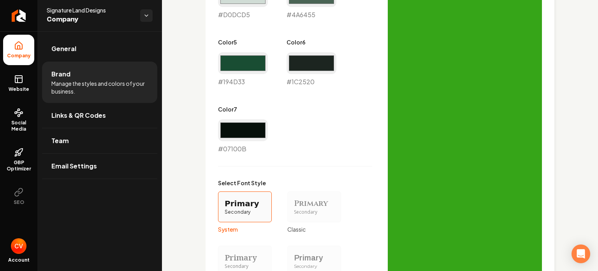
scroll to position [696, 0]
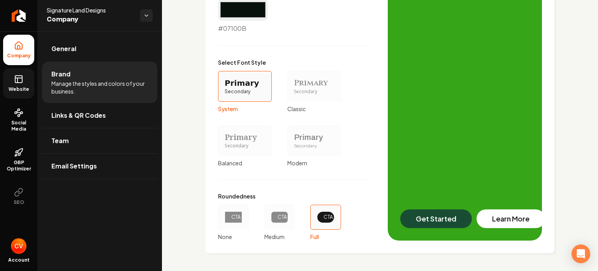
click at [18, 90] on span "Website" at bounding box center [18, 89] width 27 height 6
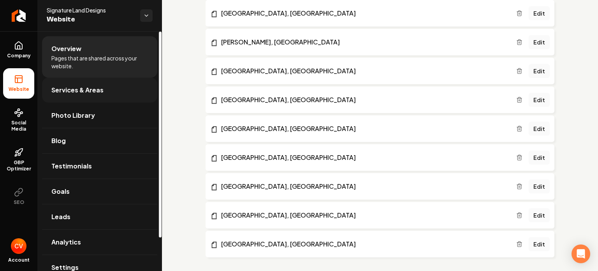
click at [94, 91] on span "Services & Areas" at bounding box center [77, 89] width 52 height 9
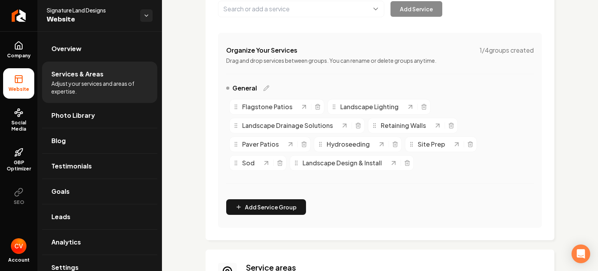
scroll to position [127, 0]
click at [242, 60] on p "Drag and drop services between groups. You can rename or delete groups anytime." at bounding box center [380, 61] width 308 height 8
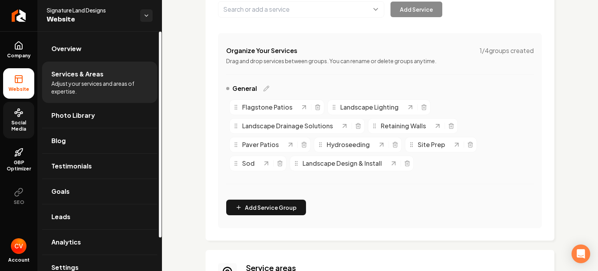
click at [28, 113] on link "Social Media" at bounding box center [18, 120] width 31 height 37
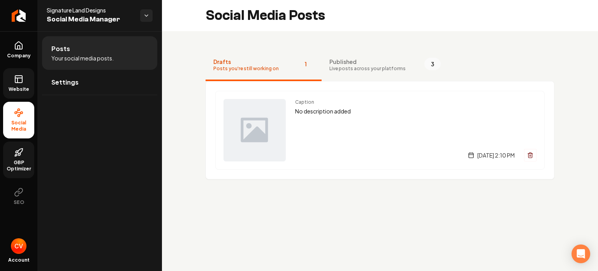
click at [8, 162] on span "GBP Optimizer" at bounding box center [18, 165] width 31 height 12
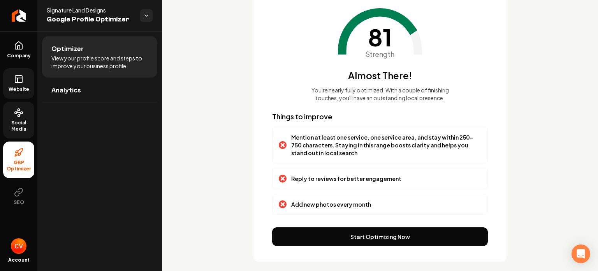
scroll to position [58, 0]
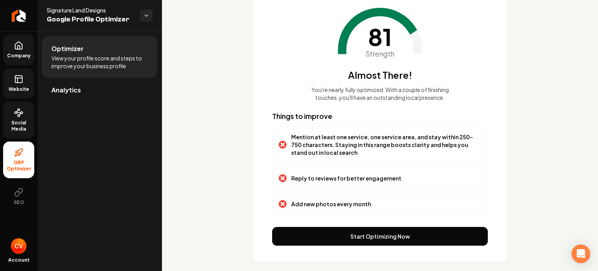
click at [19, 52] on link "Company" at bounding box center [18, 50] width 31 height 30
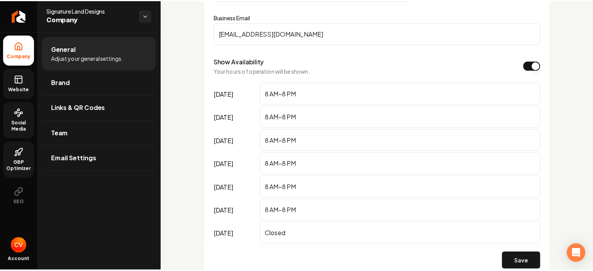
scroll to position [425, 0]
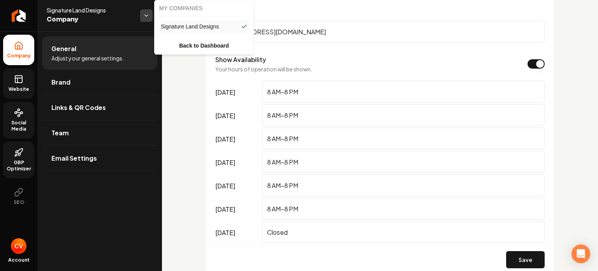
click at [148, 21] on html "Company Website Social Media GBP Optimizer SEO Account Signature Land Designs C…" at bounding box center [299, 135] width 598 height 271
click at [143, 20] on html "Company Website Social Media GBP Optimizer SEO Account Signature Land Designs C…" at bounding box center [299, 135] width 598 height 271
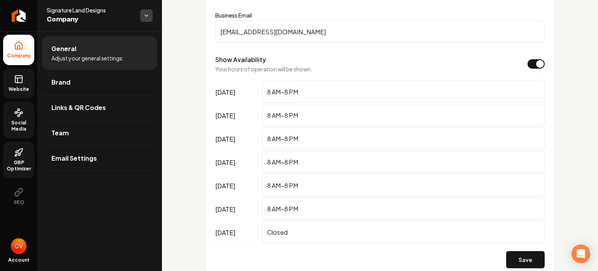
click at [143, 20] on html "Company Website Social Media GBP Optimizer SEO Account Signature Land Designs C…" at bounding box center [299, 135] width 598 height 271
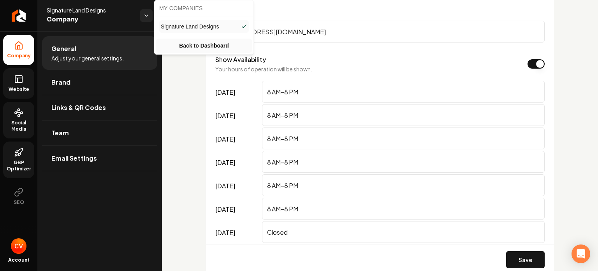
click at [184, 45] on link "Back to Dashboard" at bounding box center [204, 46] width 96 height 14
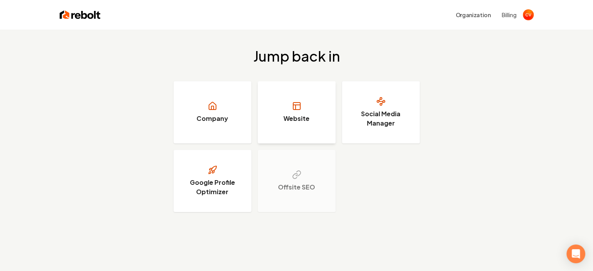
click at [288, 117] on h3 "Website" at bounding box center [296, 118] width 26 height 9
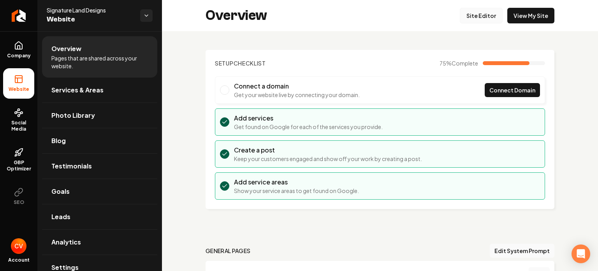
click at [472, 14] on link "Site Editor" at bounding box center [481, 16] width 43 height 16
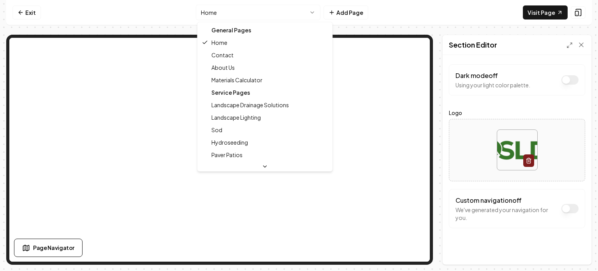
click at [252, 12] on html "Computer Required This feature is only available on a computer. Please switch t…" at bounding box center [299, 135] width 598 height 271
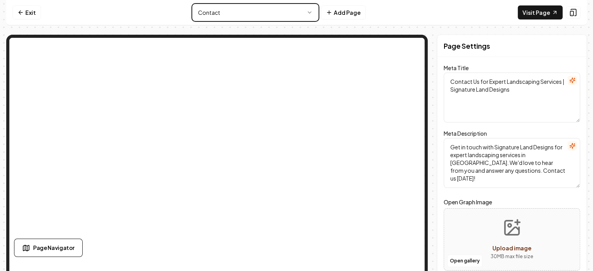
scroll to position [51, 0]
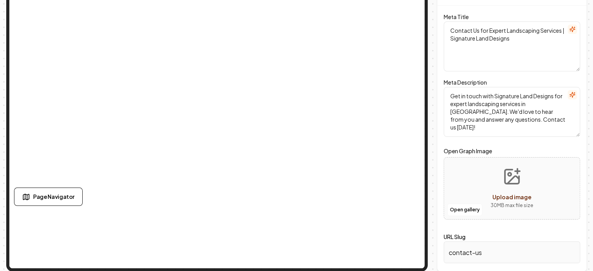
click at [501, 110] on textarea "Get in touch with Signature Land Designs for expert landscaping services in [GE…" at bounding box center [511, 112] width 136 height 50
click at [468, 258] on input "contact-us" at bounding box center [511, 252] width 136 height 22
click at [477, 247] on input "contact-us" at bounding box center [511, 252] width 136 height 22
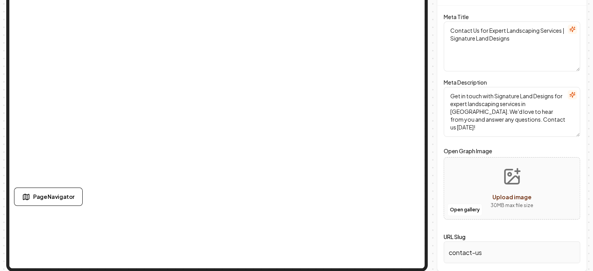
click at [473, 249] on input "contact-us" at bounding box center [511, 252] width 136 height 22
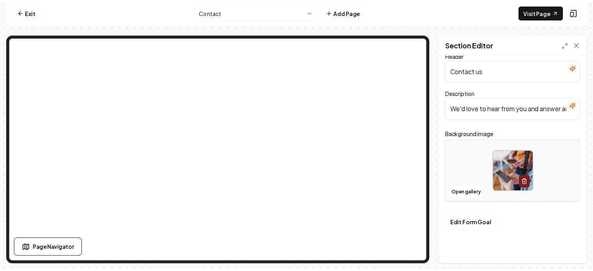
scroll to position [0, 0]
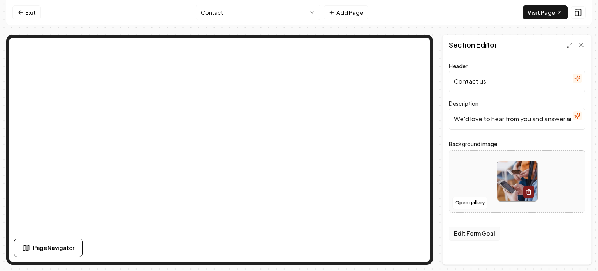
click at [483, 233] on button "Edit Form Goal" at bounding box center [474, 233] width 51 height 14
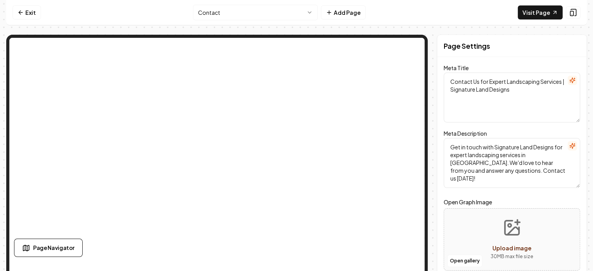
scroll to position [51, 0]
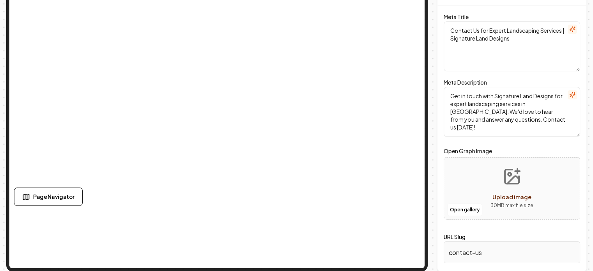
click at [226, 193] on div "Page Navigator" at bounding box center [126, 196] width 224 height 18
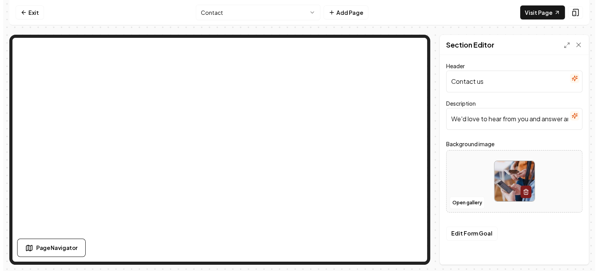
scroll to position [0, 0]
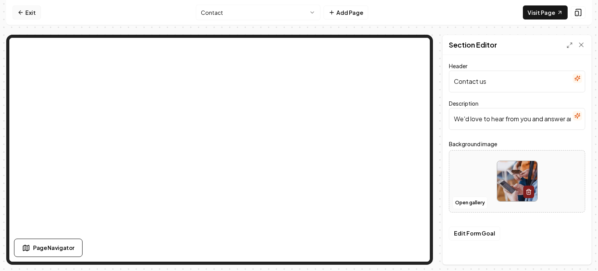
click at [24, 14] on link "Exit" at bounding box center [26, 12] width 28 height 14
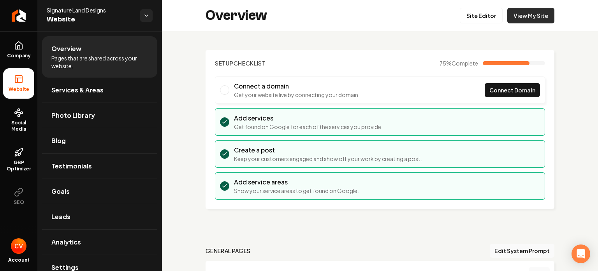
click at [531, 16] on link "View My Site" at bounding box center [531, 16] width 47 height 16
click at [466, 11] on link "Site Editor" at bounding box center [481, 16] width 43 height 16
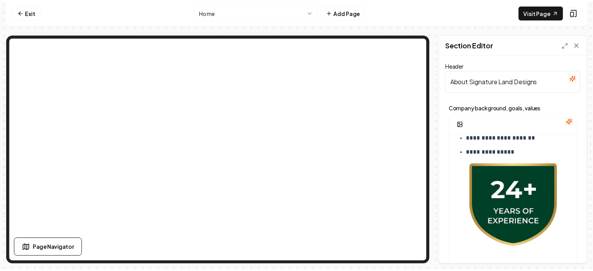
scroll to position [149, 0]
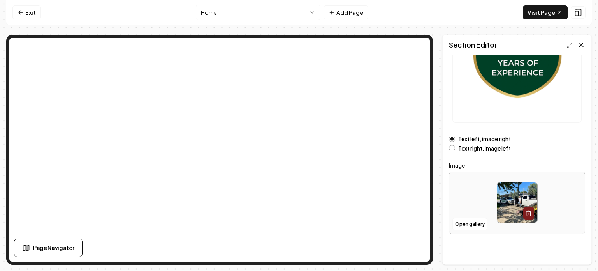
click at [582, 42] on icon at bounding box center [582, 45] width 8 height 8
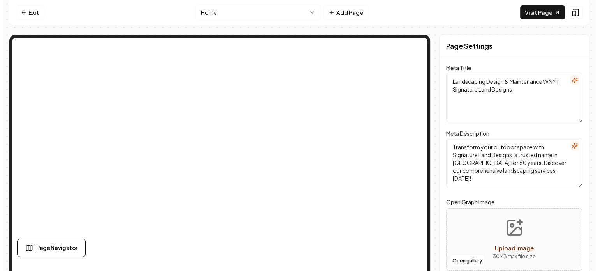
scroll to position [0, 0]
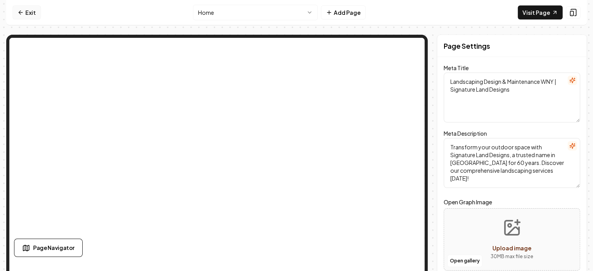
click at [19, 12] on icon at bounding box center [21, 12] width 4 height 0
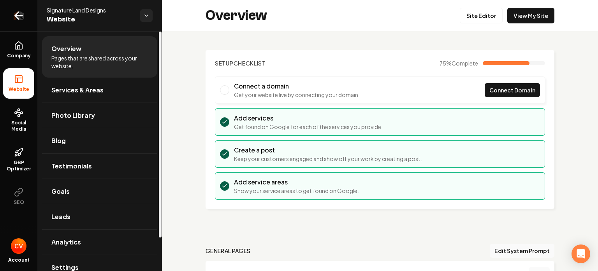
click at [20, 19] on icon "Return to dashboard" at bounding box center [18, 15] width 12 height 12
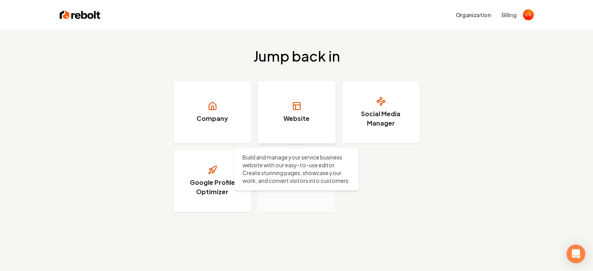
click at [303, 110] on link "Website" at bounding box center [297, 112] width 78 height 62
